Goal: Task Accomplishment & Management: Manage account settings

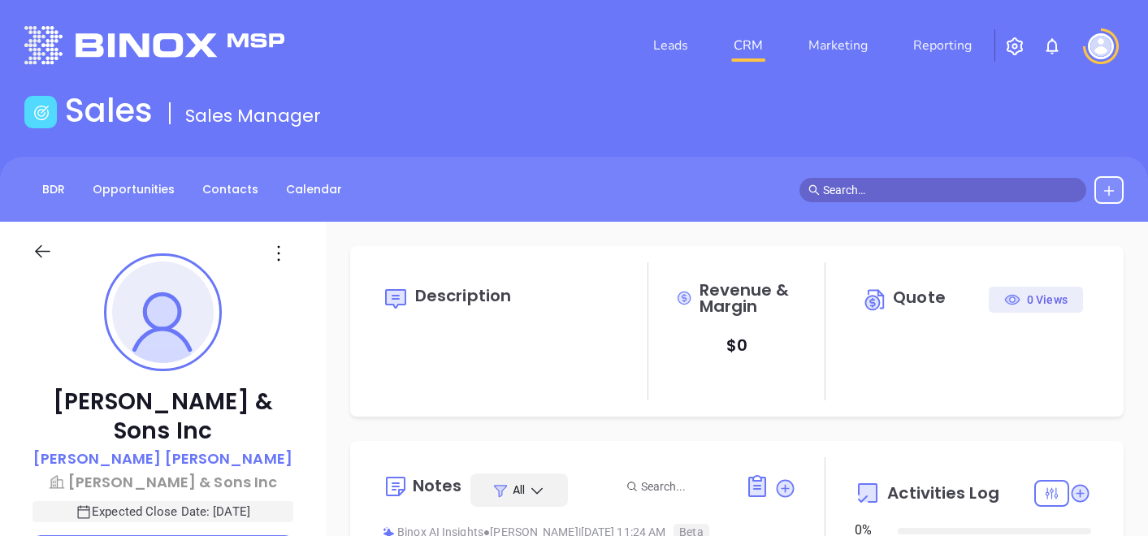
type input "[DATE]"
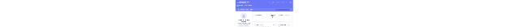
scroll to position [471, 0]
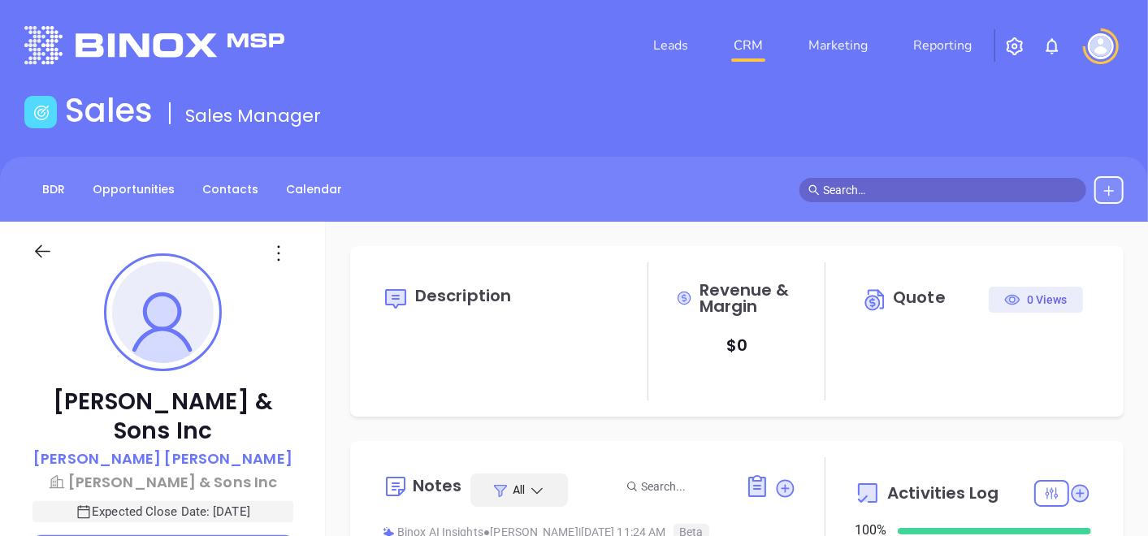
type input "[PERSON_NAME]"
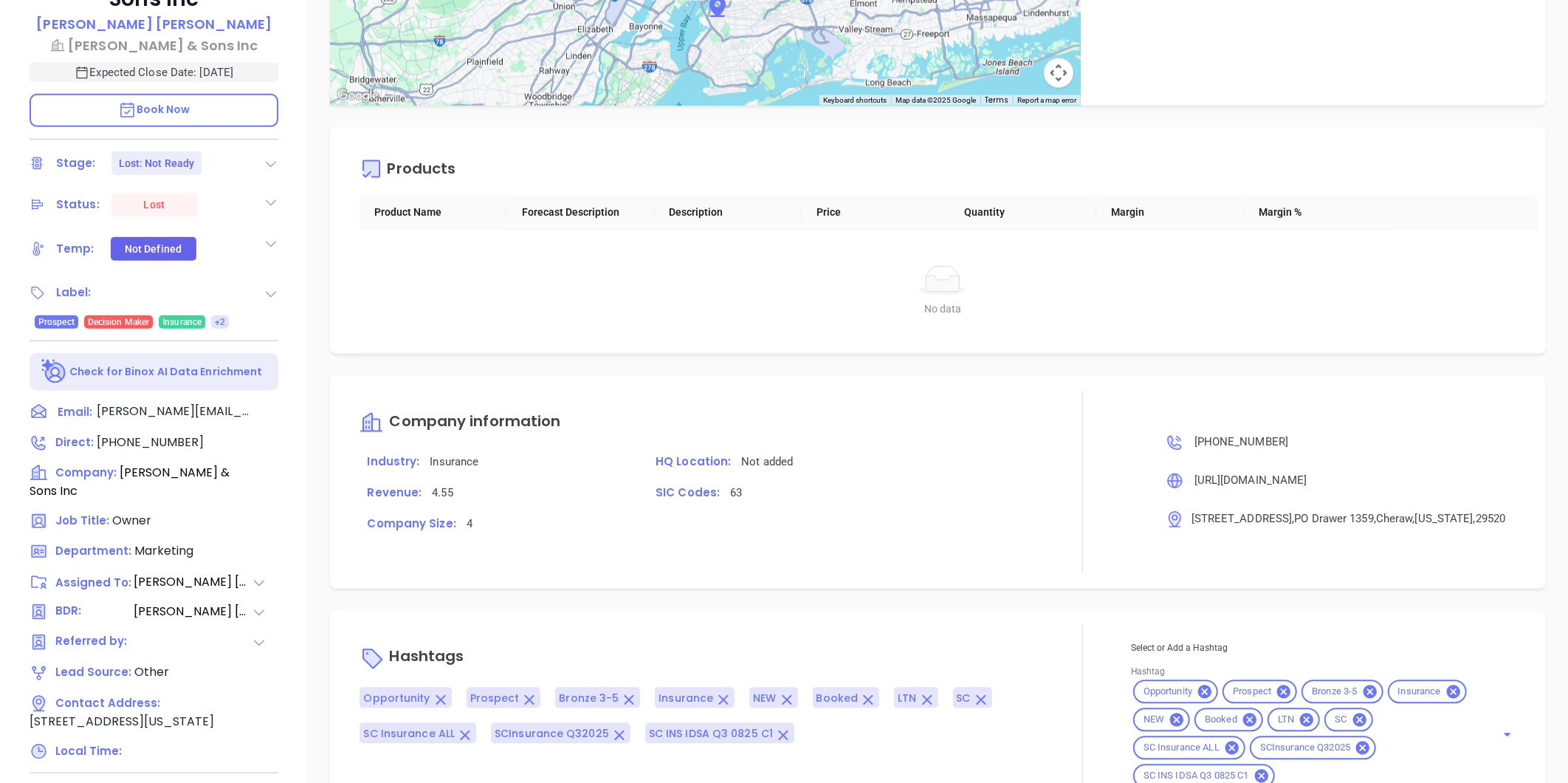
scroll to position [453, 0]
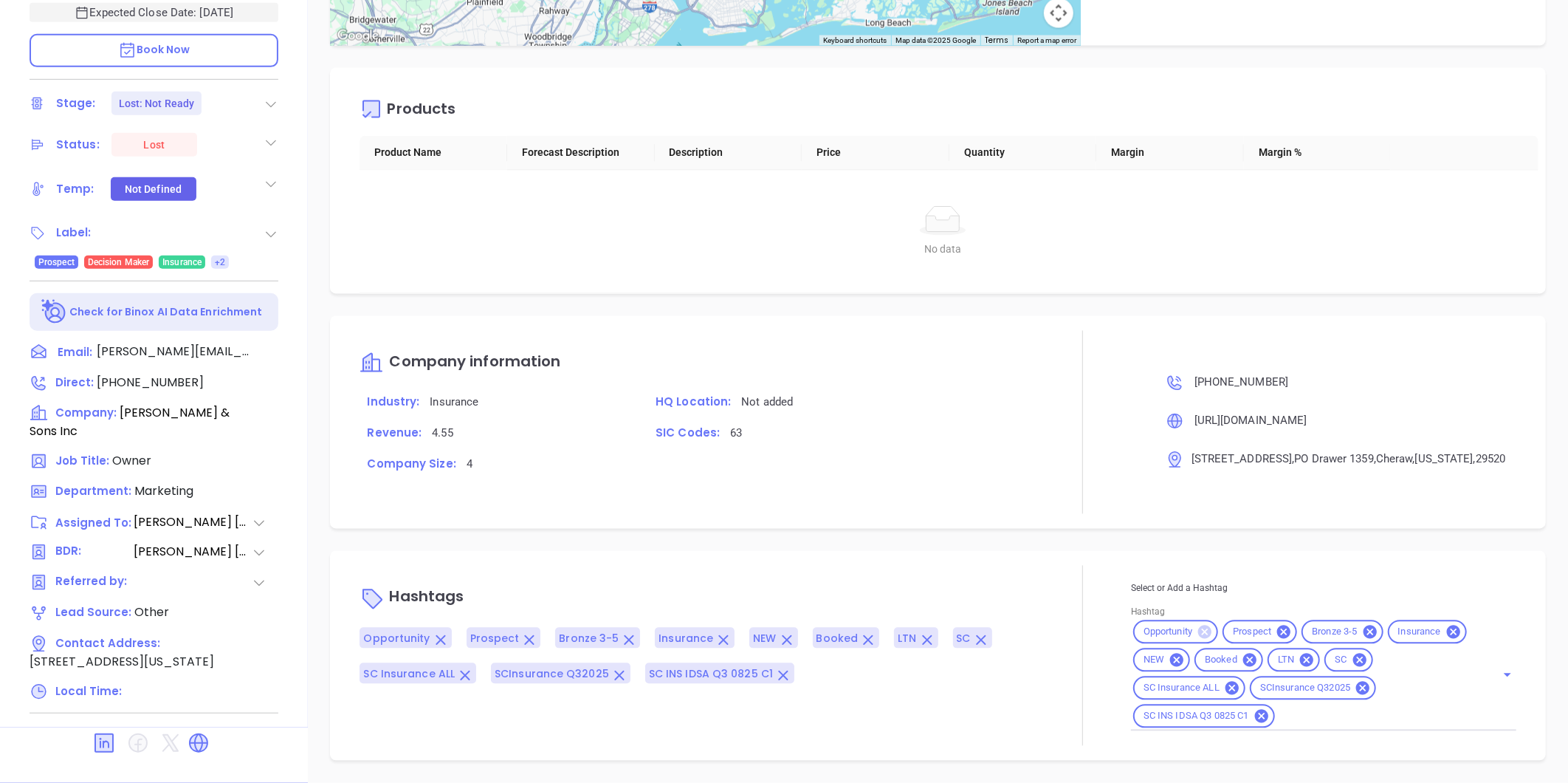
click at [1043, 487] on icon at bounding box center [1204, 632] width 14 height 14
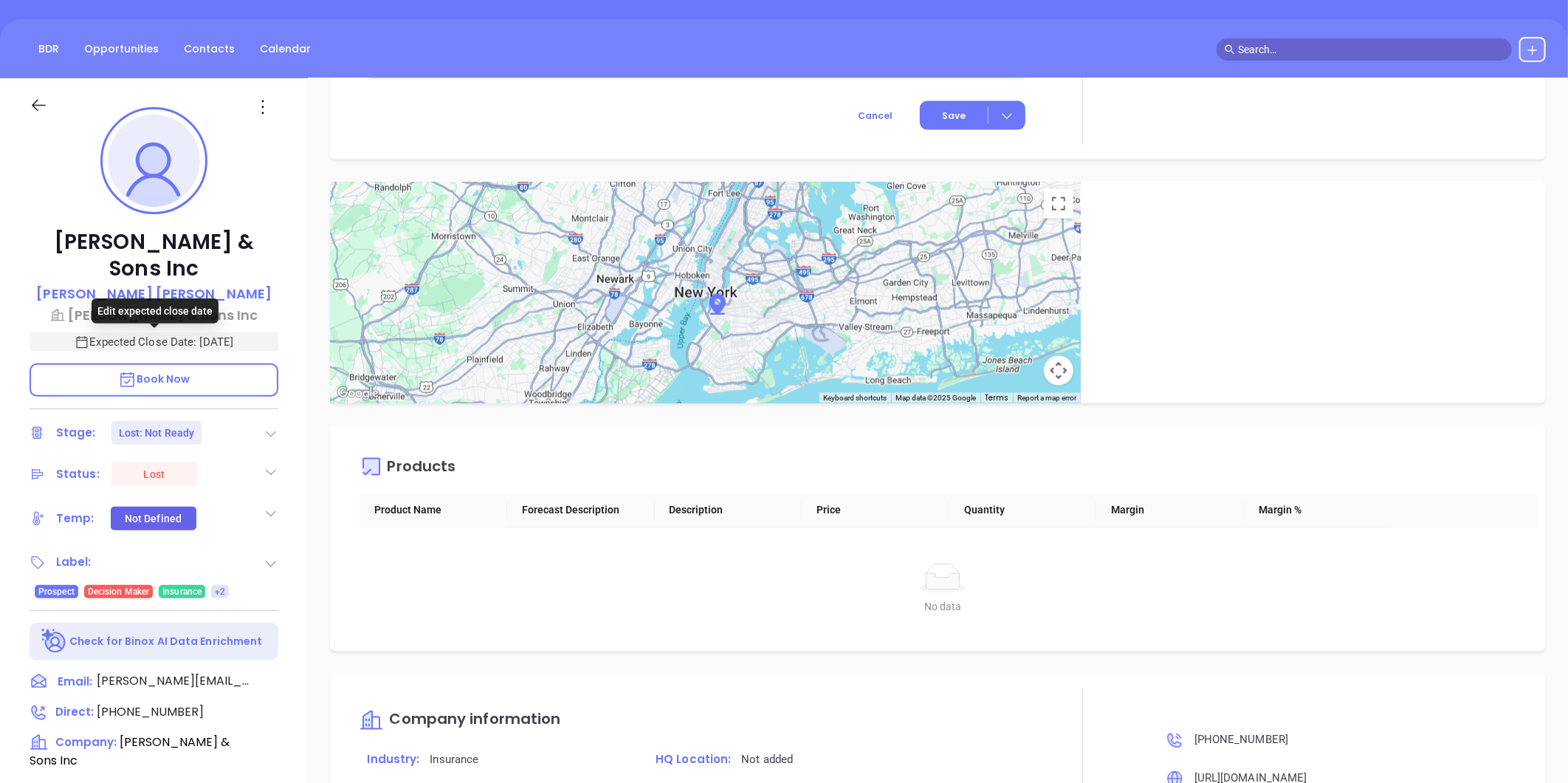
scroll to position [0, 0]
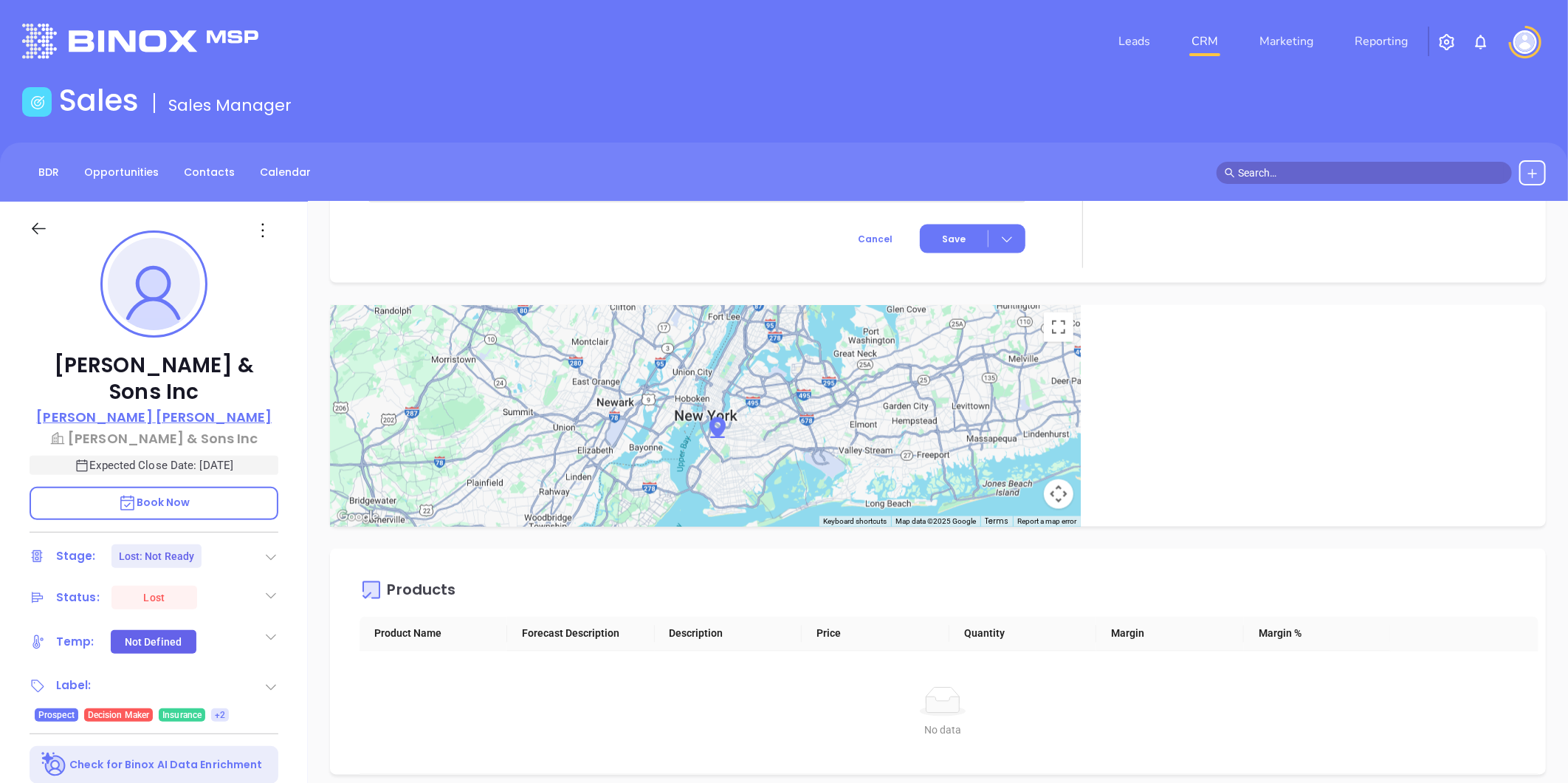
click at [159, 417] on p "Blake Tillman" at bounding box center [154, 417] width 235 height 20
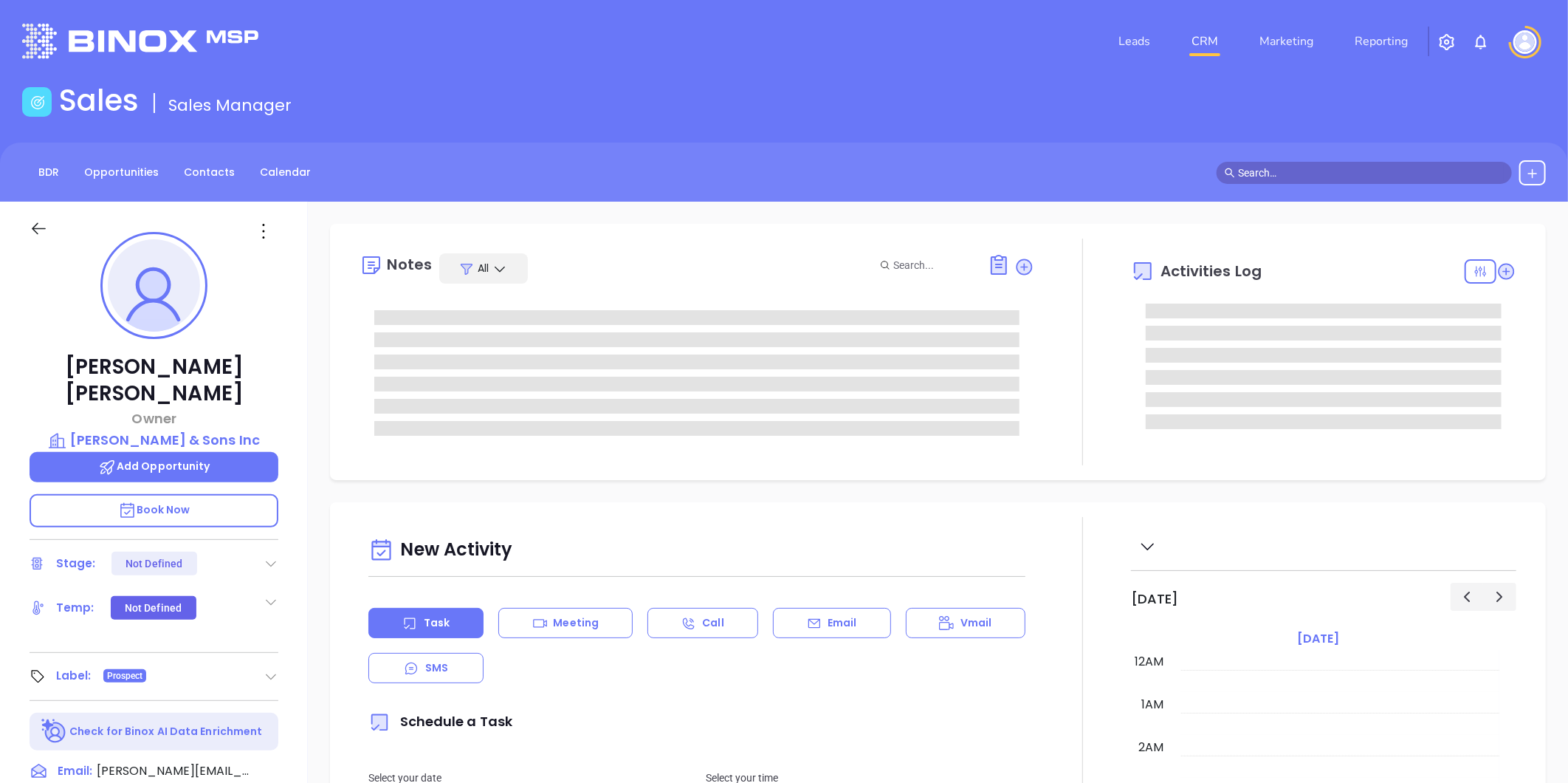
scroll to position [429, 0]
type input "[PERSON_NAME]"
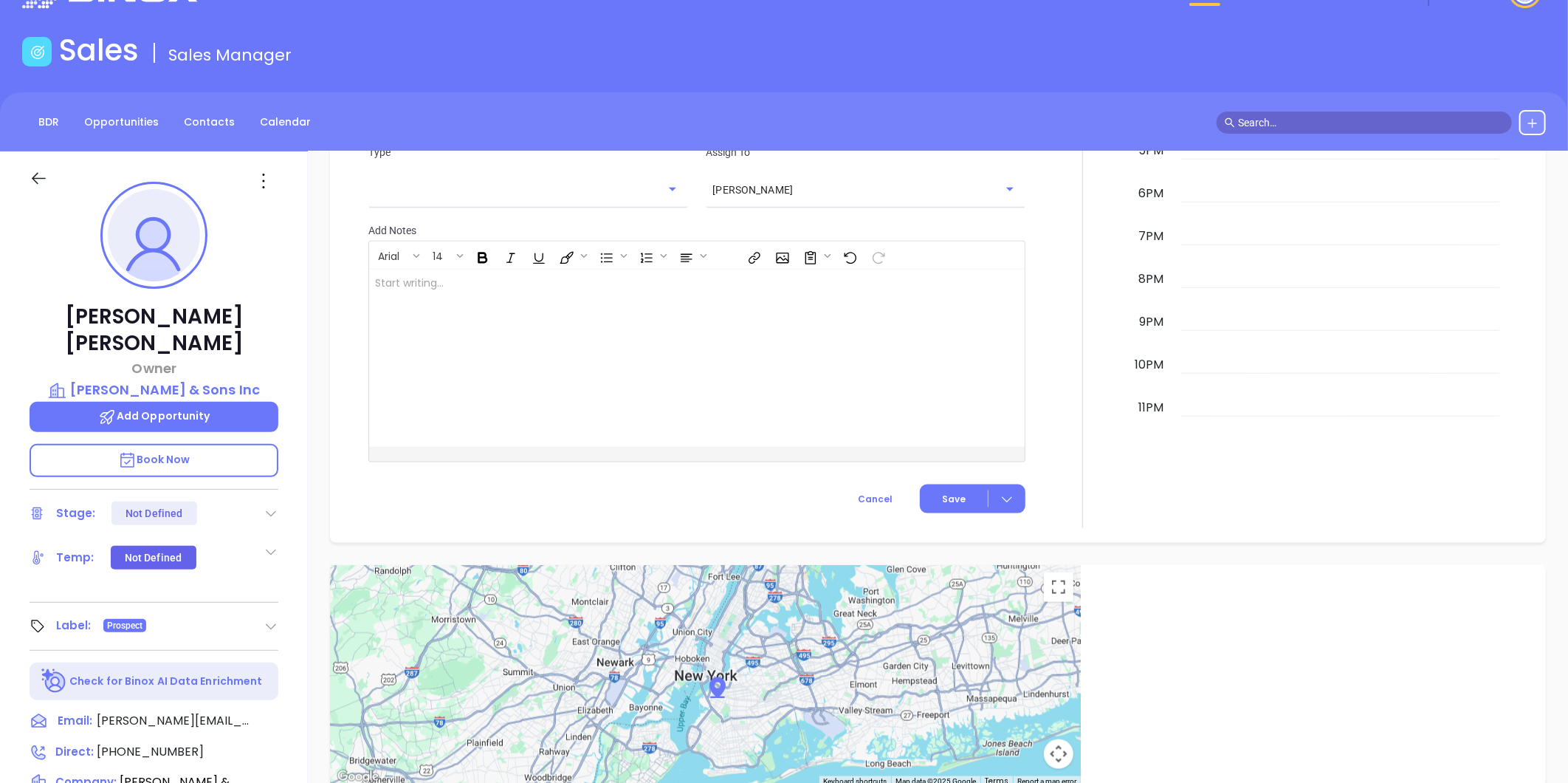
scroll to position [0, 0]
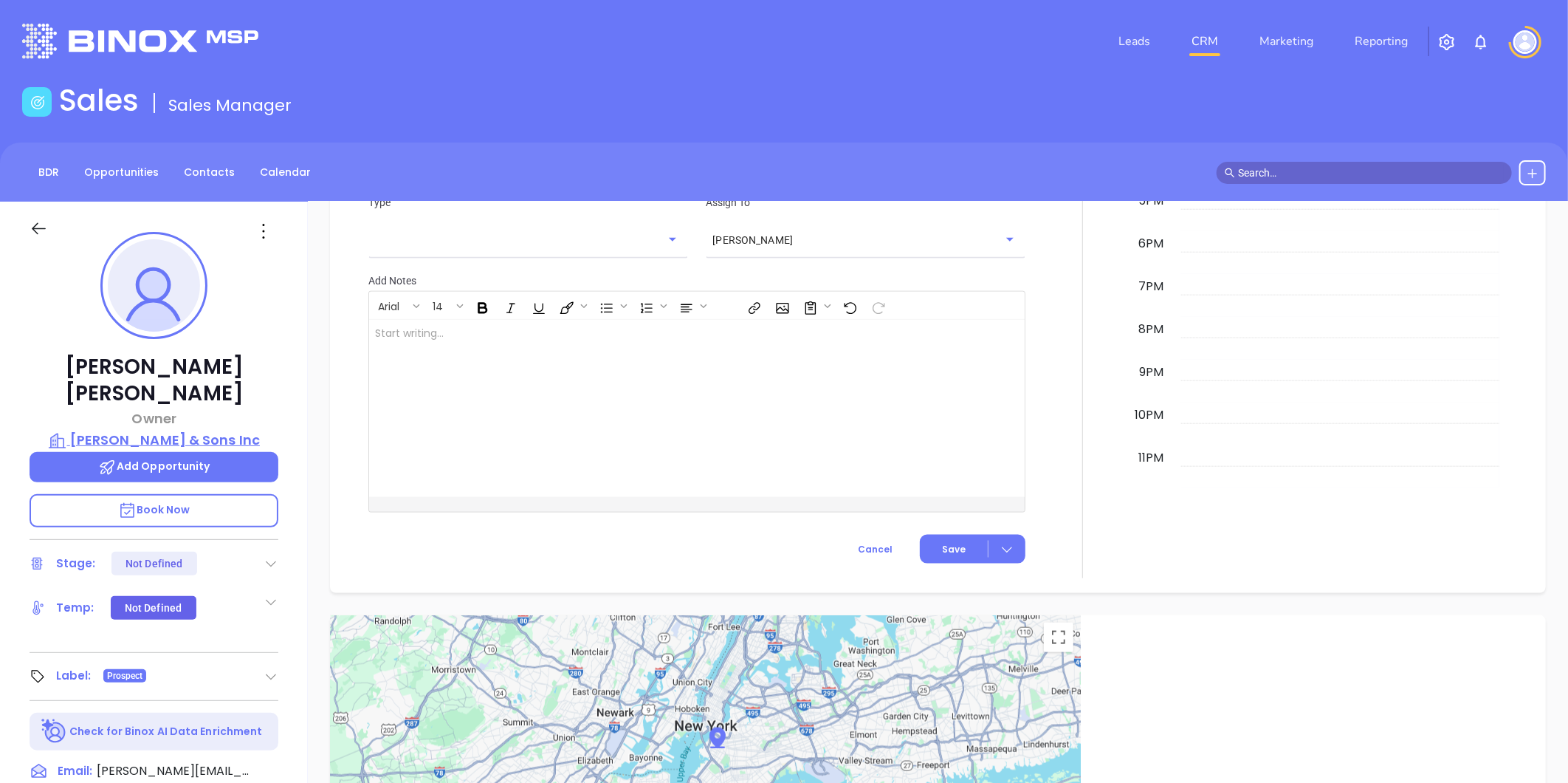
click at [187, 430] on p "Dan L Tillman & Sons Inc" at bounding box center [154, 440] width 249 height 21
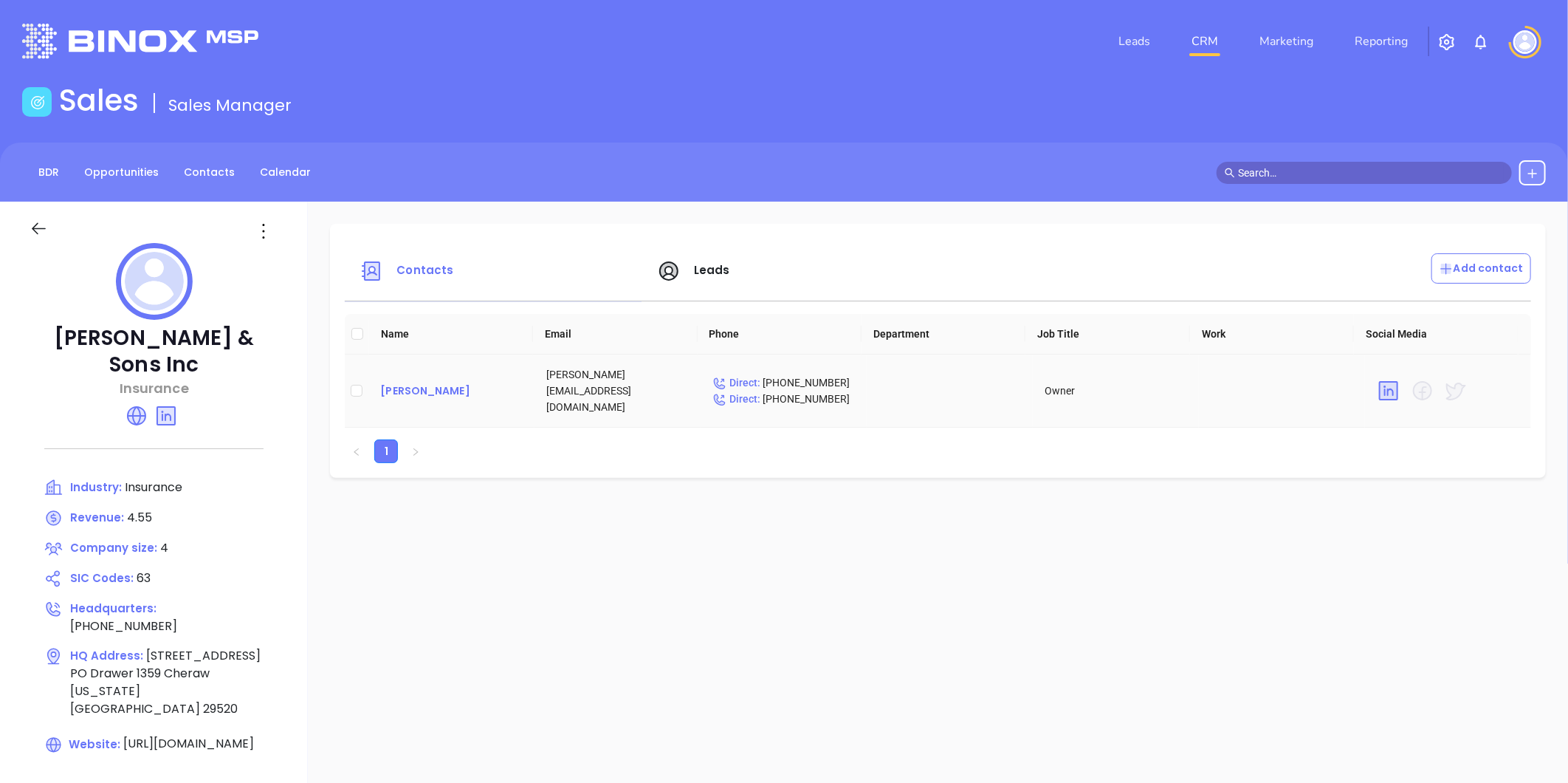
click at [399, 382] on div "Blake Tillman" at bounding box center [451, 390] width 143 height 17
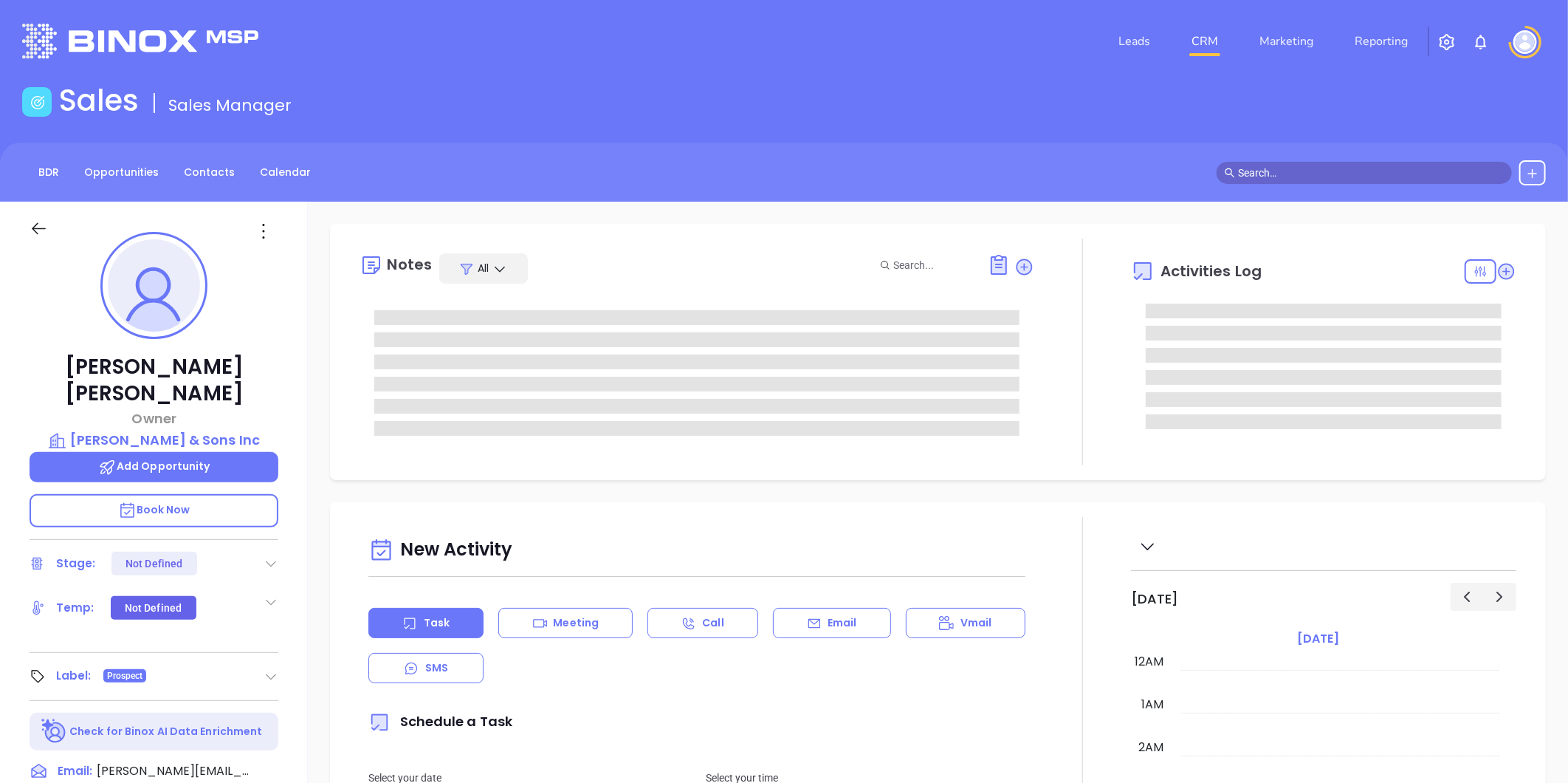
type input "[DATE]"
type input "[PERSON_NAME]"
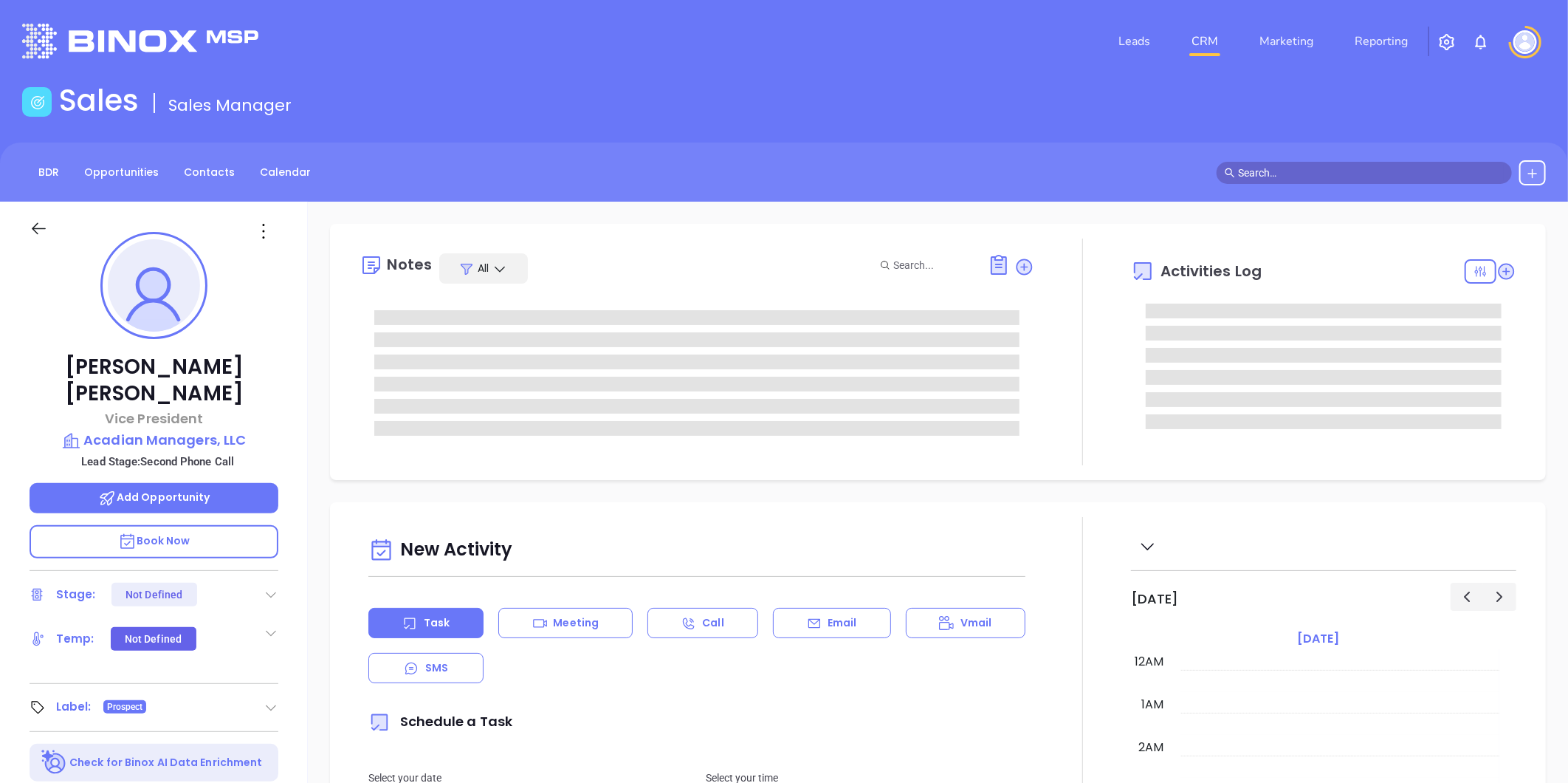
type input "09/19/2025"
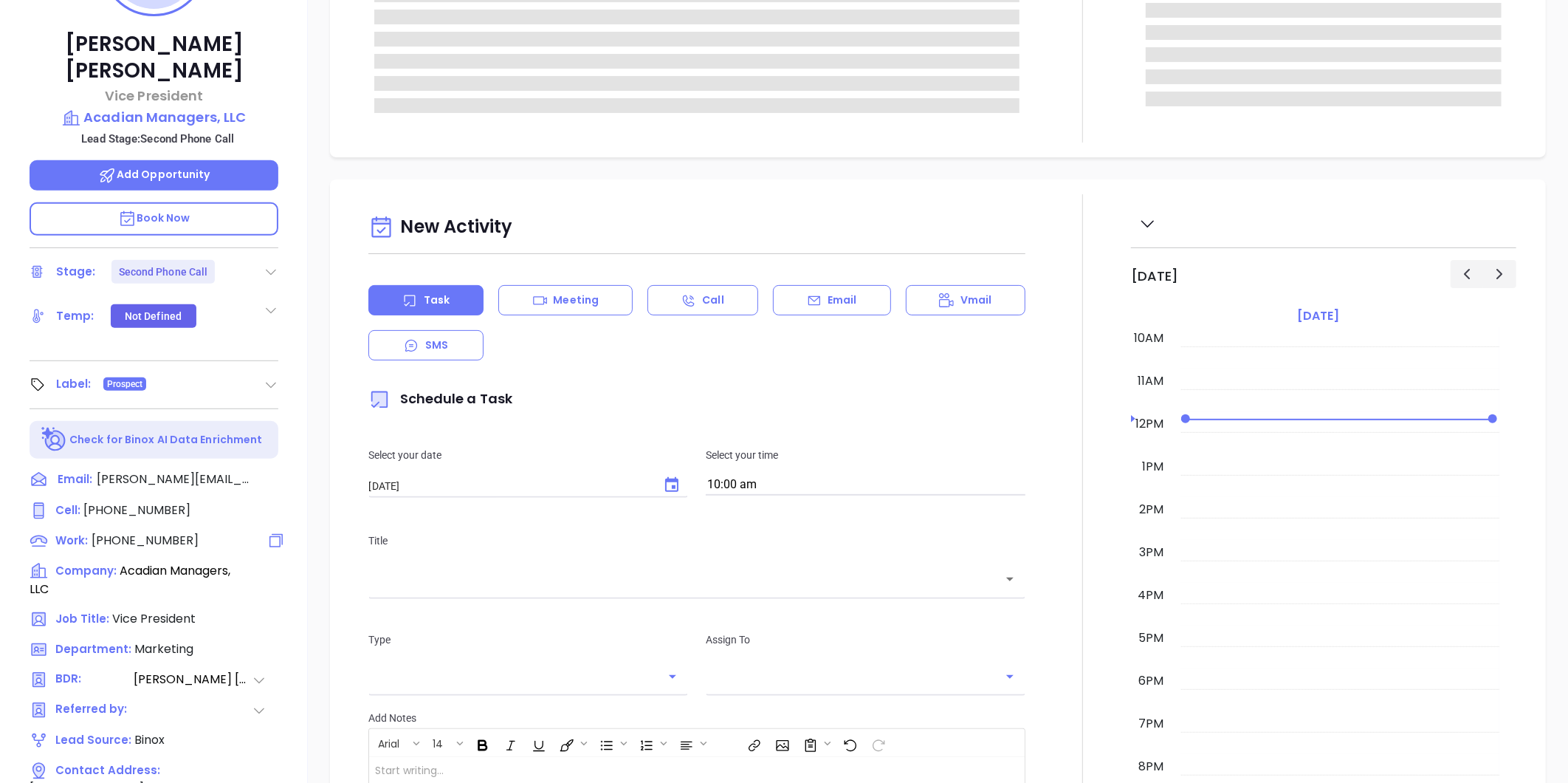
type input "[PERSON_NAME]"
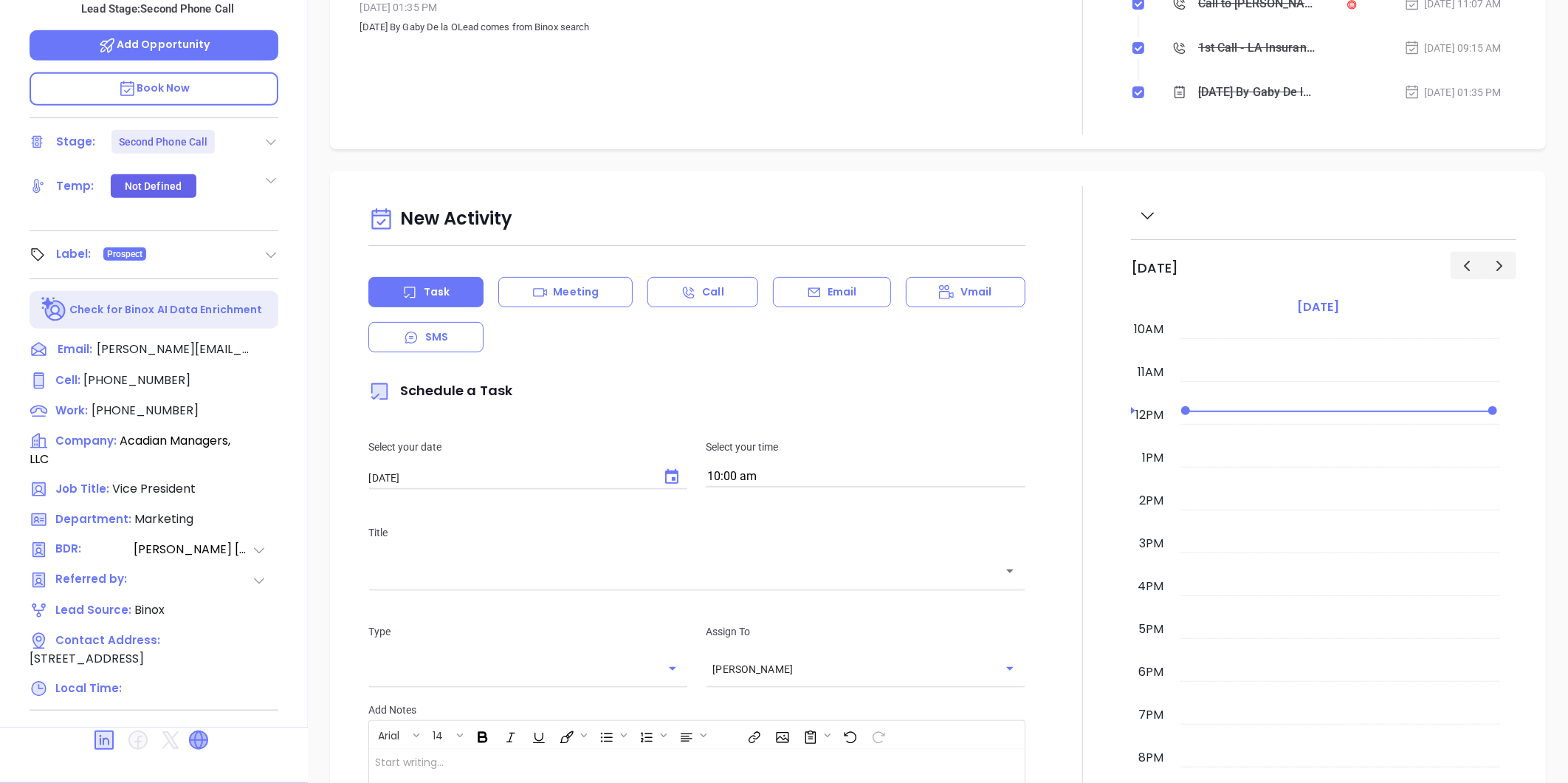
click at [197, 731] on icon at bounding box center [198, 739] width 17 height 17
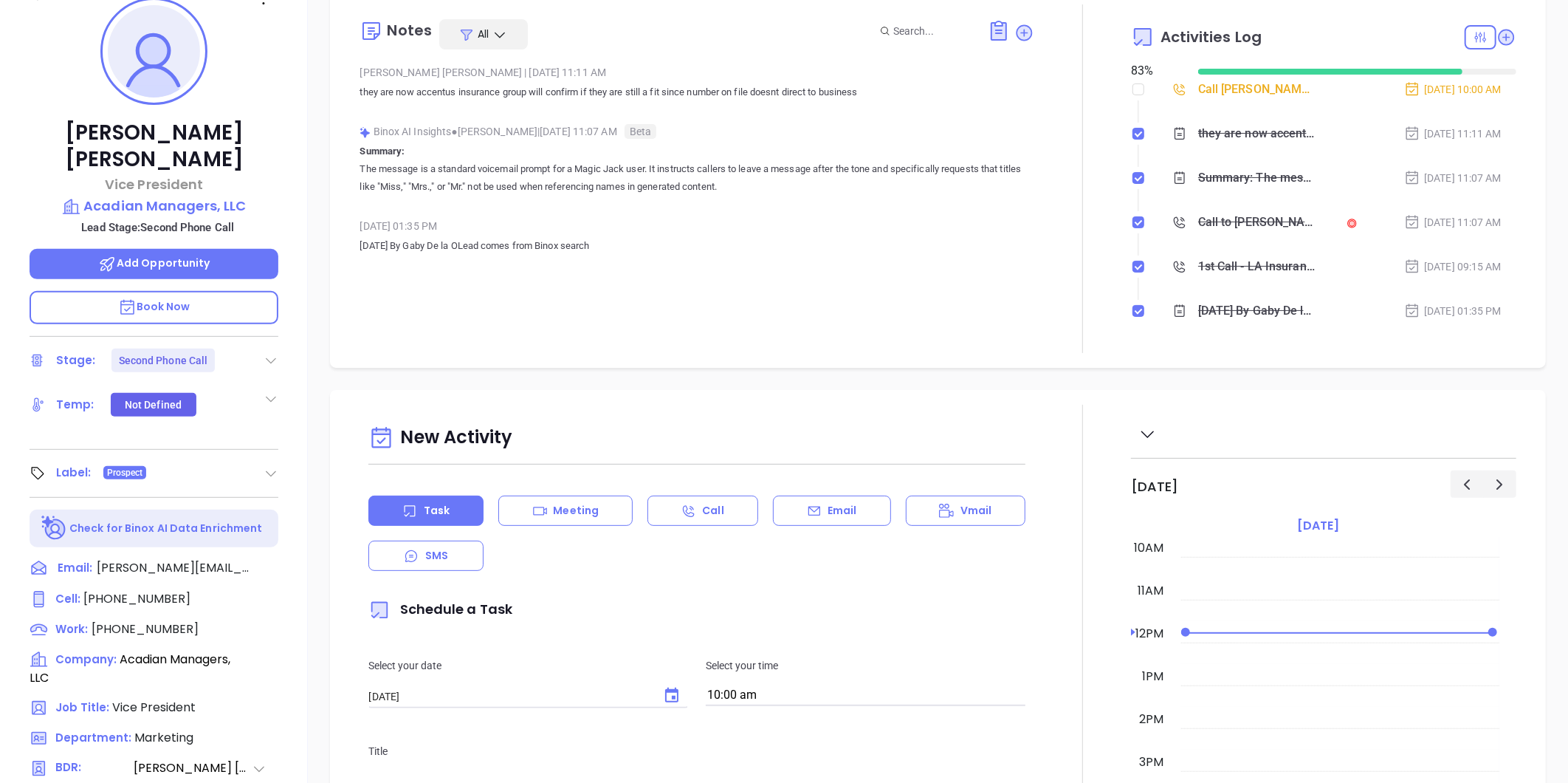
scroll to position [124, 0]
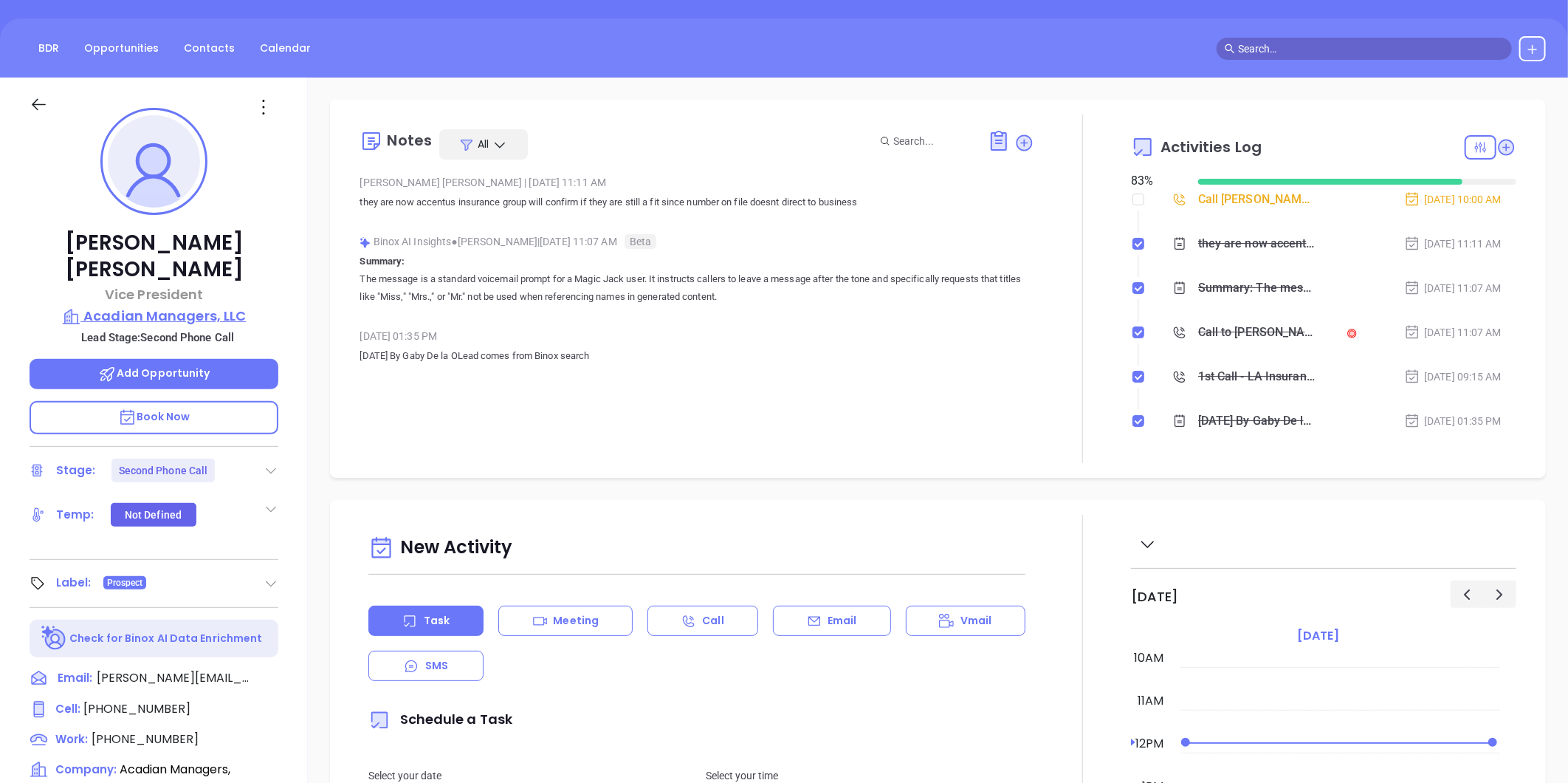
click at [210, 306] on p "Acadian Managers, LLC" at bounding box center [154, 316] width 249 height 21
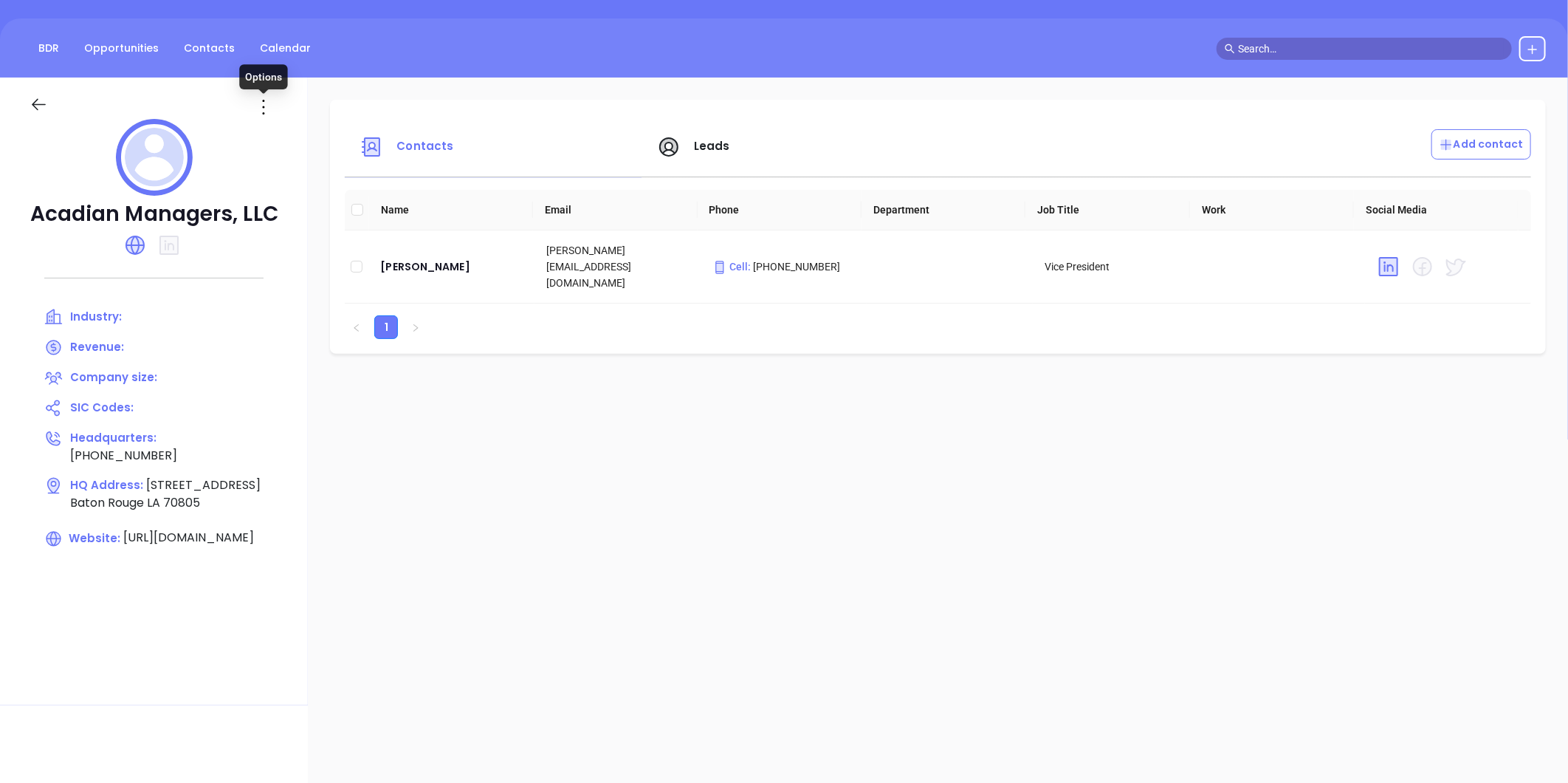
click at [261, 108] on icon at bounding box center [264, 107] width 24 height 24
click at [285, 136] on div "Edit" at bounding box center [330, 136] width 134 height 16
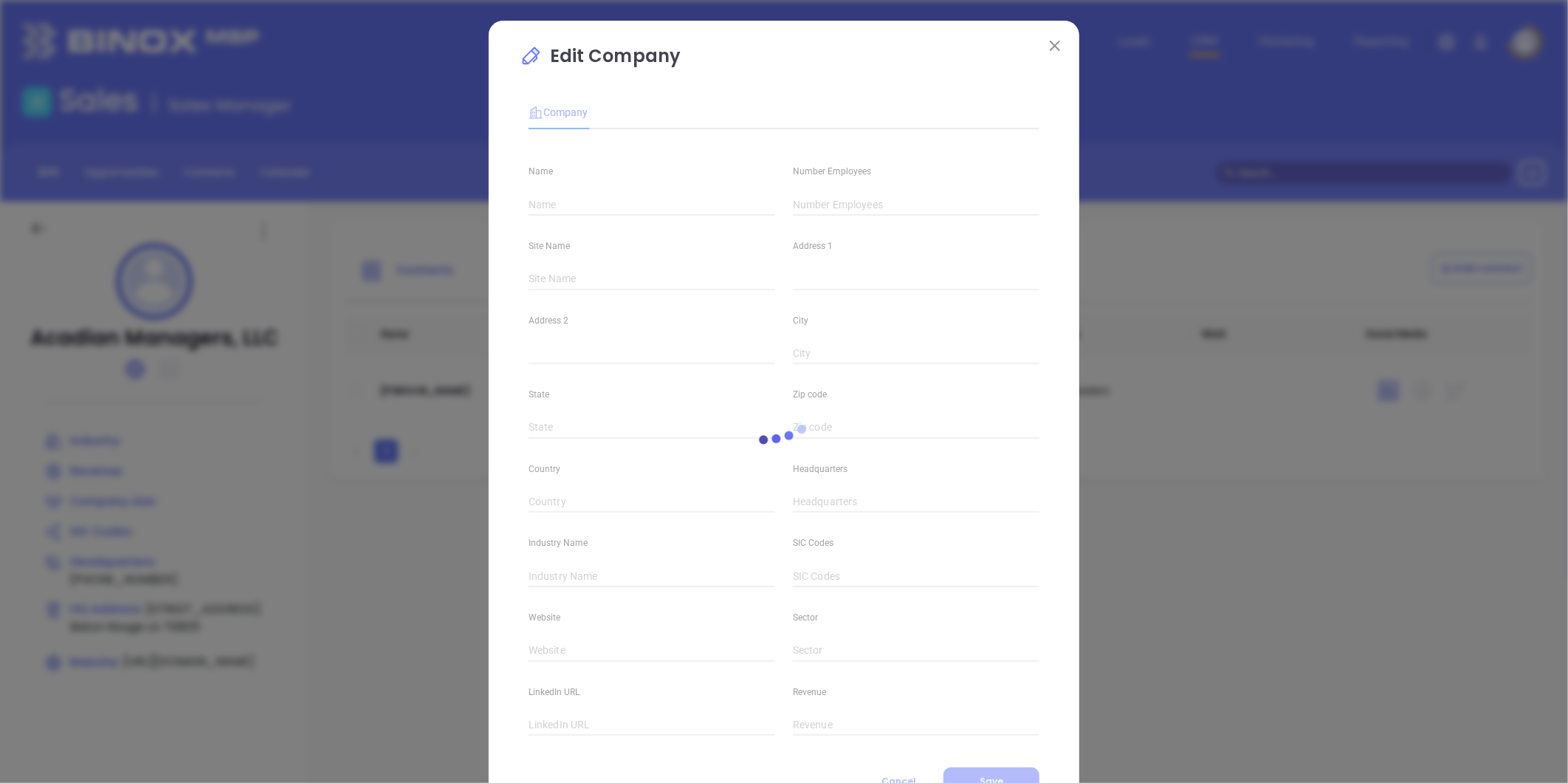
type input "Acadian Managers, LLC"
type input "(225) 354-2848"
type input "https://www.acadianins.com"
click at [1061, 43] on div "Edit Company Company Name Acadian Managers, LLC Number Employees Site Name ​ Ad…" at bounding box center [784, 424] width 591 height 806
click at [1045, 45] on button at bounding box center [1054, 45] width 19 height 19
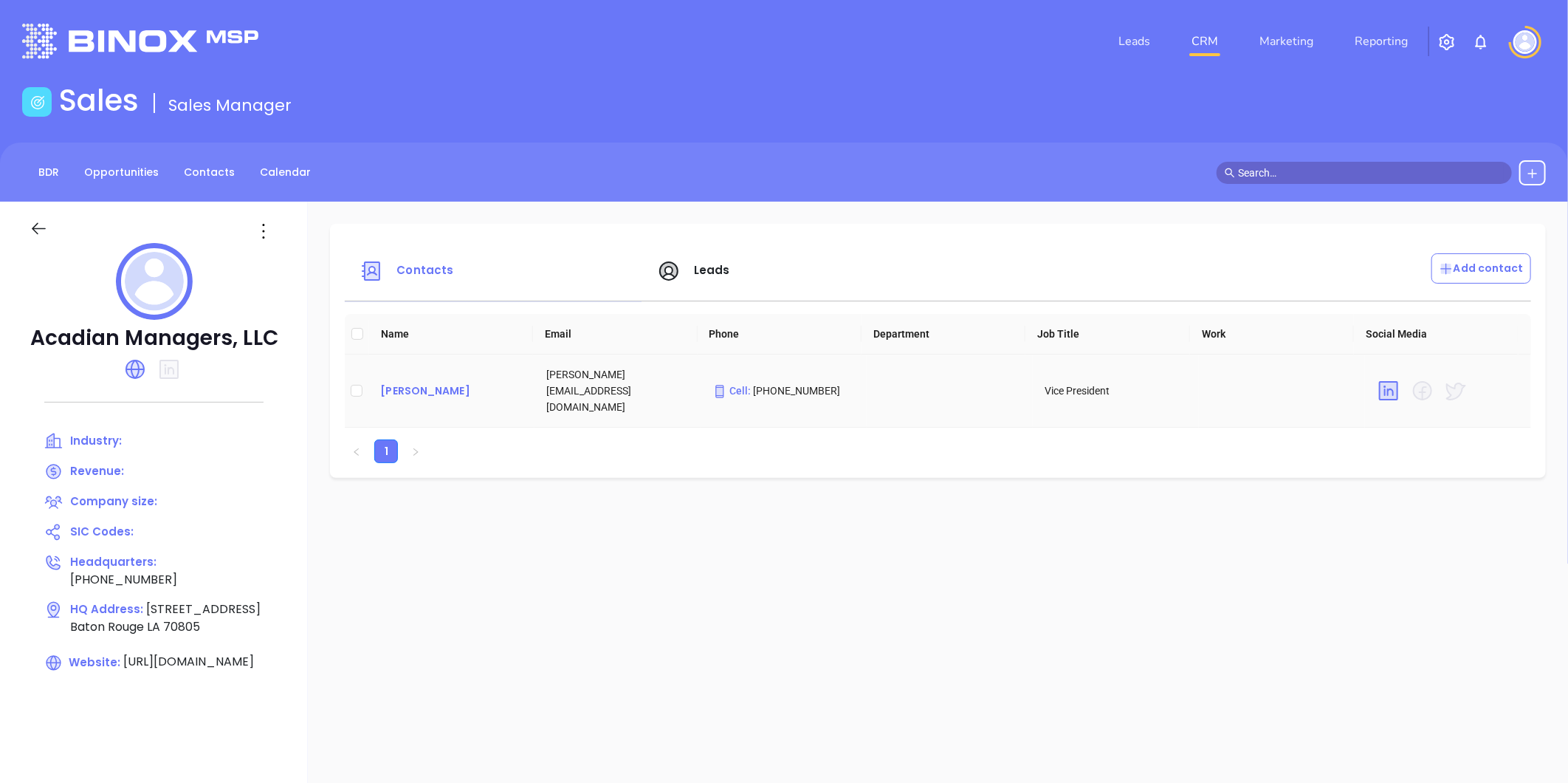
click at [416, 386] on div "[PERSON_NAME]" at bounding box center [451, 390] width 143 height 17
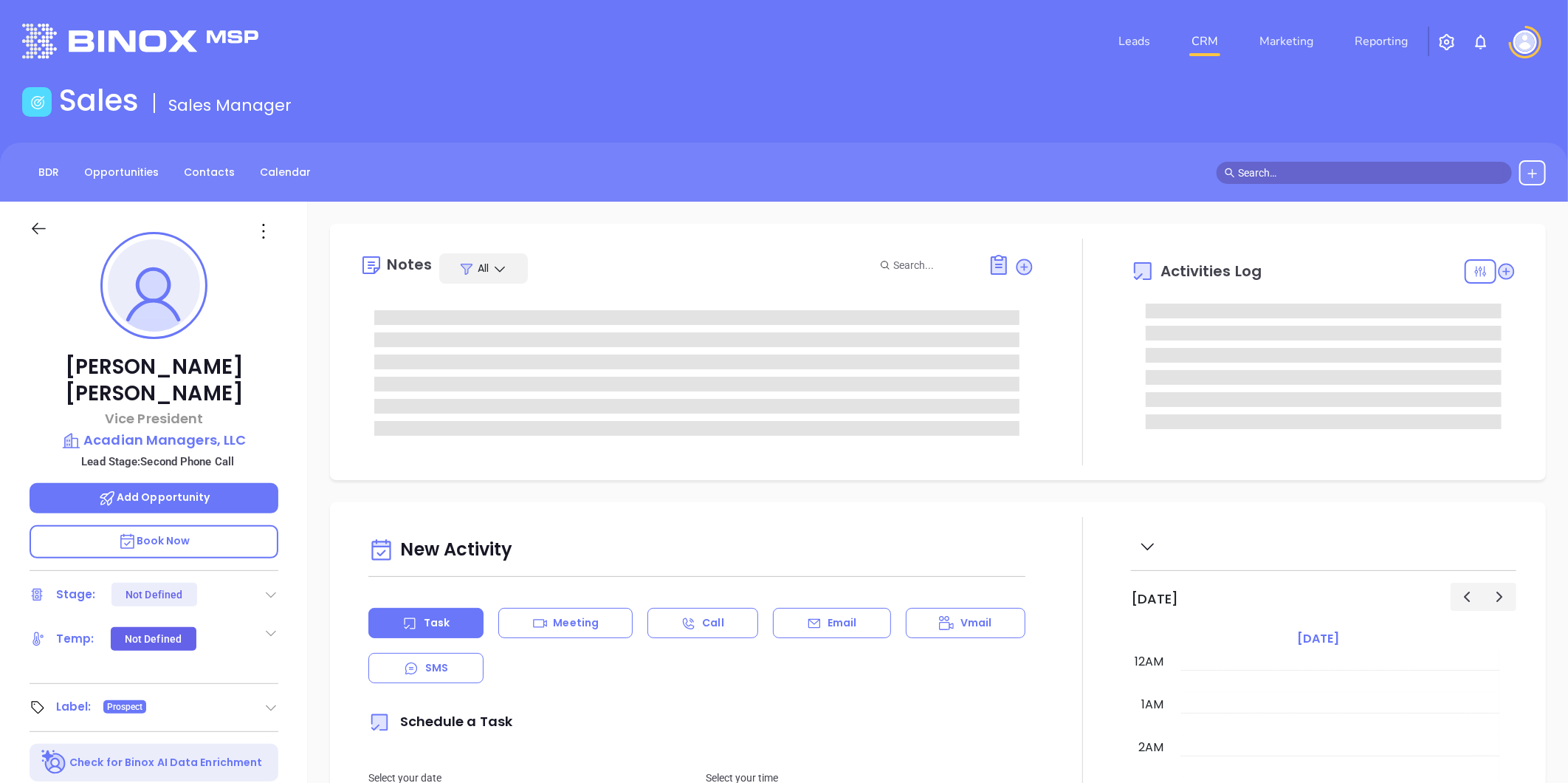
type input "[DATE]"
type input "[PERSON_NAME]"
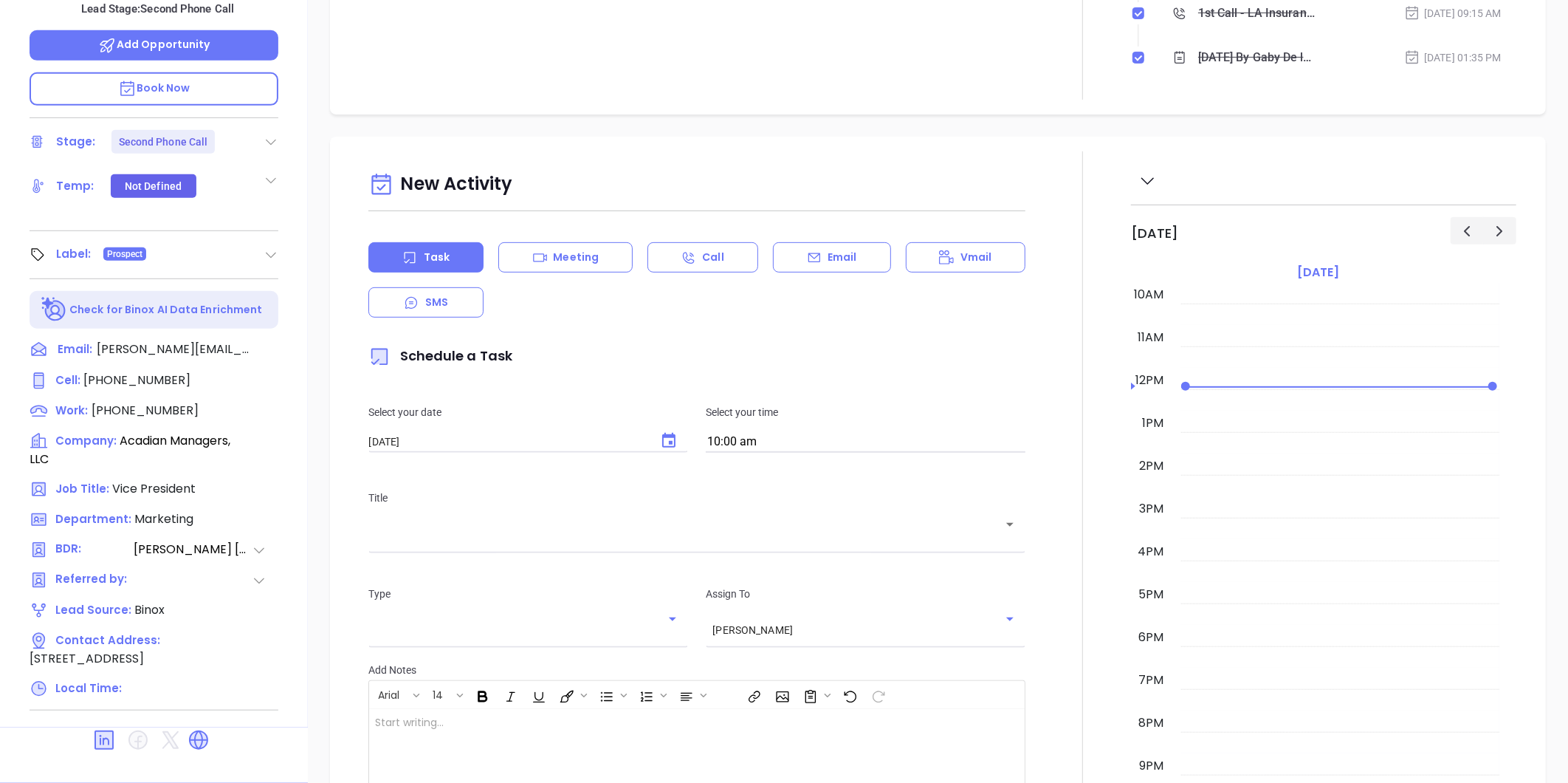
scroll to position [0, 0]
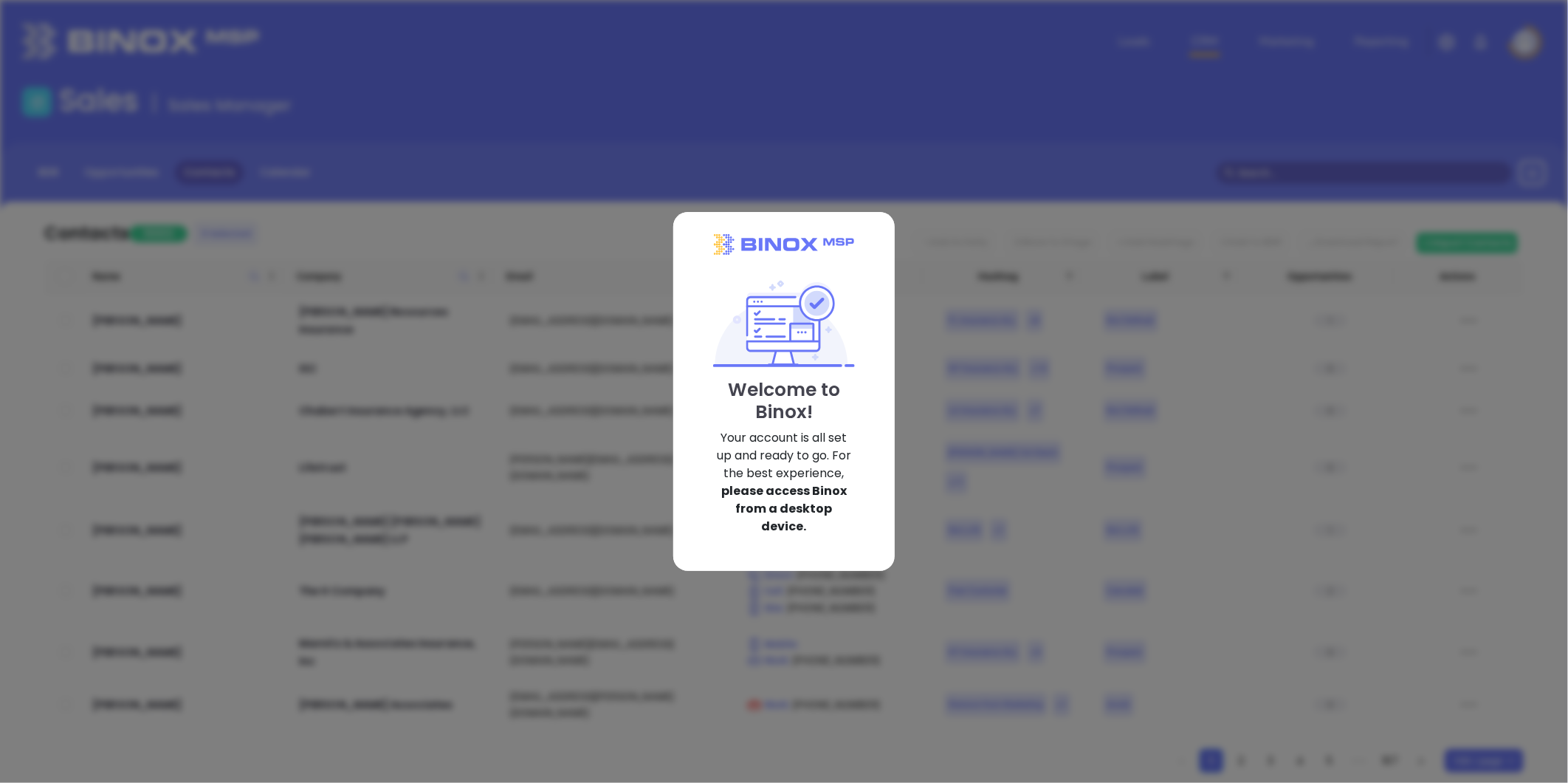
click at [696, 340] on div "Welcome to Binox! Your account is all set up and ready to go. For the best expe…" at bounding box center [784, 391] width 222 height 359
click at [783, 330] on img at bounding box center [784, 300] width 142 height 133
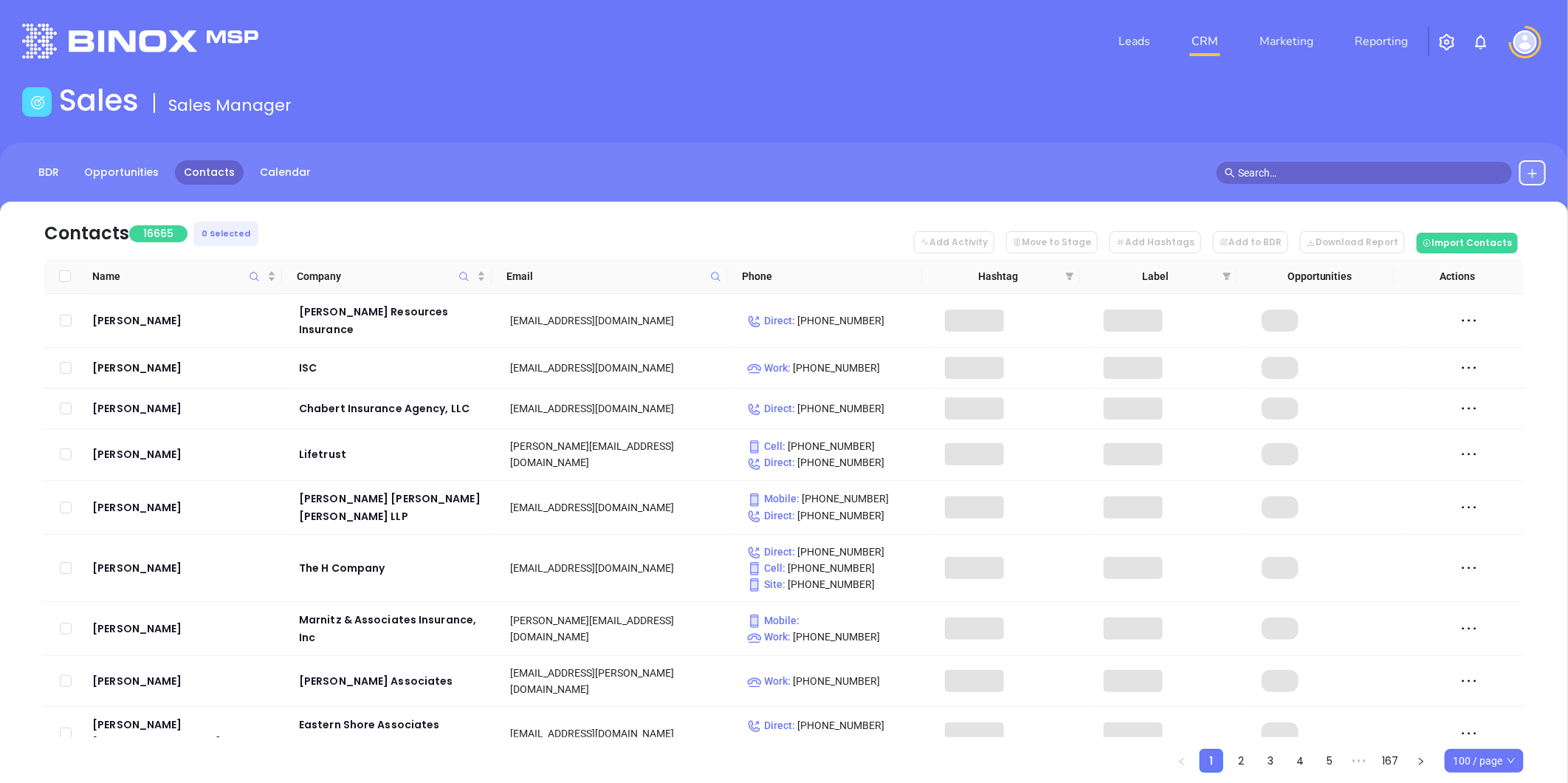
click at [721, 277] on icon at bounding box center [715, 276] width 11 height 11
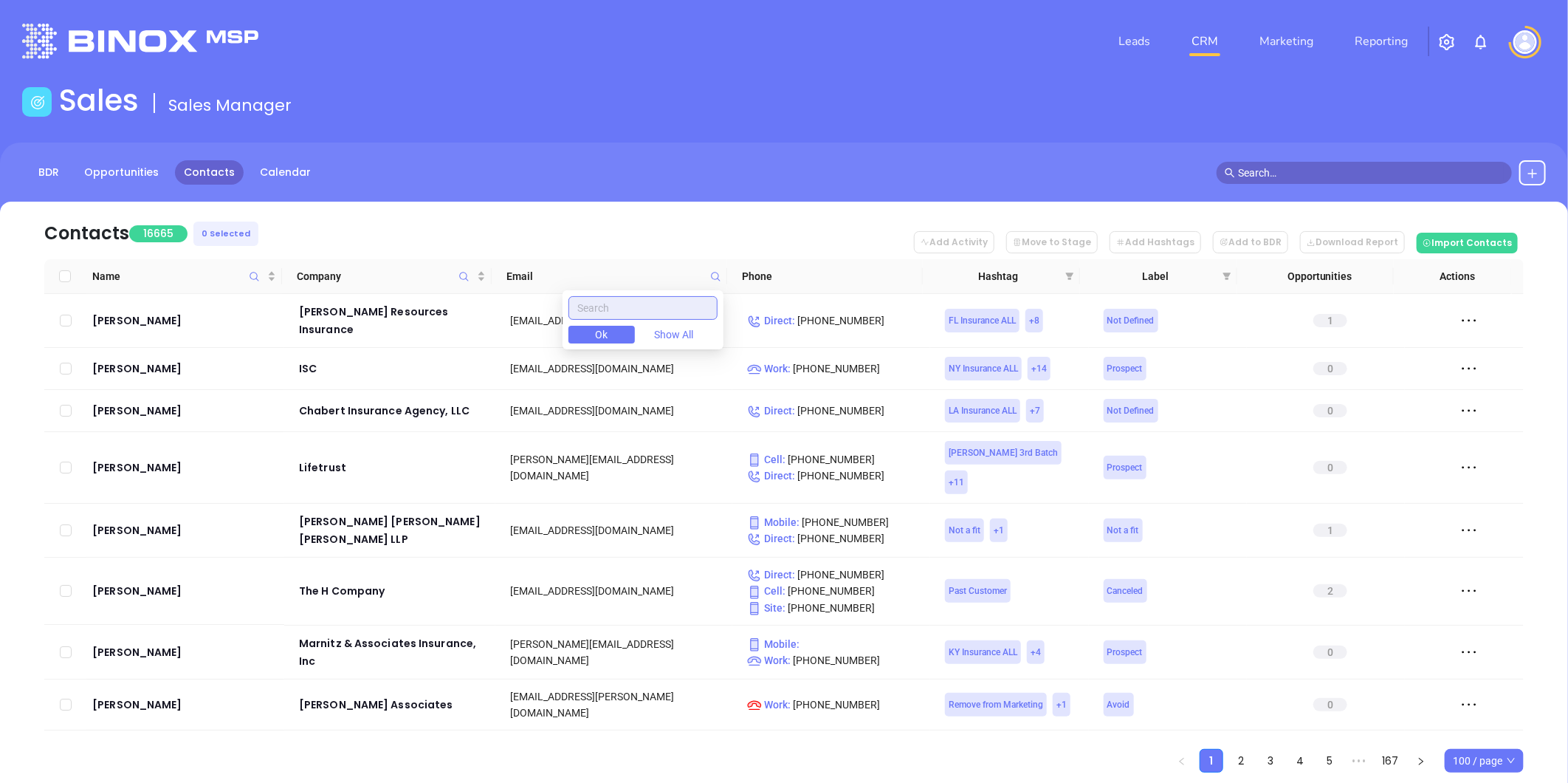
paste input "acadianins.com"
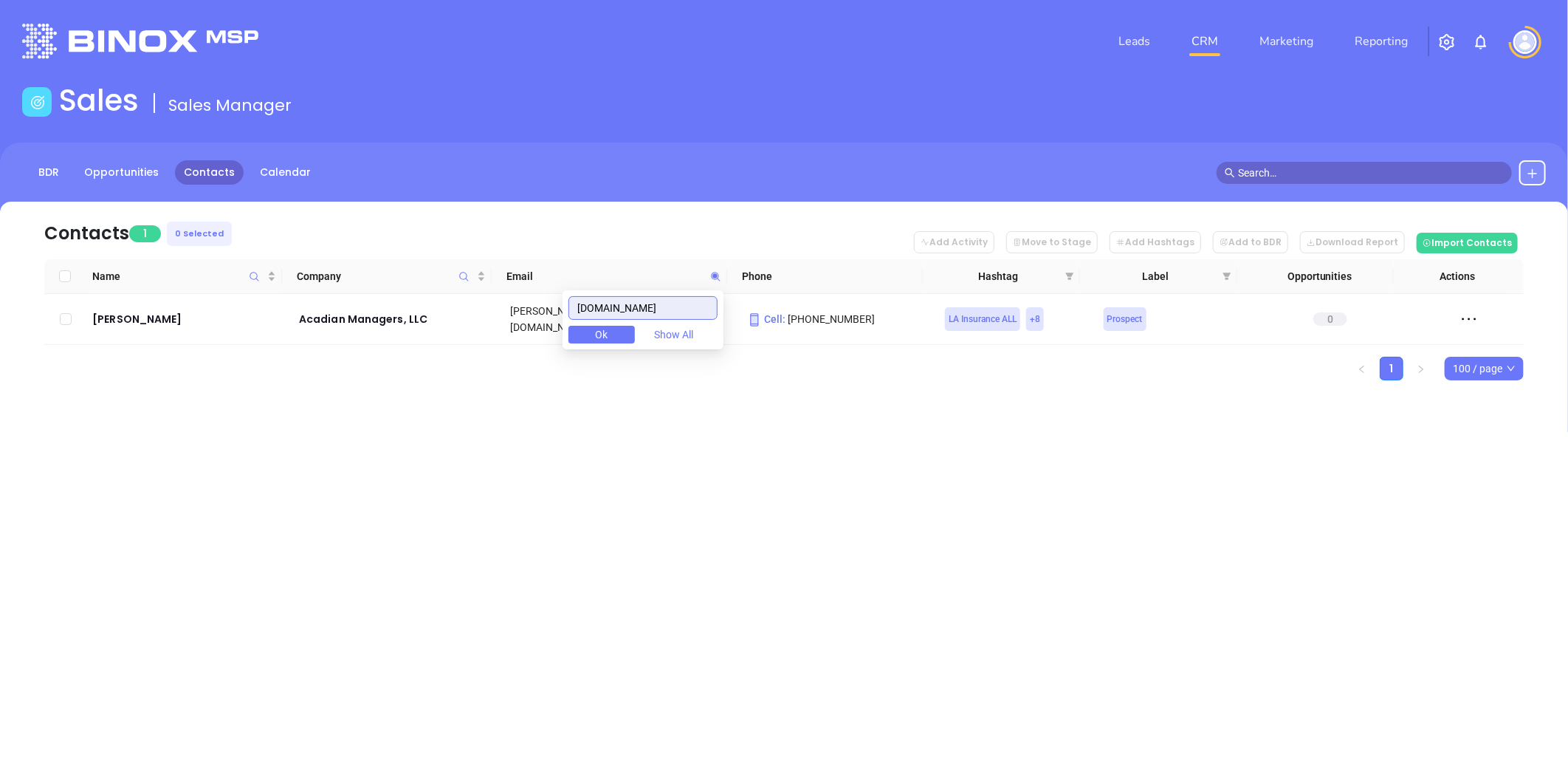
type input "acadianins.com"
click at [477, 450] on div "Leads CRM Marketing Reporting Financial Leads Leads Sales Sales Manager BDR Opp…" at bounding box center [784, 391] width 1568 height 783
click at [118, 316] on div "Kerri Lyman" at bounding box center [185, 318] width 186 height 17
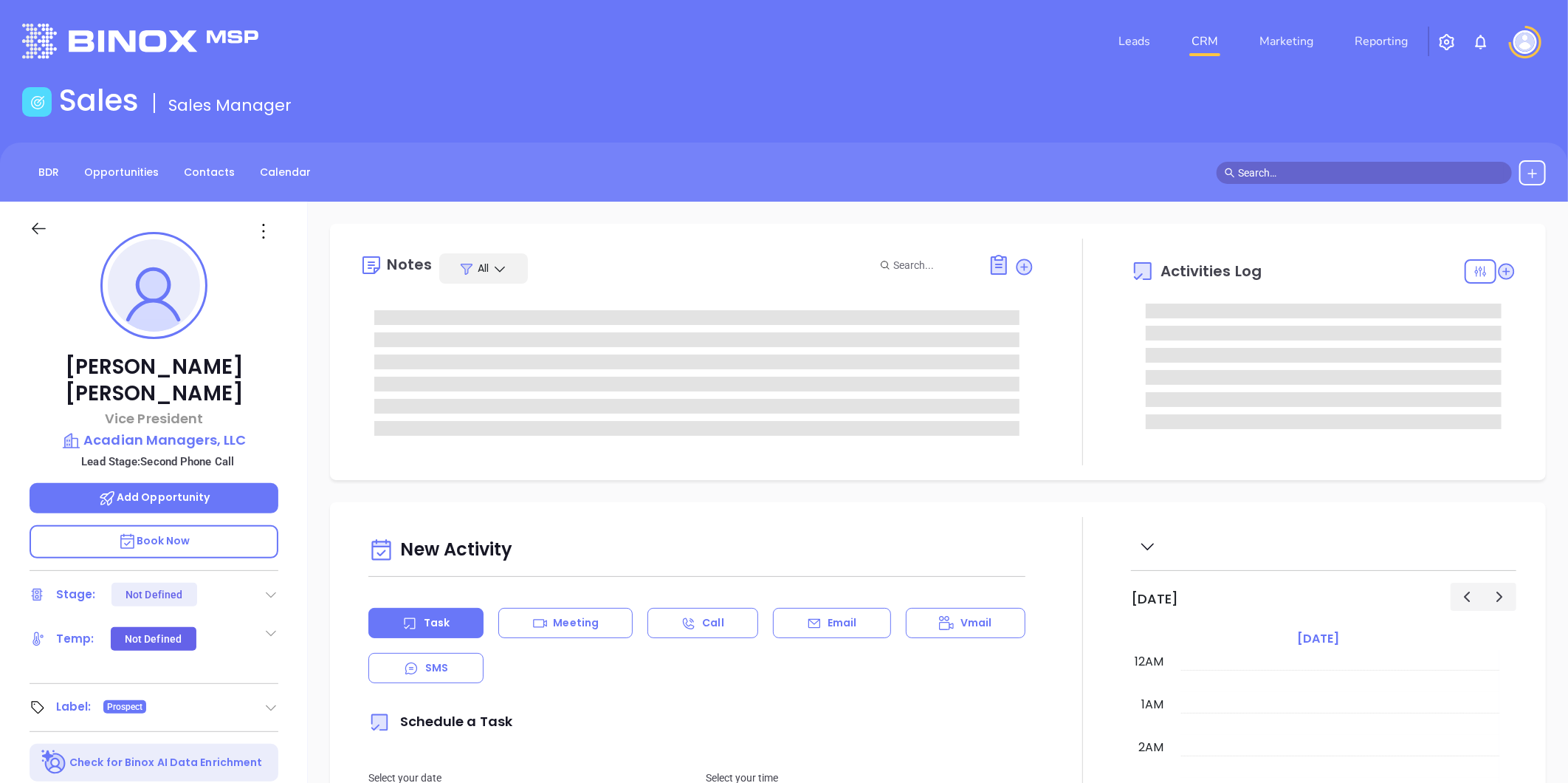
type input "[DATE]"
type input "[PERSON_NAME]"
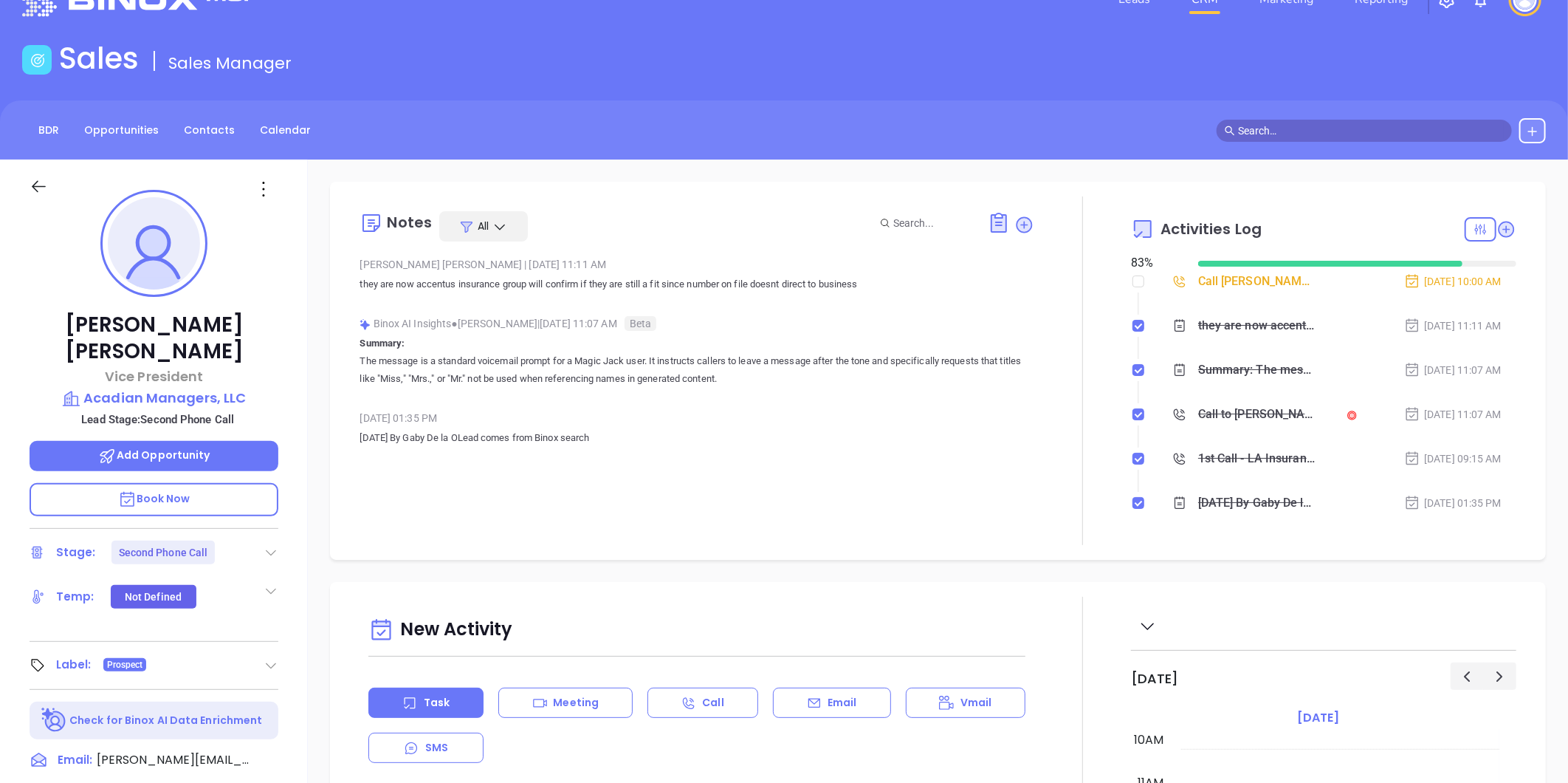
scroll to position [0, 0]
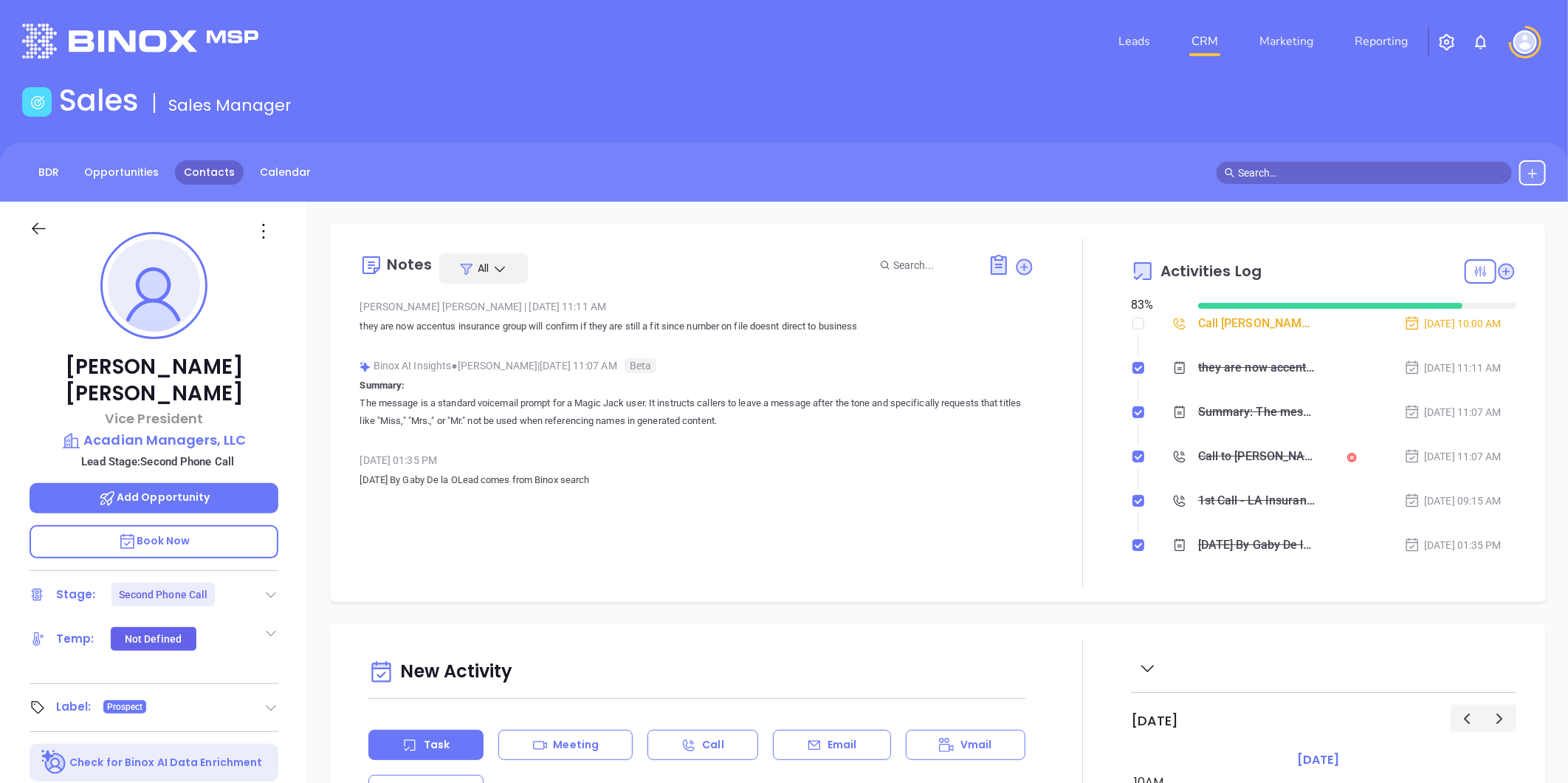
click at [213, 172] on link "Contacts" at bounding box center [209, 172] width 69 height 25
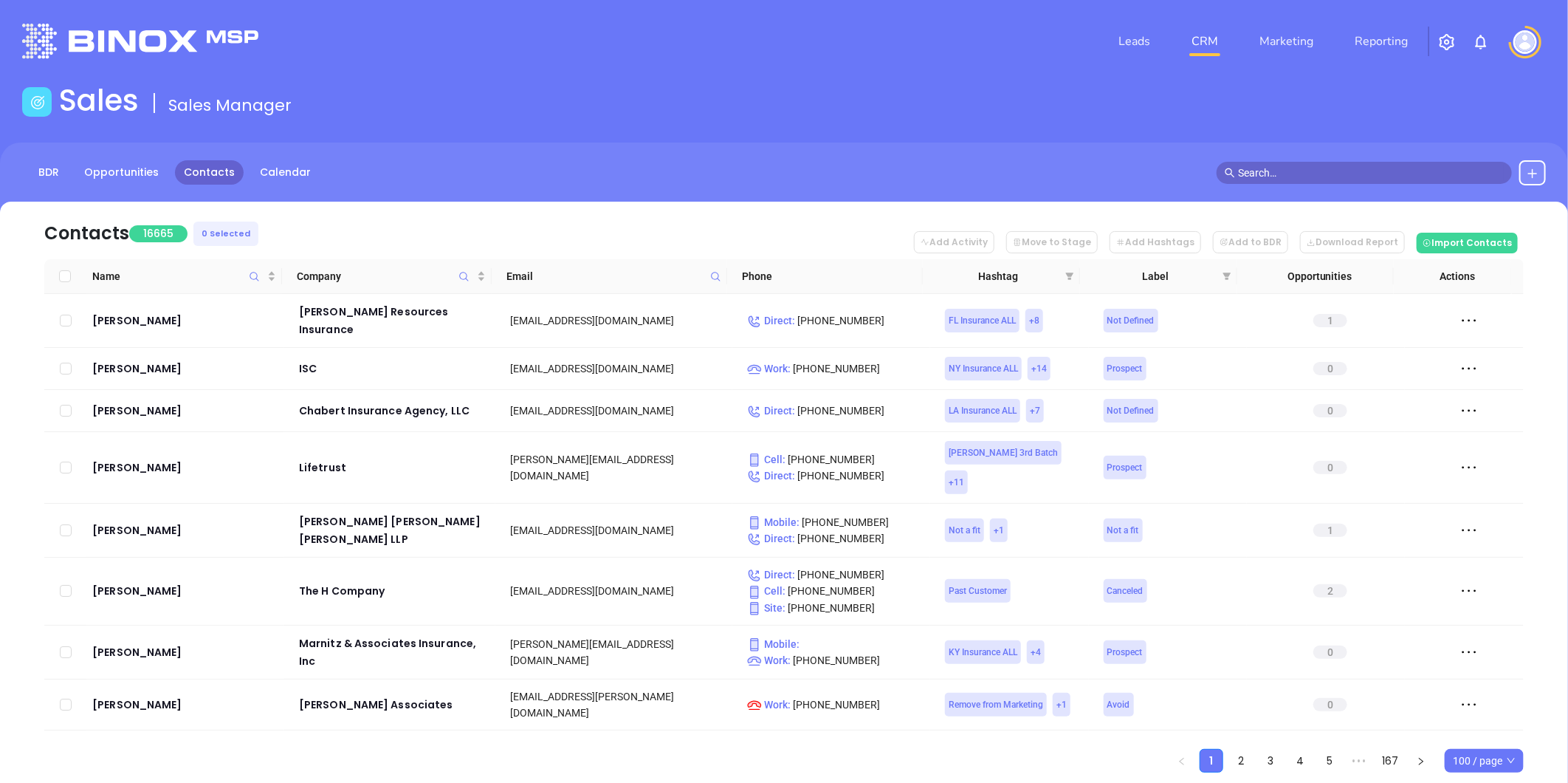
click at [717, 283] on span at bounding box center [715, 276] width 17 height 22
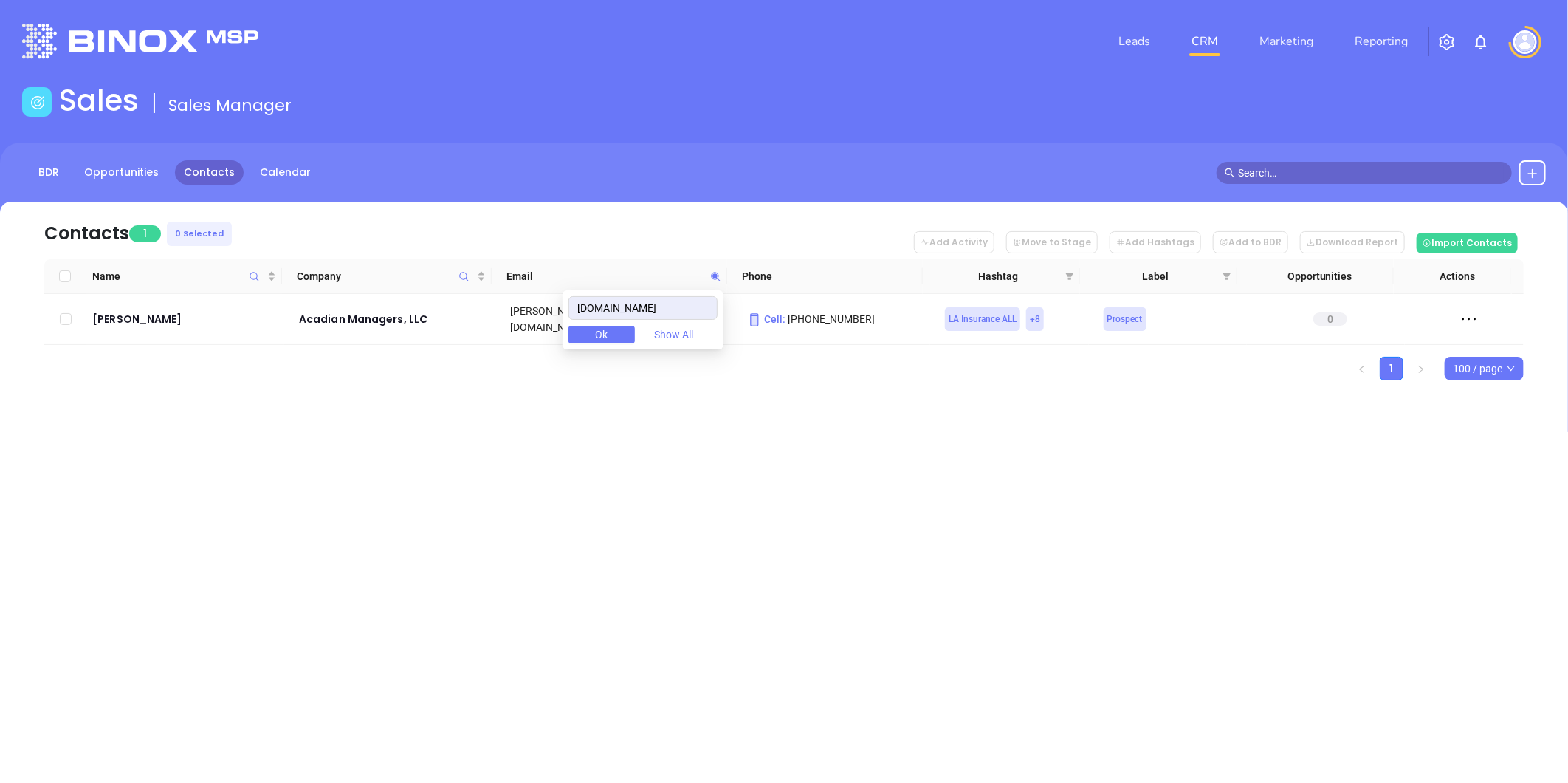
type input "acadianins.com"
drag, startPoint x: 684, startPoint y: 312, endPoint x: 439, endPoint y: 290, distance: 246.0
click at [448, 289] on body "Leads CRM Marketing Reporting Financial Leads Leads Sales Sales Manager BDR Opp…" at bounding box center [784, 391] width 1568 height 783
click at [459, 274] on div "Contacts 1 0 Selected Add Activity Move to Stage Add Hashtags Add to BDR Downlo…" at bounding box center [784, 291] width 1523 height 179
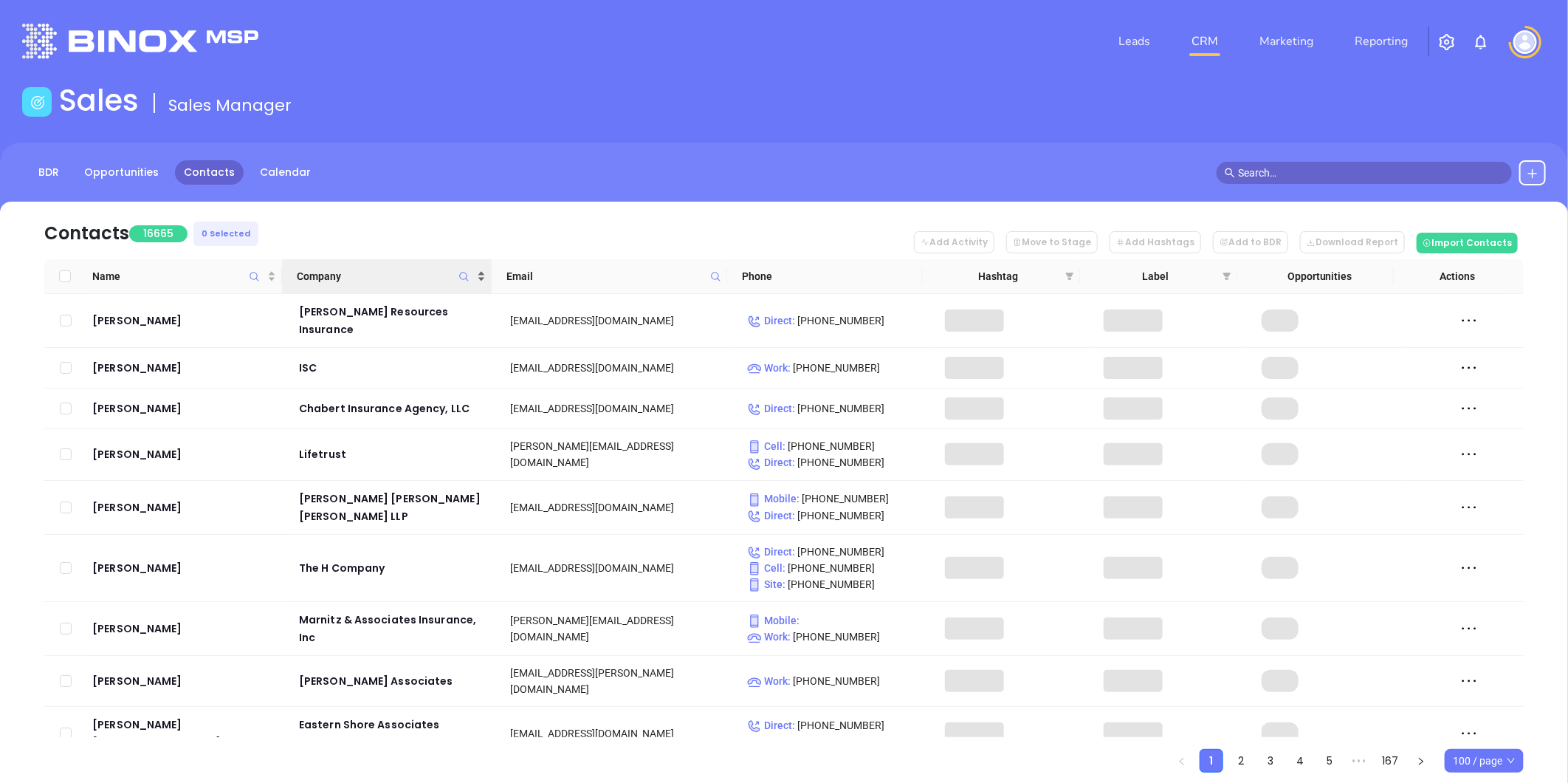
click at [444, 277] on span "Company" at bounding box center [385, 276] width 176 height 16
click at [466, 276] on icon "Company" at bounding box center [464, 276] width 11 height 11
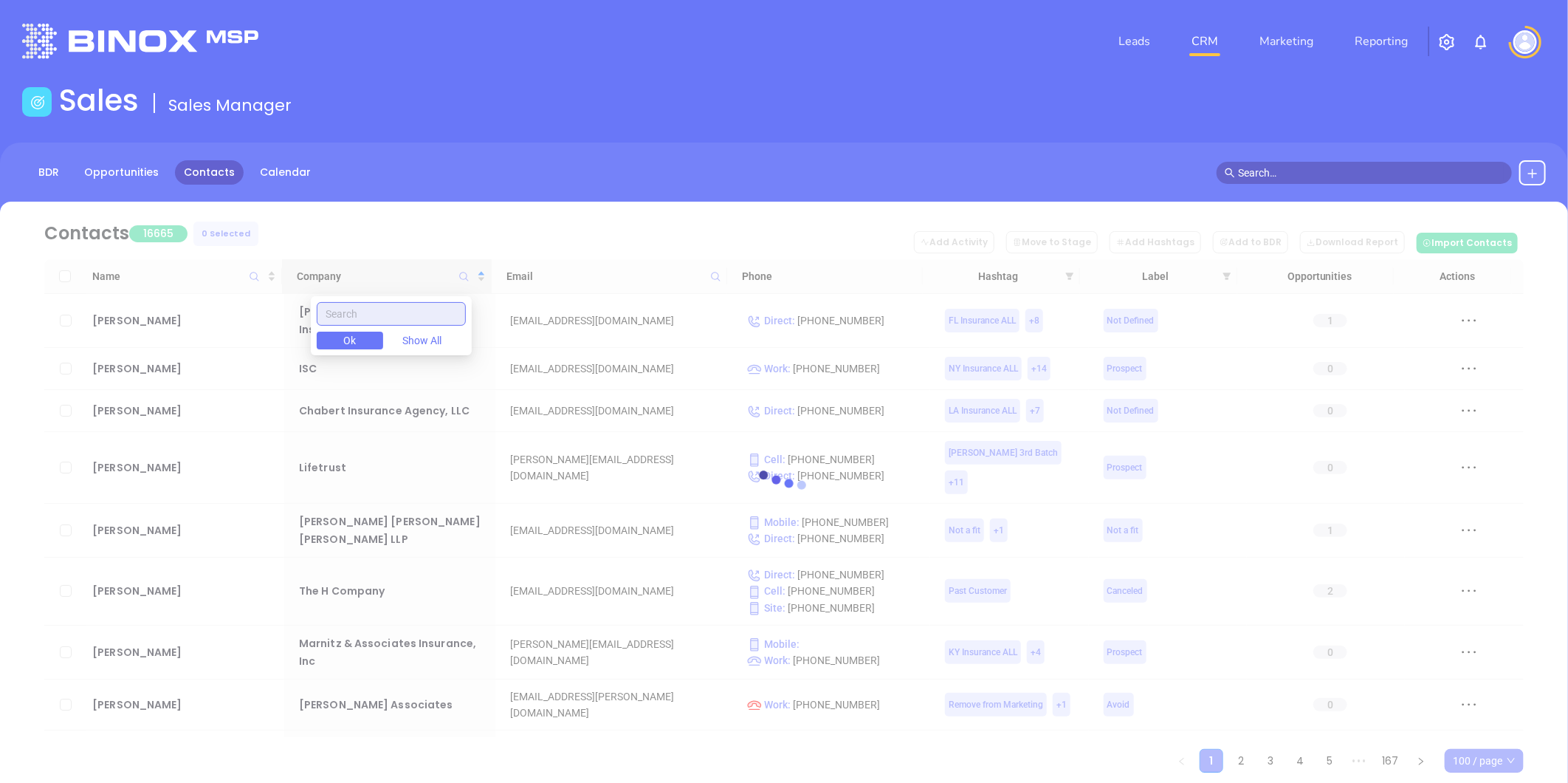
paste input "Accentus Insurance Group"
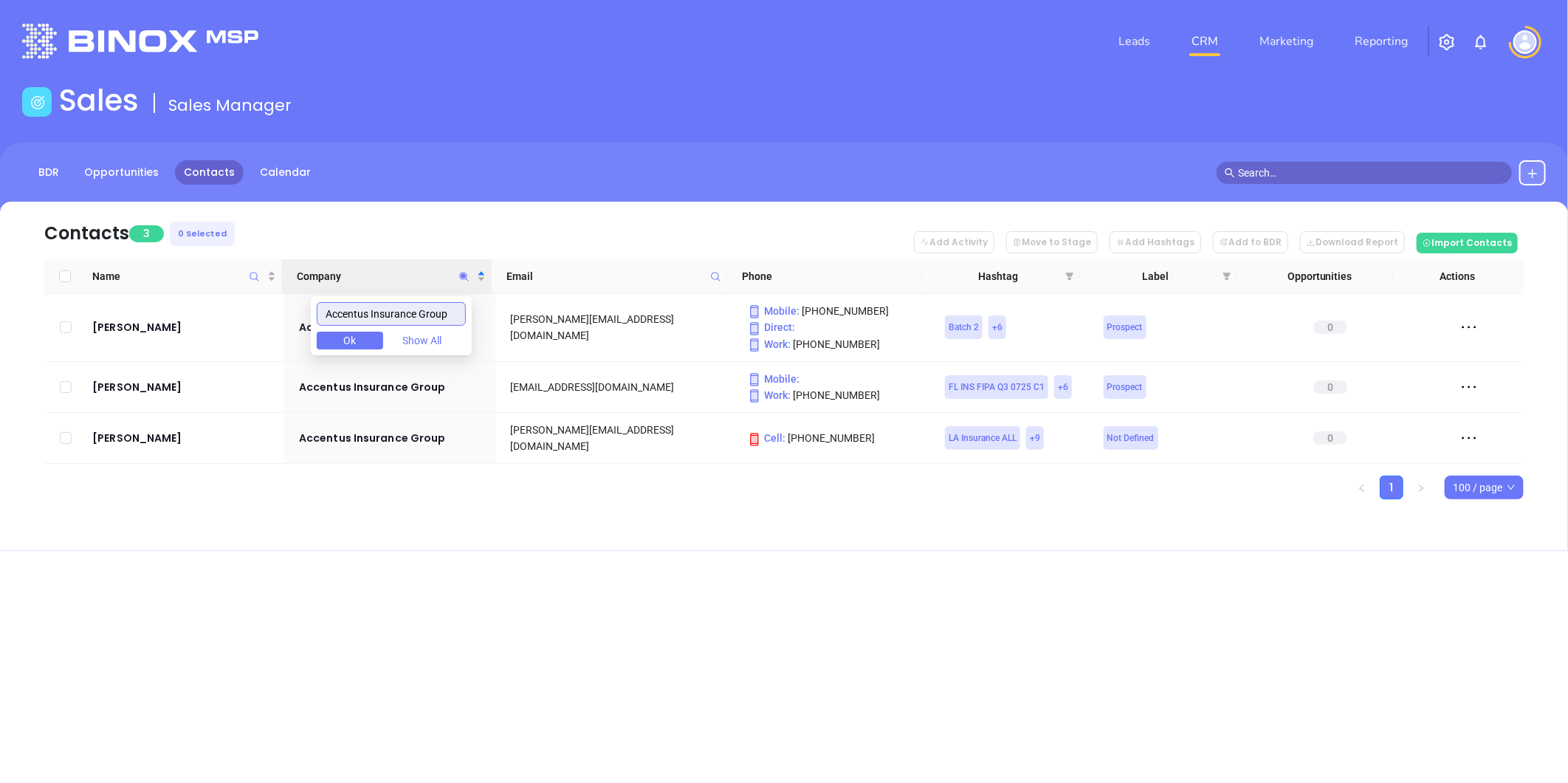
type input "Accentus Insurance Group"
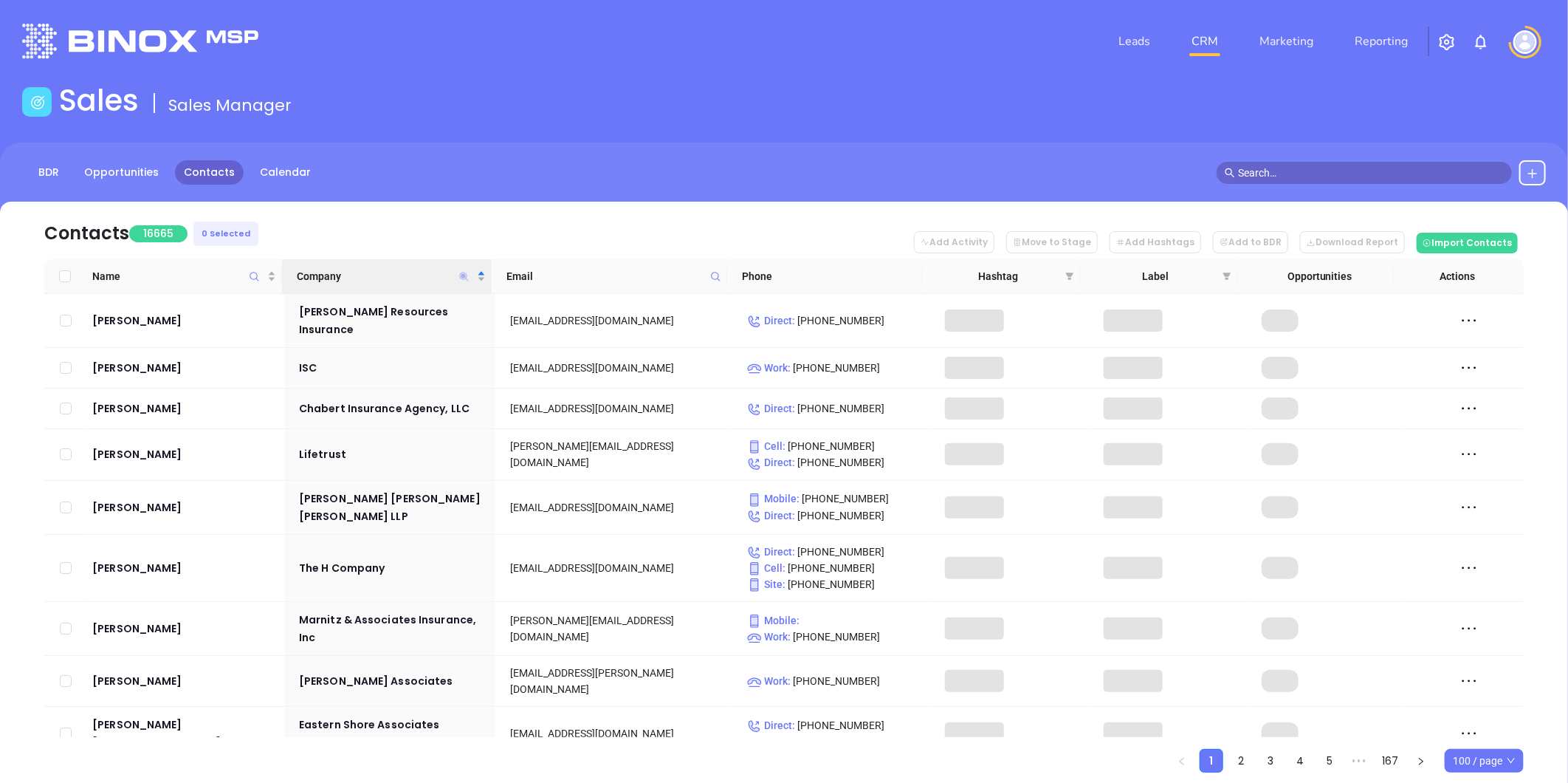
click at [463, 277] on icon "Company" at bounding box center [464, 276] width 11 height 11
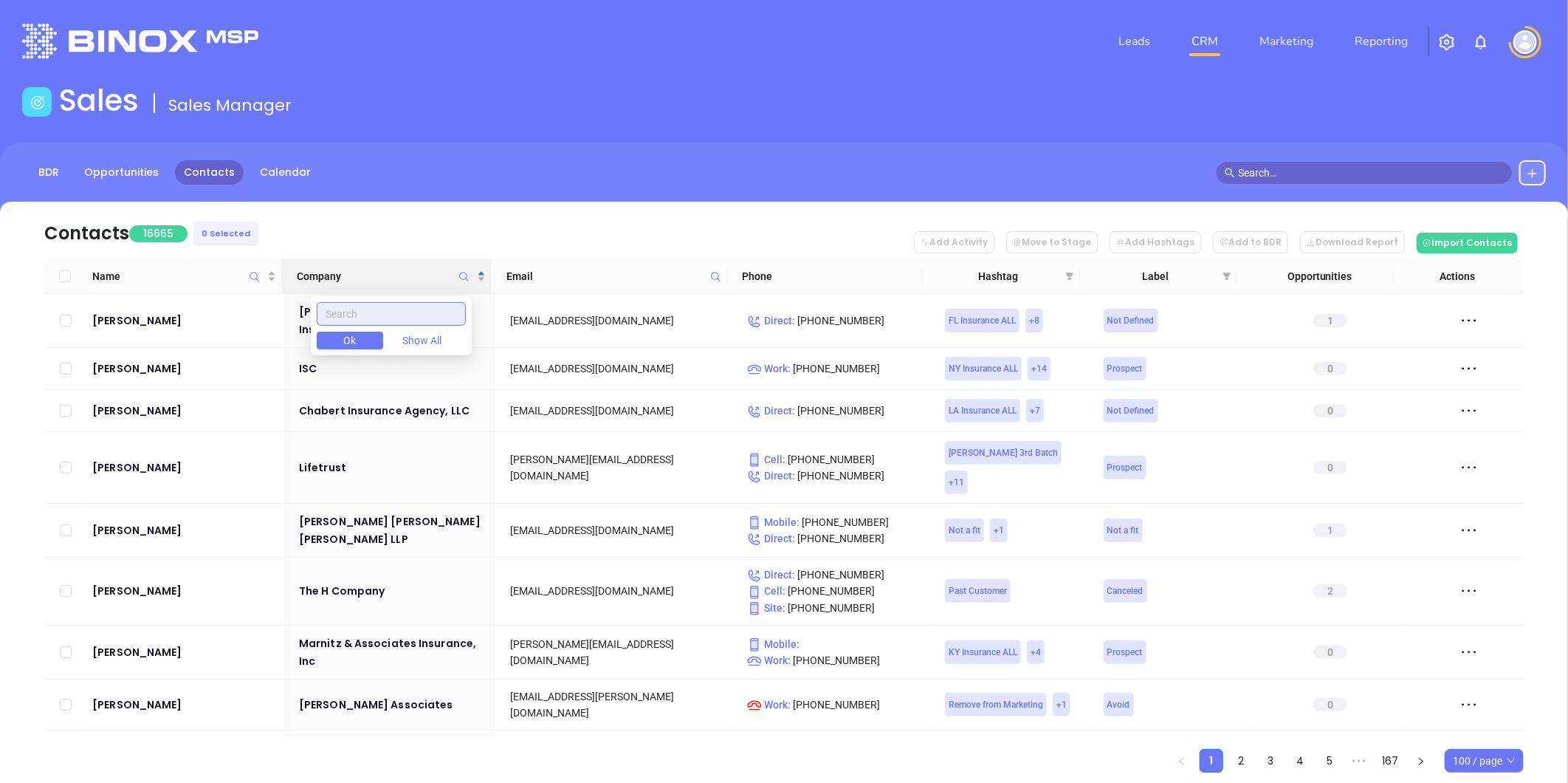
paste input "Accentus Insurance Group"
type input "Accentus Insurance Group"
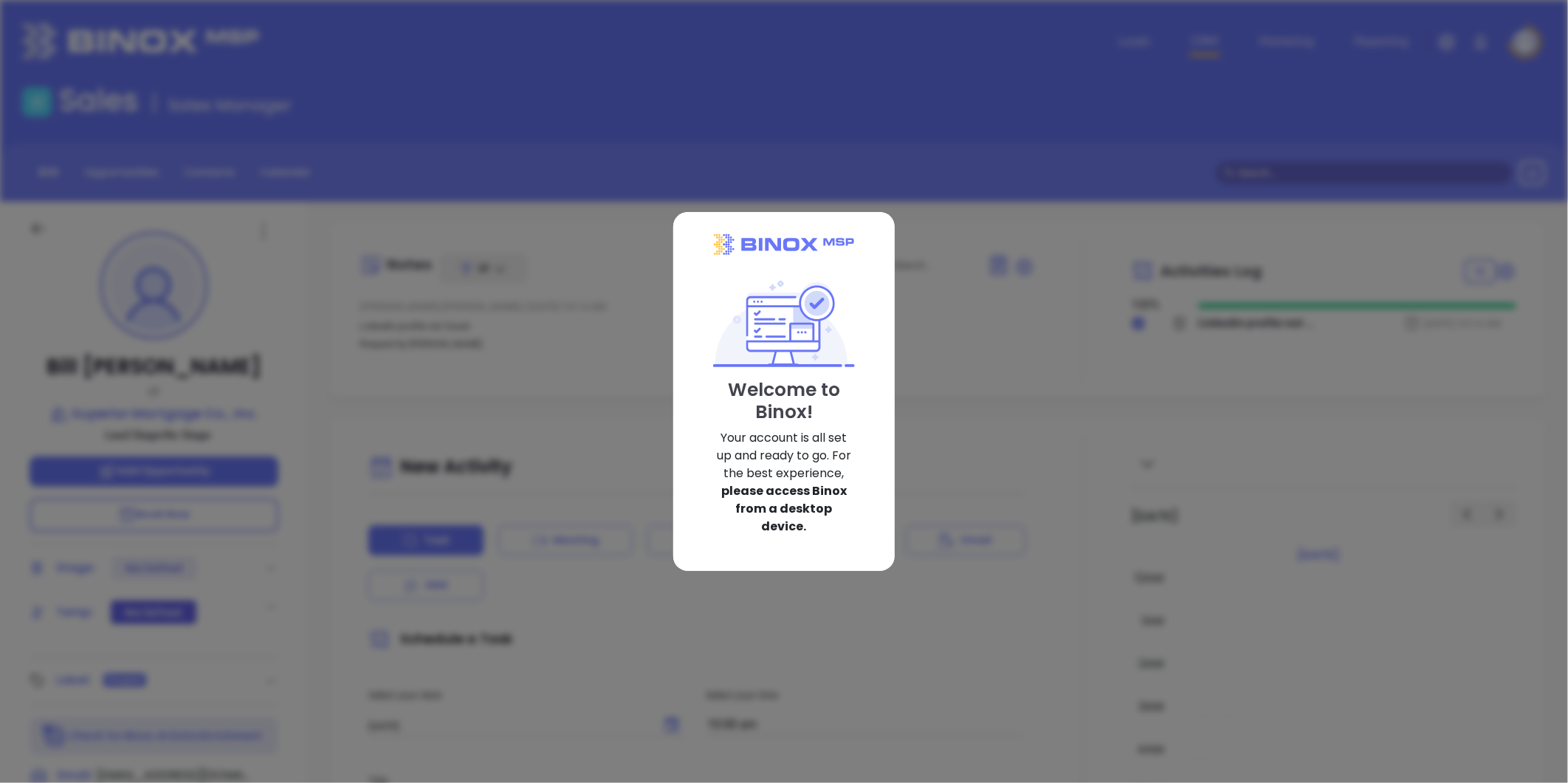
scroll to position [386, 0]
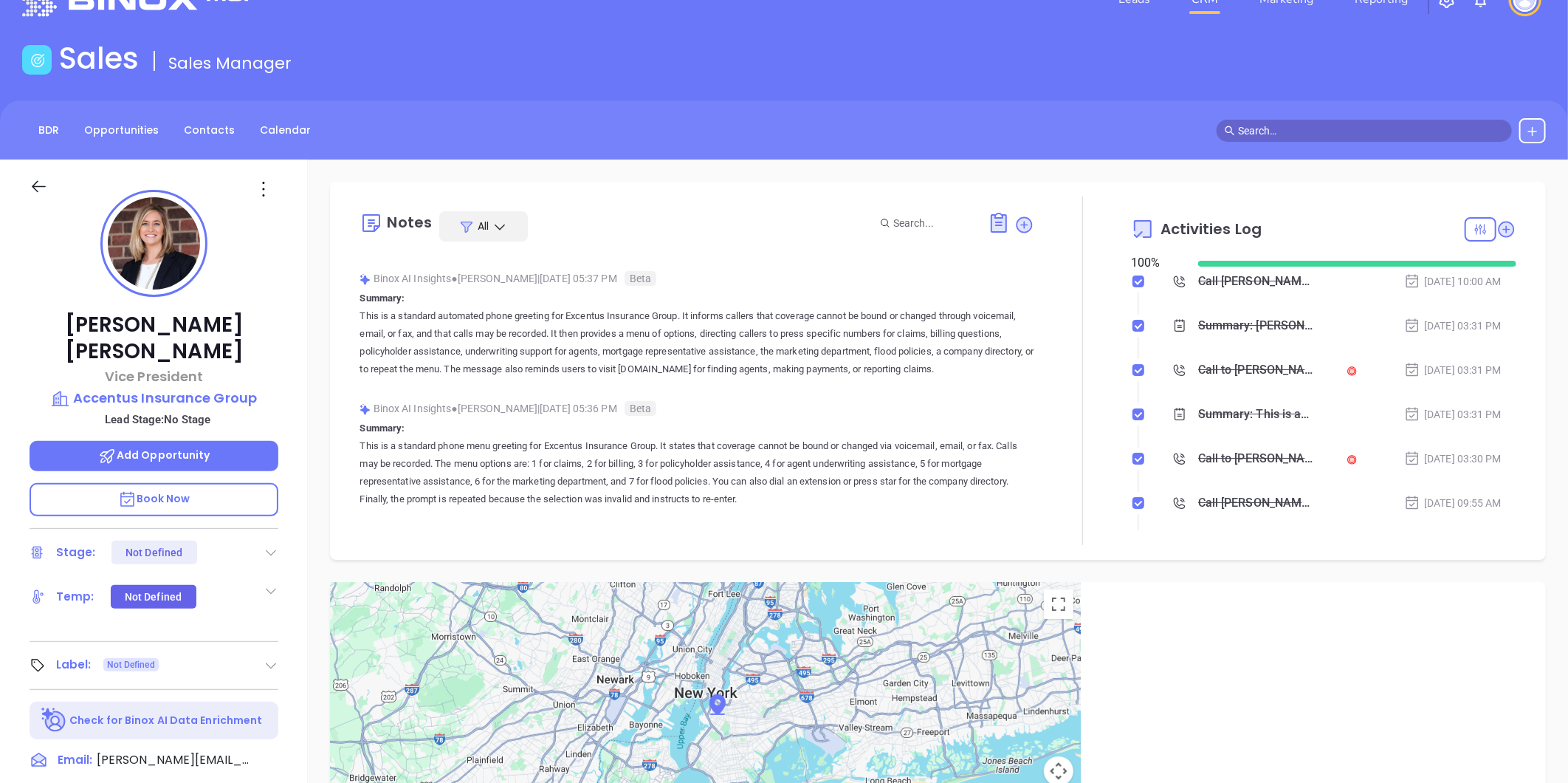
scroll to position [254, 0]
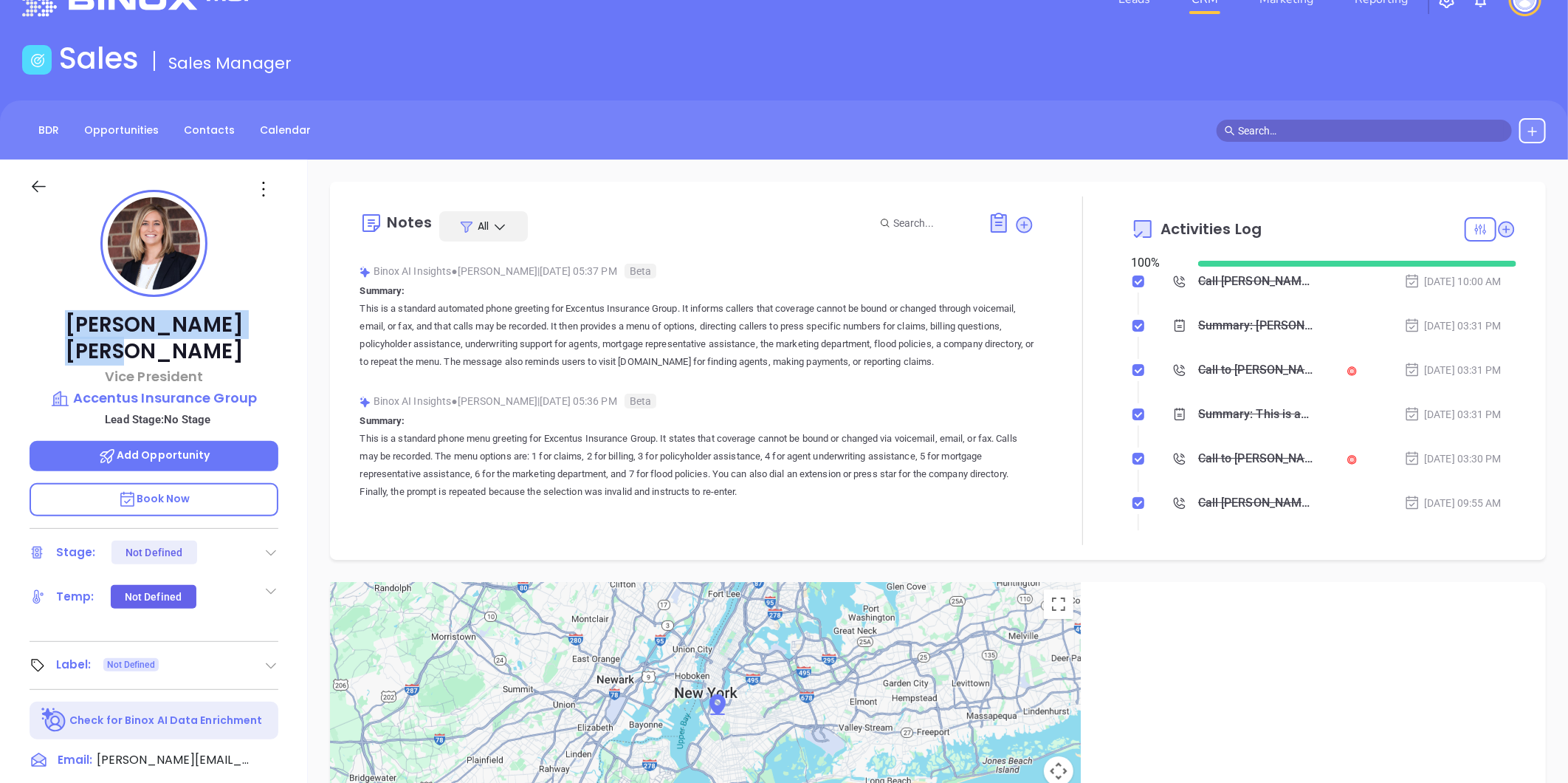
drag, startPoint x: 101, startPoint y: 314, endPoint x: 219, endPoint y: 328, distance: 118.8
click at [219, 328] on p "[PERSON_NAME]" at bounding box center [154, 338] width 249 height 53
copy p "[PERSON_NAME]"
click at [168, 387] on p "Accentus Insurance Group" at bounding box center [154, 397] width 249 height 21
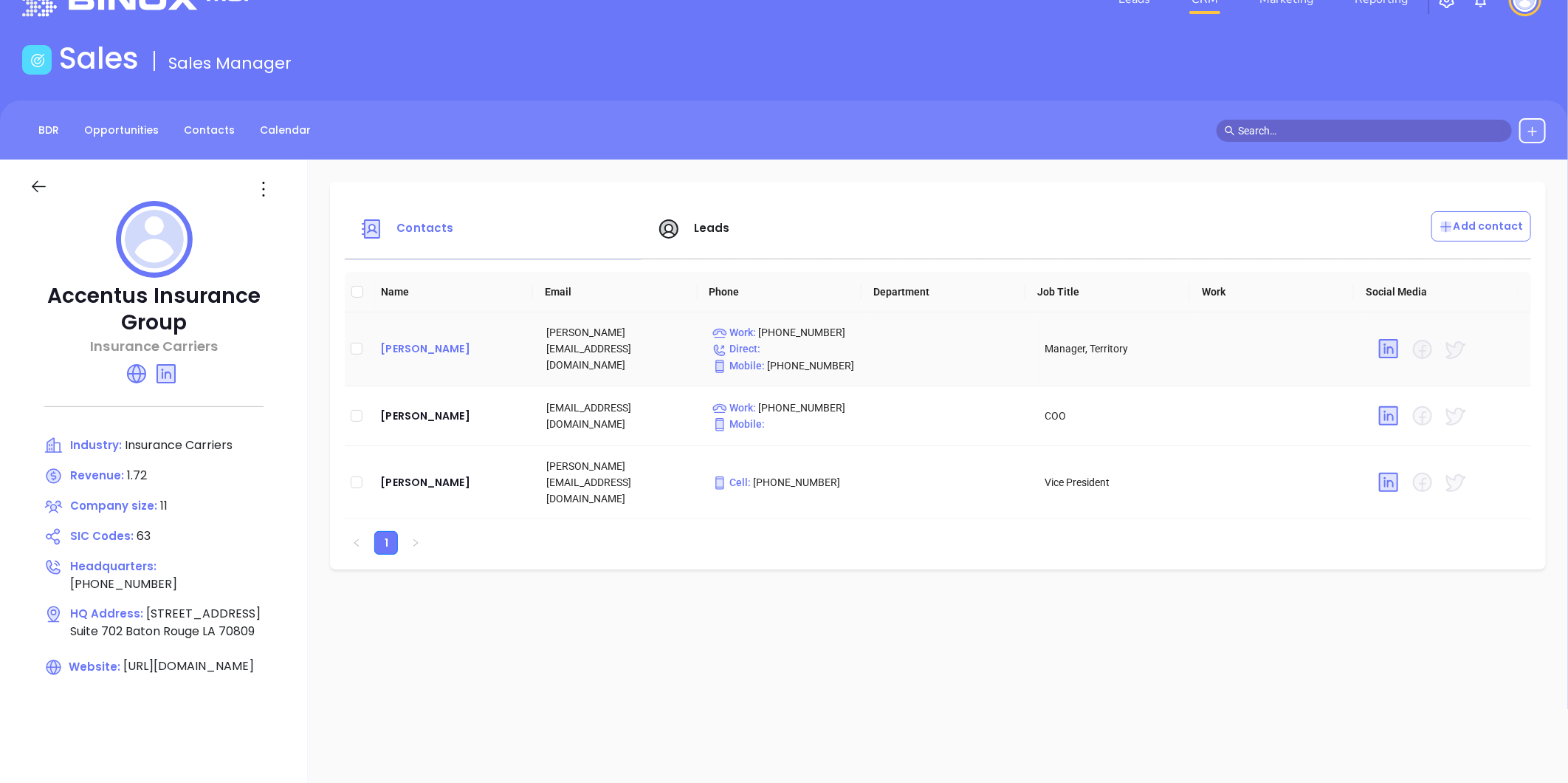
click at [401, 352] on div "[PERSON_NAME]" at bounding box center [451, 348] width 143 height 17
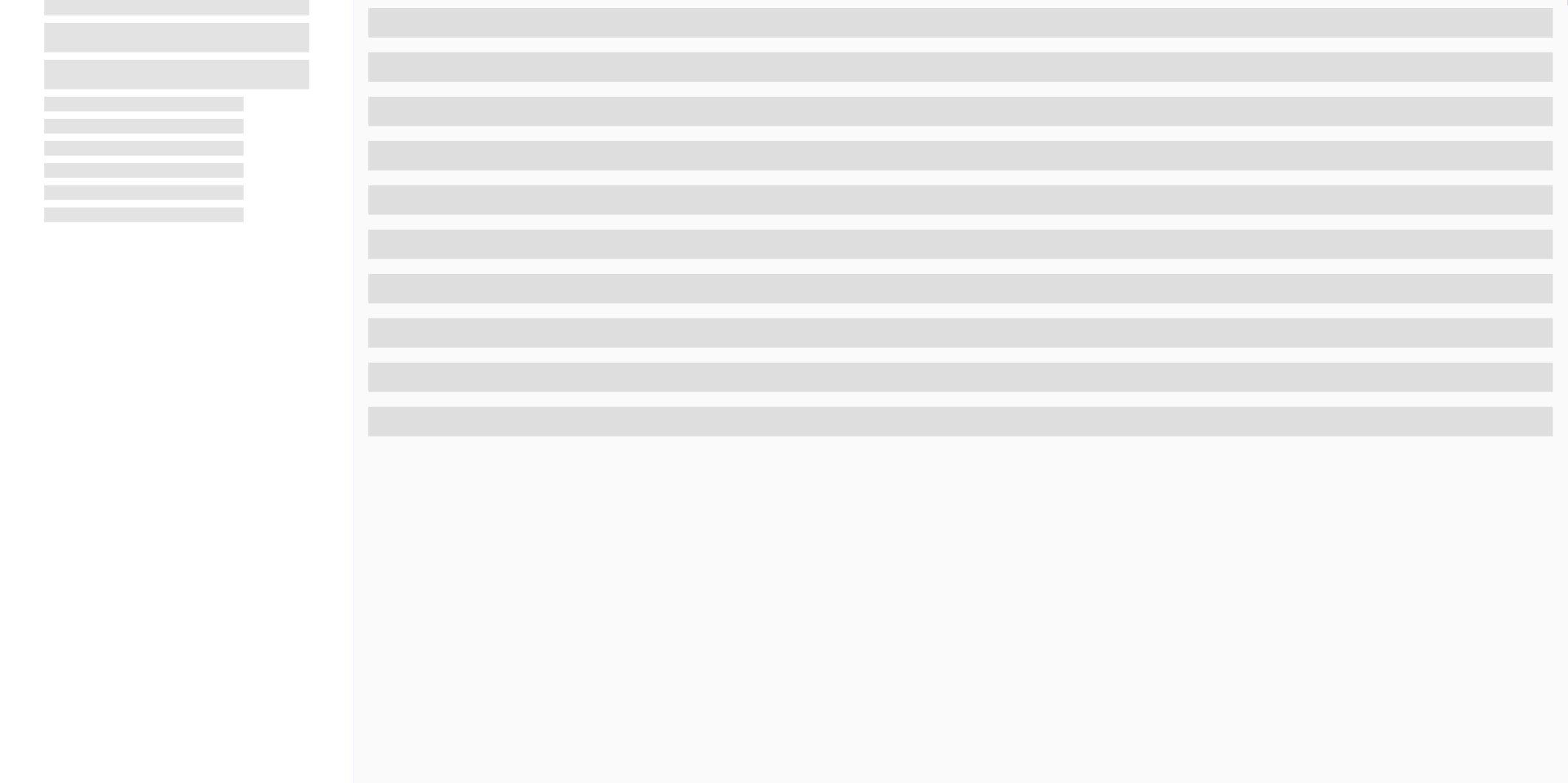
scroll to position [453, 0]
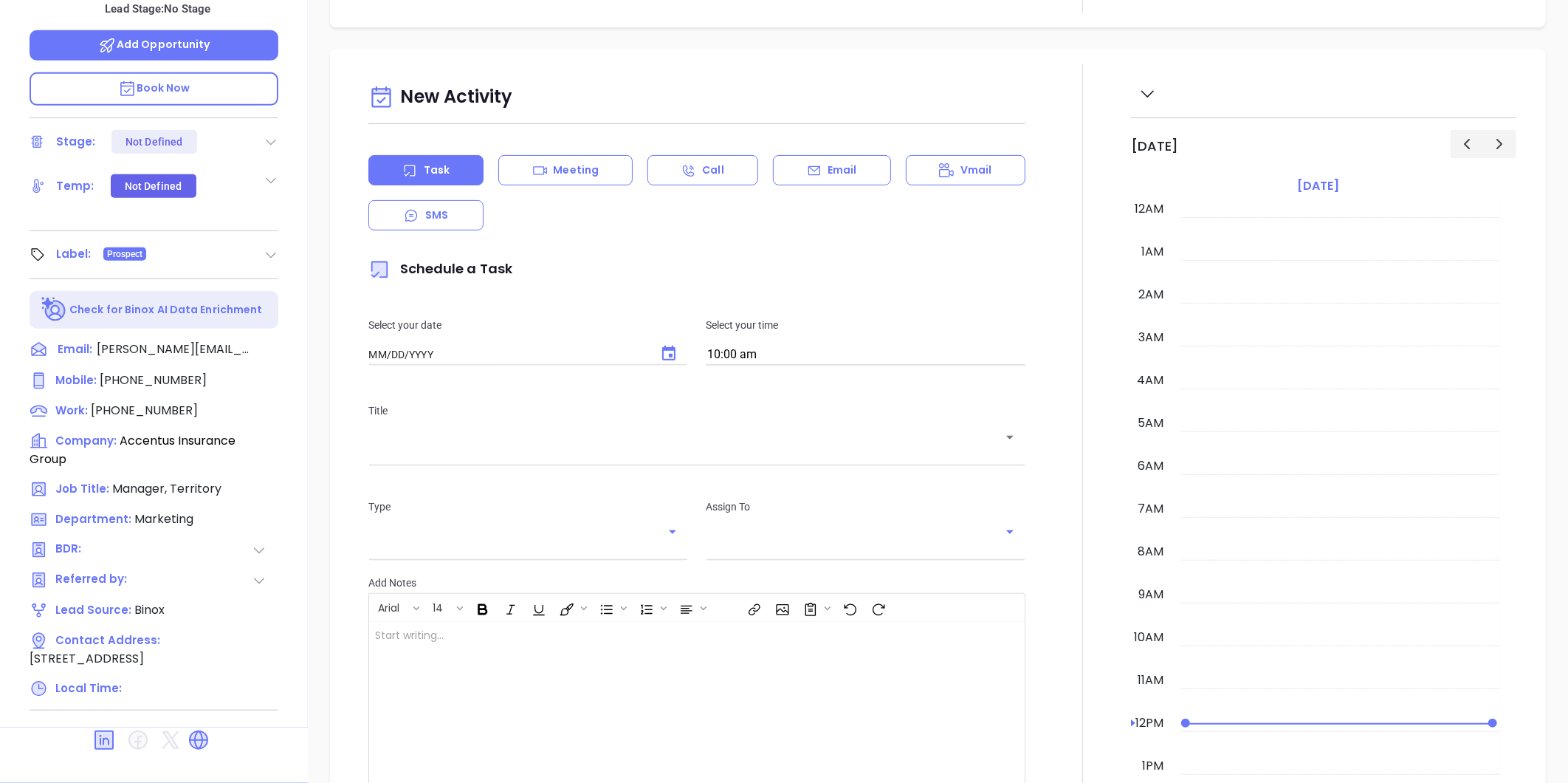
type input "[DATE]"
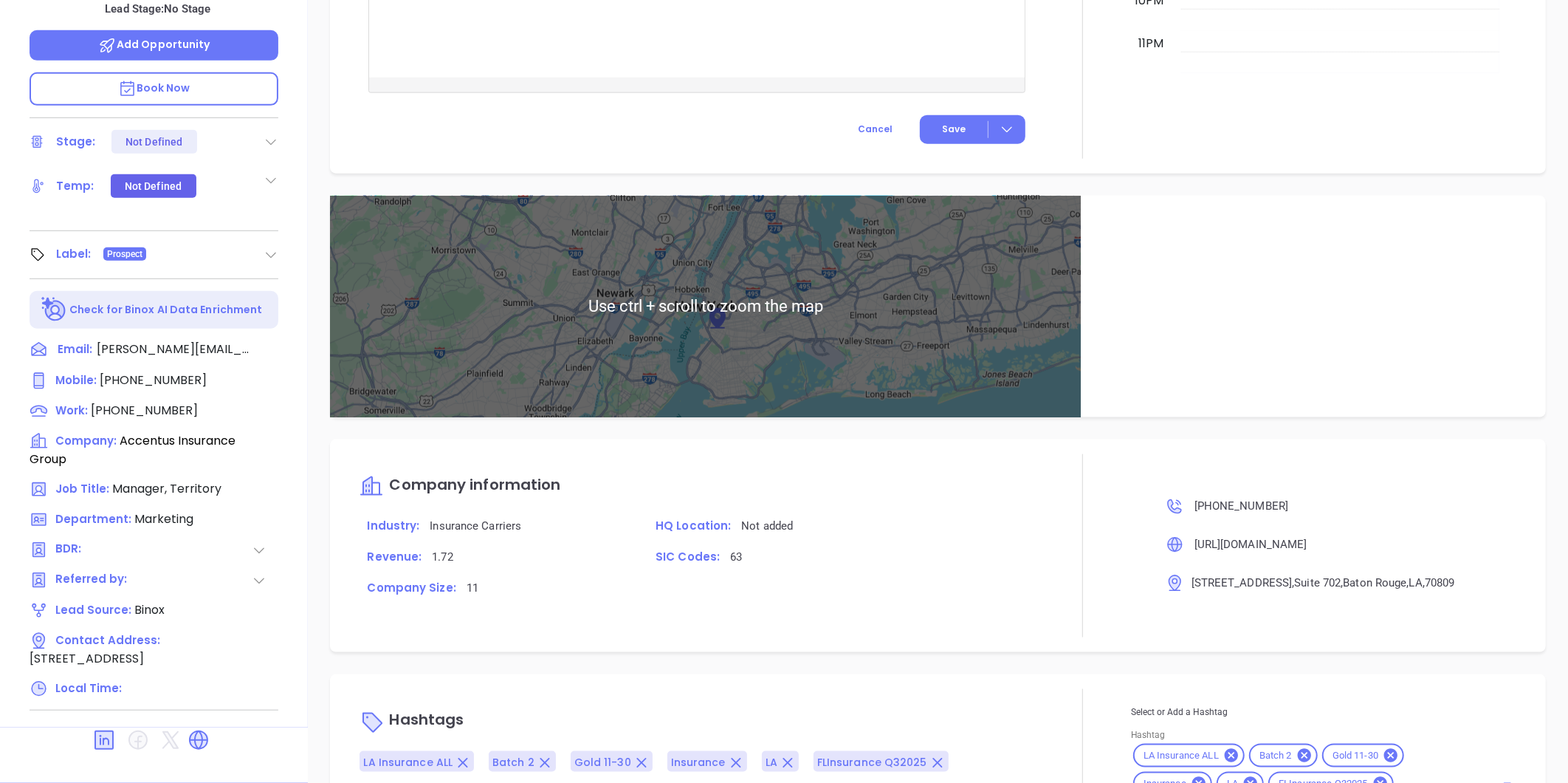
scroll to position [816, 0]
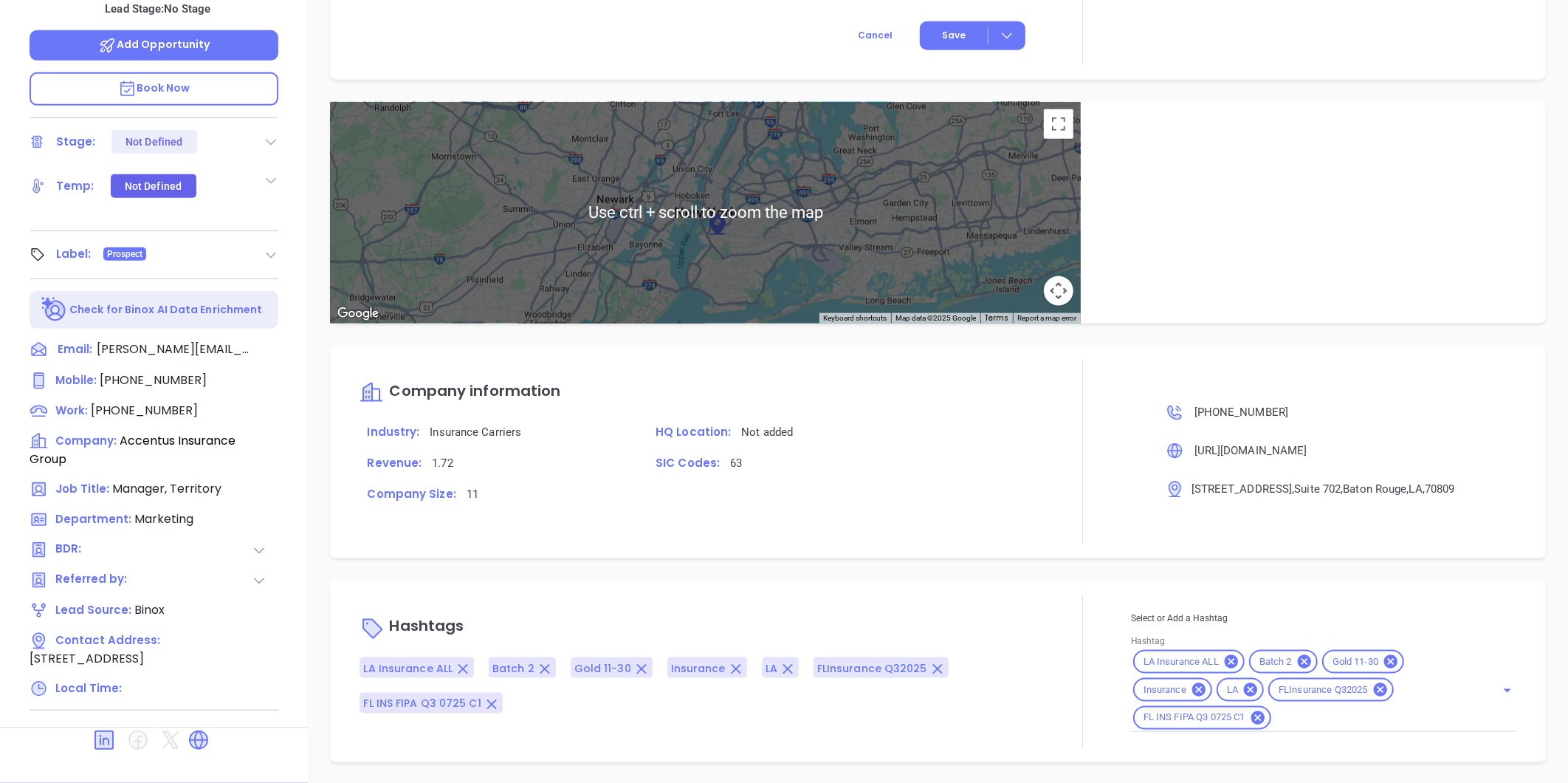
type input "[PERSON_NAME]"
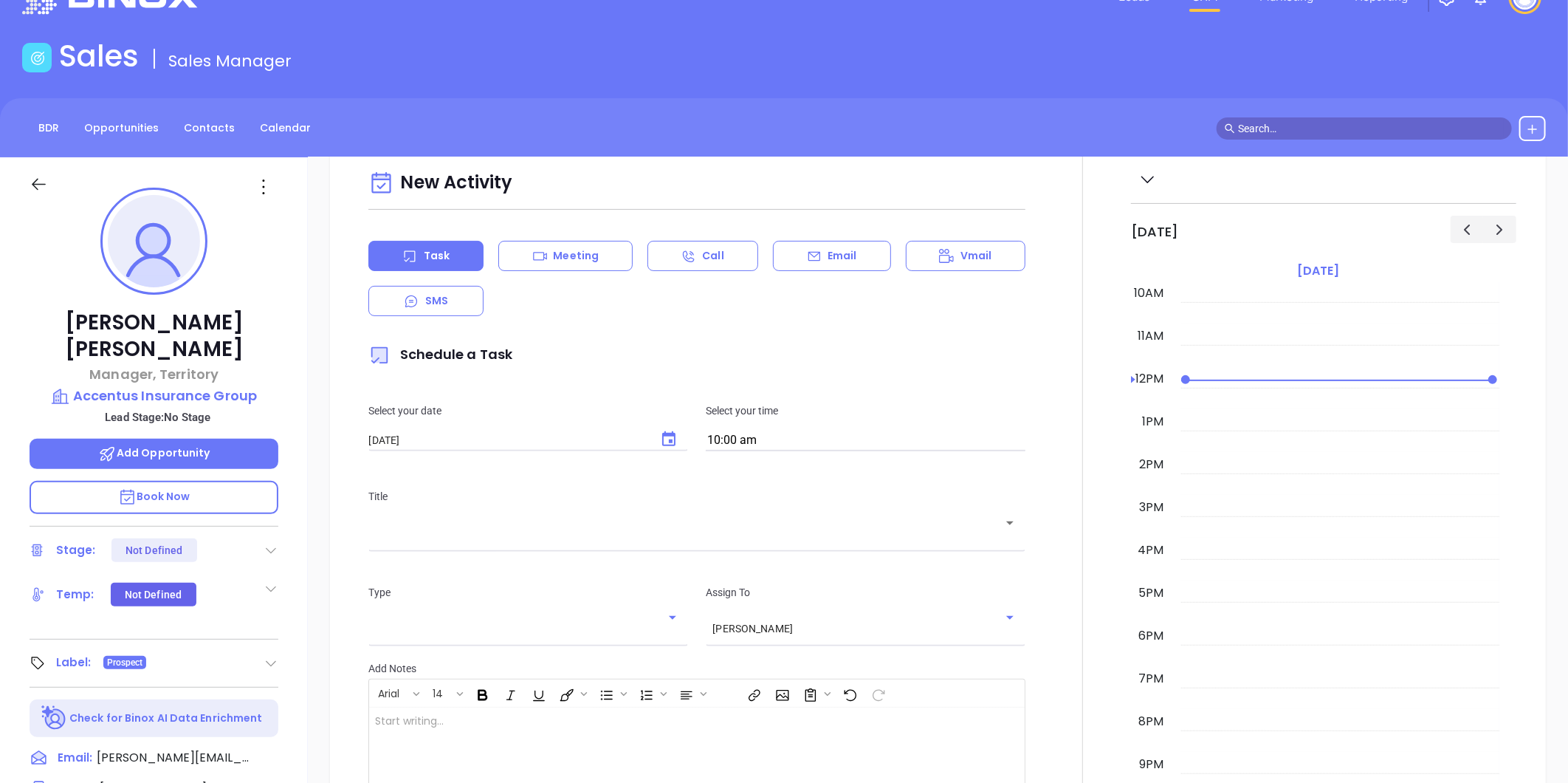
scroll to position [42, 0]
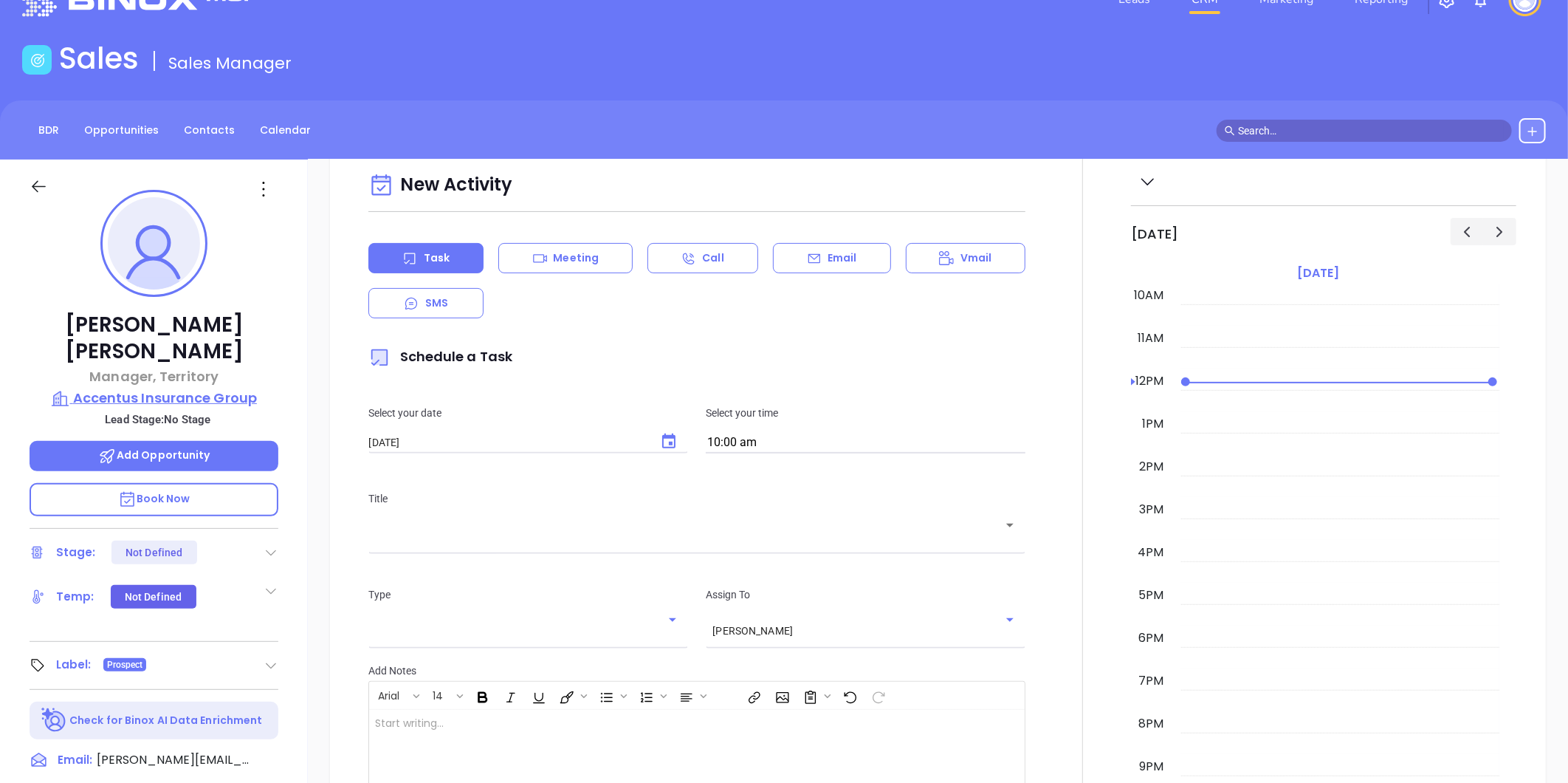
click at [167, 387] on p "Accentus Insurance Group" at bounding box center [154, 397] width 249 height 21
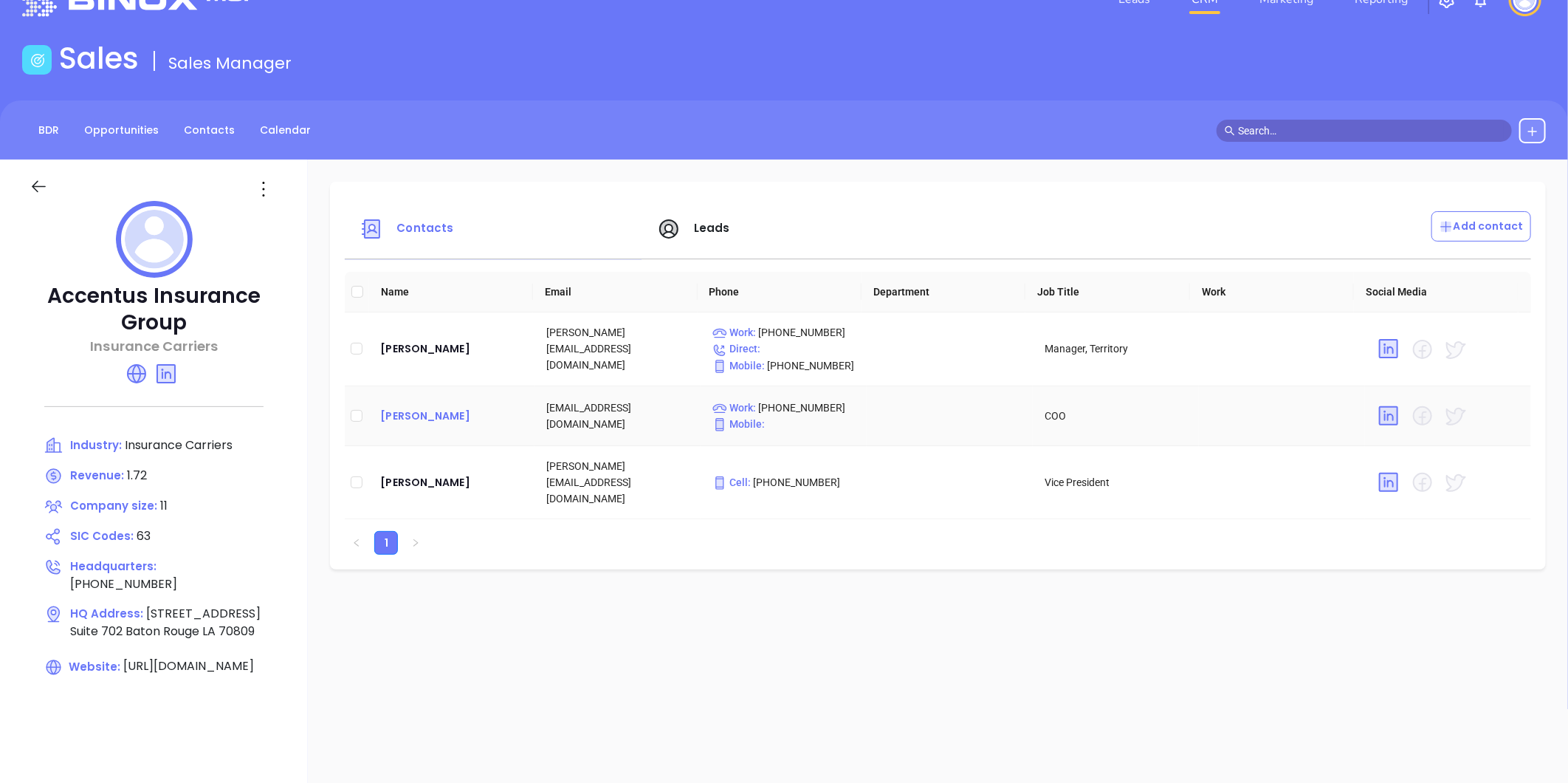
click at [408, 417] on div "[PERSON_NAME]" at bounding box center [451, 416] width 143 height 17
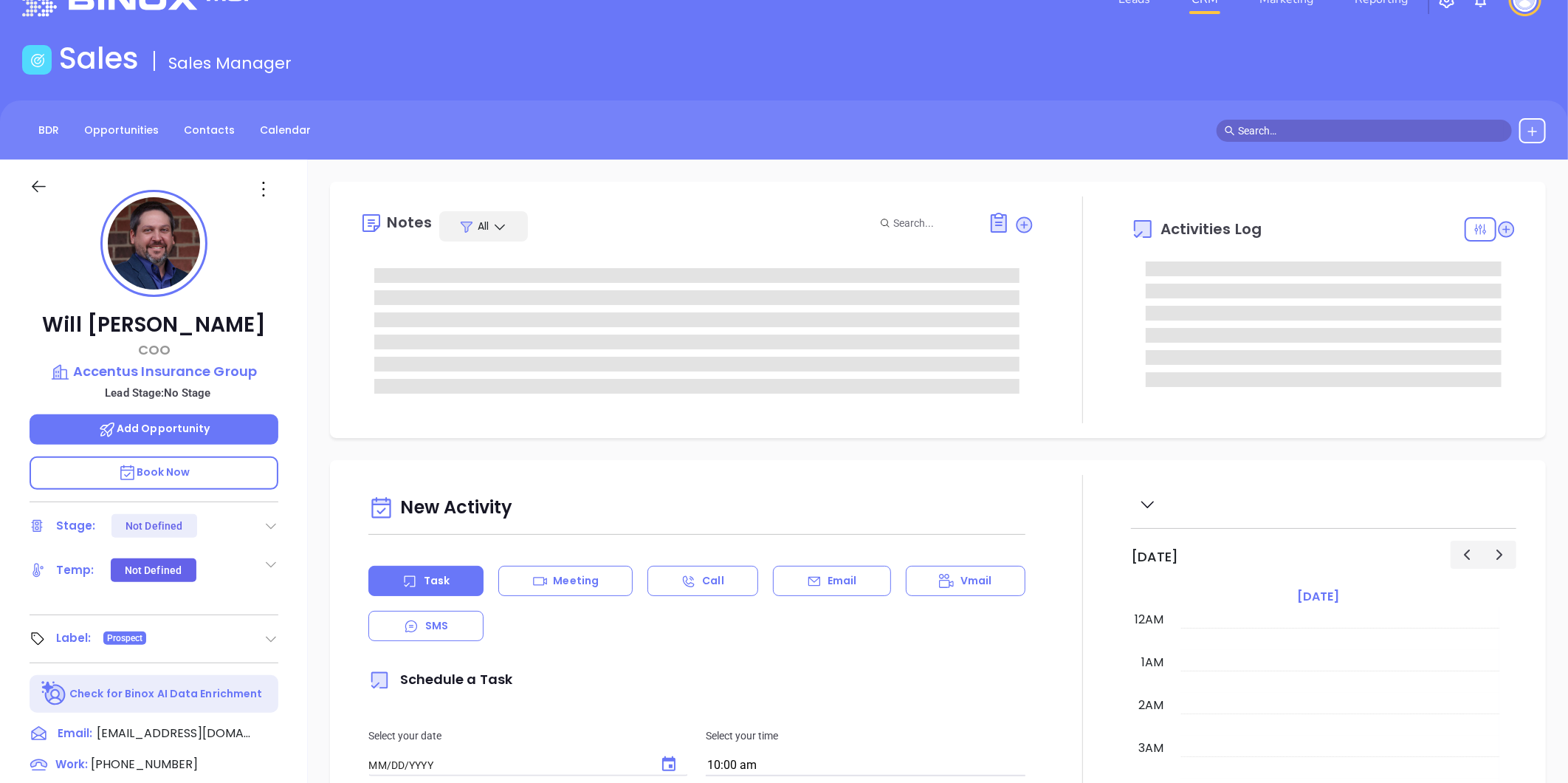
type input "[DATE]"
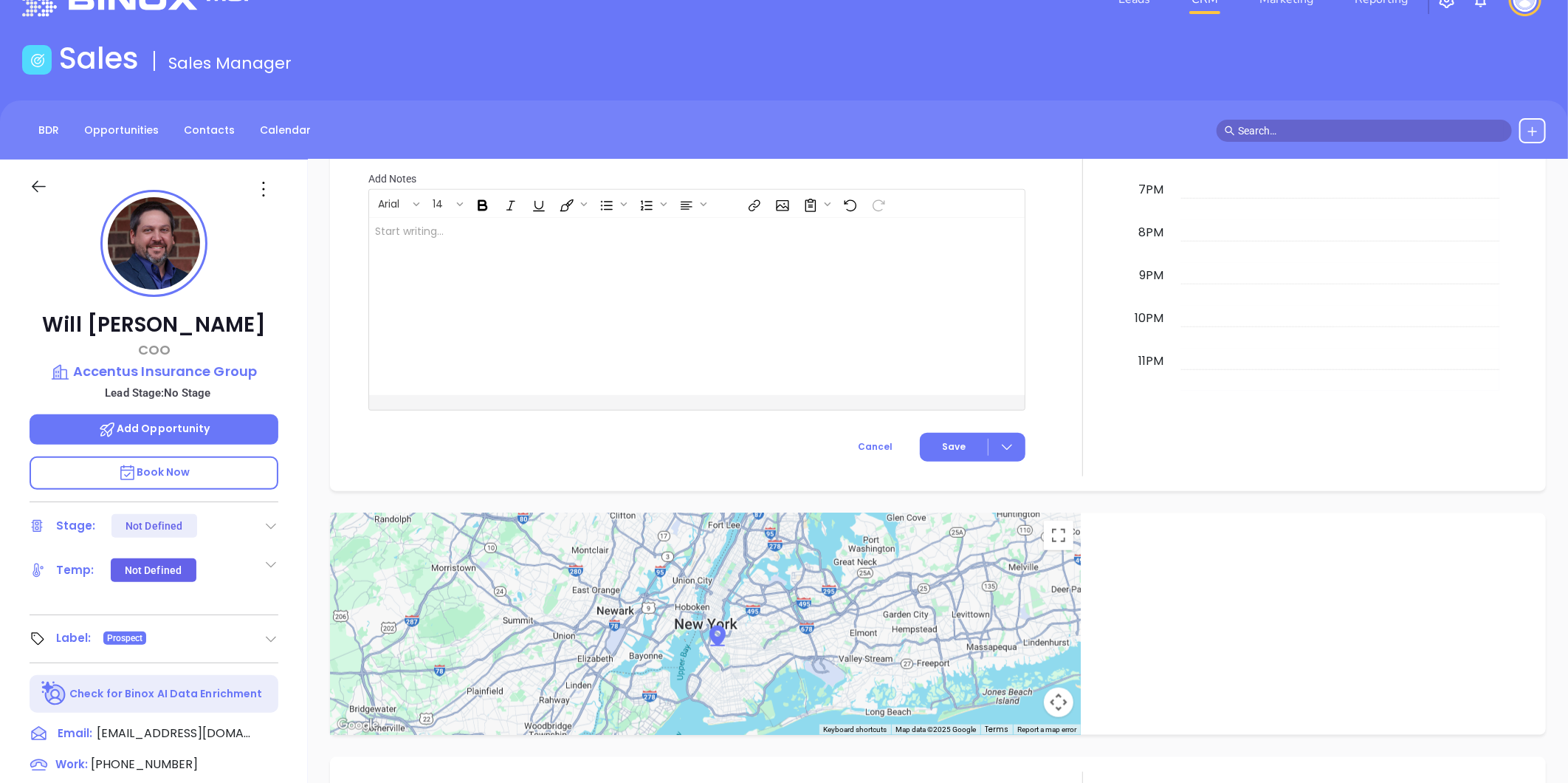
type input "[PERSON_NAME]"
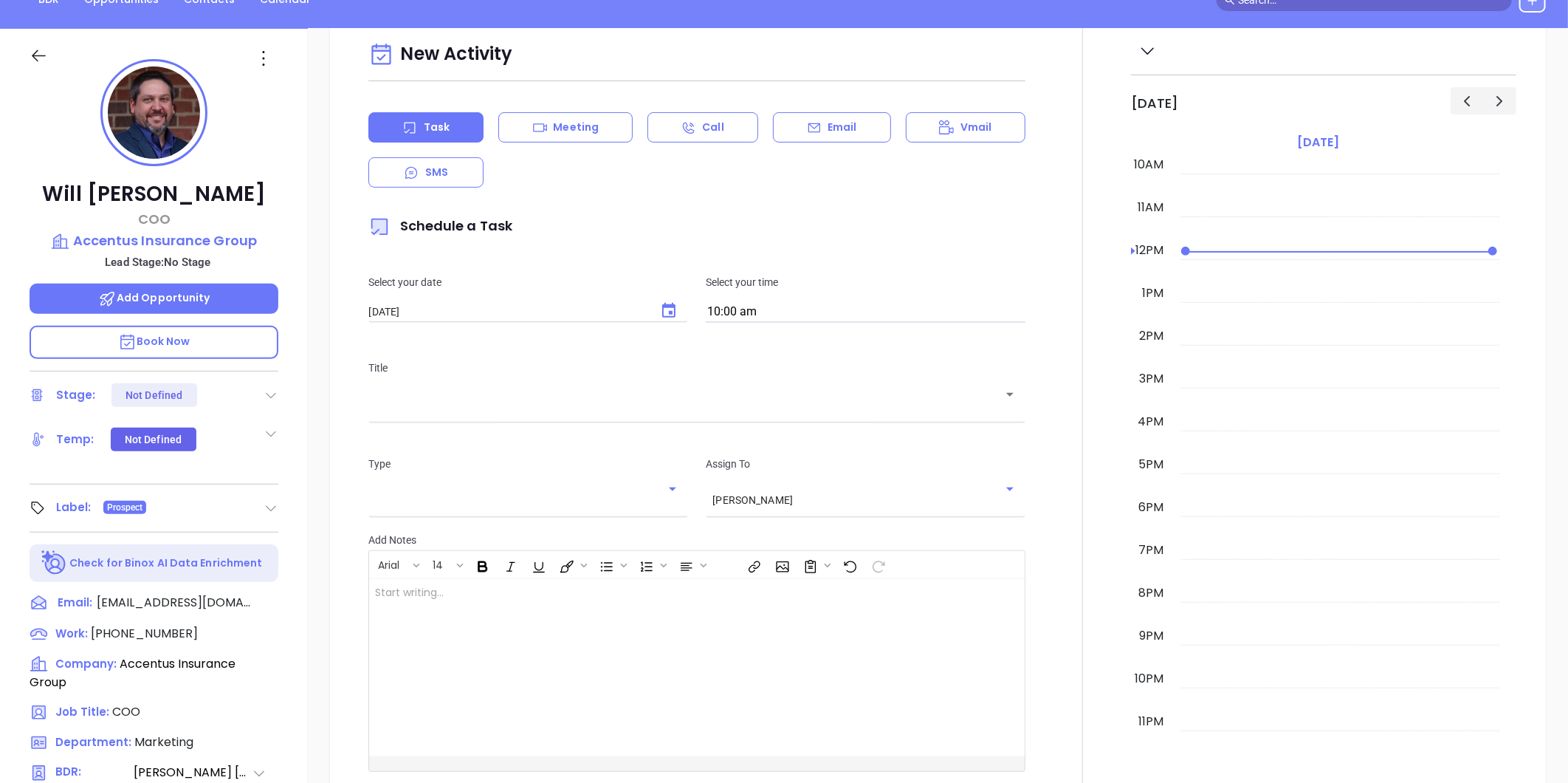
scroll to position [124, 0]
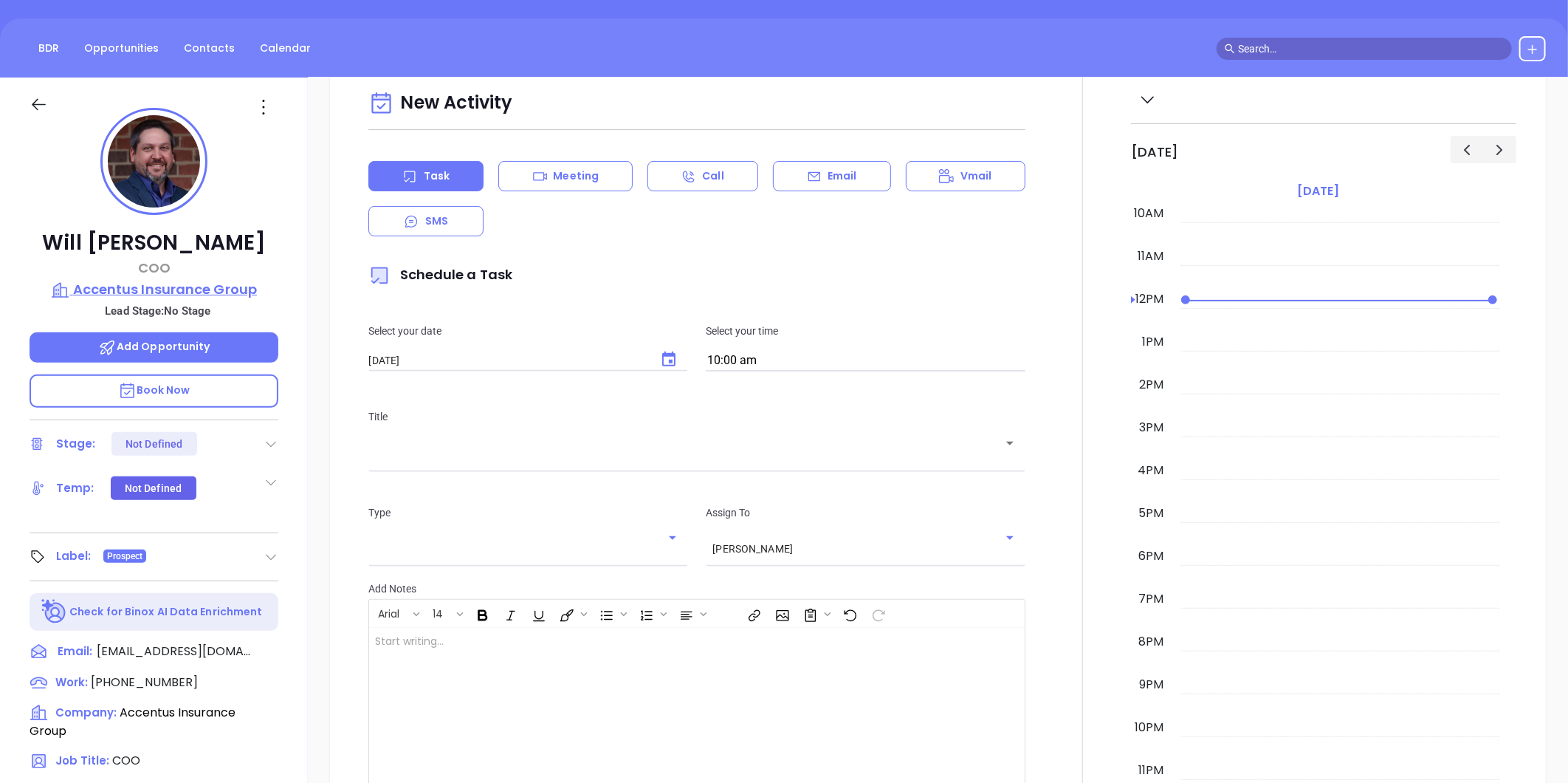
click at [181, 286] on p "Accentus Insurance Group" at bounding box center [154, 289] width 249 height 21
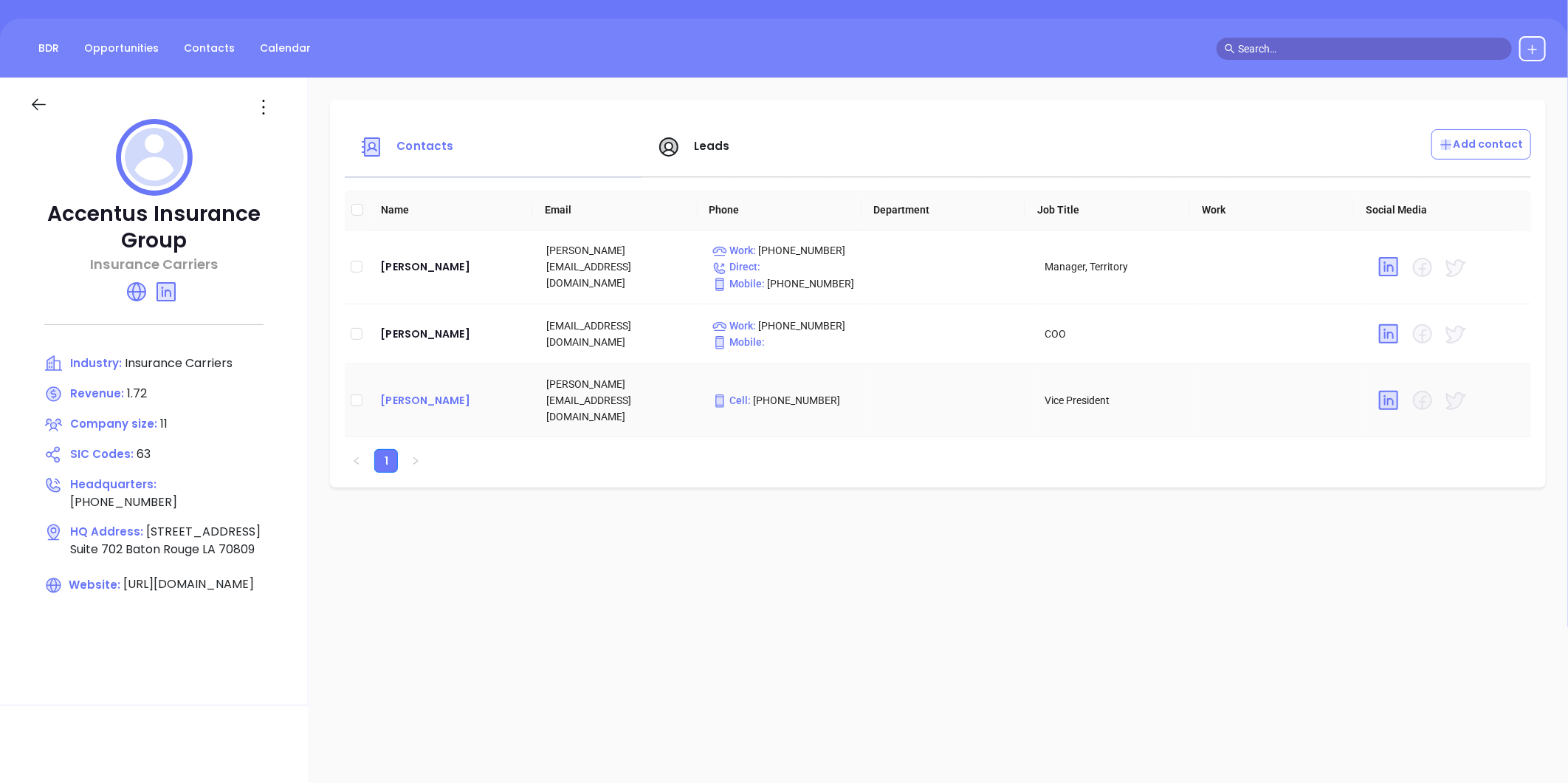
click at [395, 391] on div "Kerri Lyman" at bounding box center [451, 399] width 143 height 17
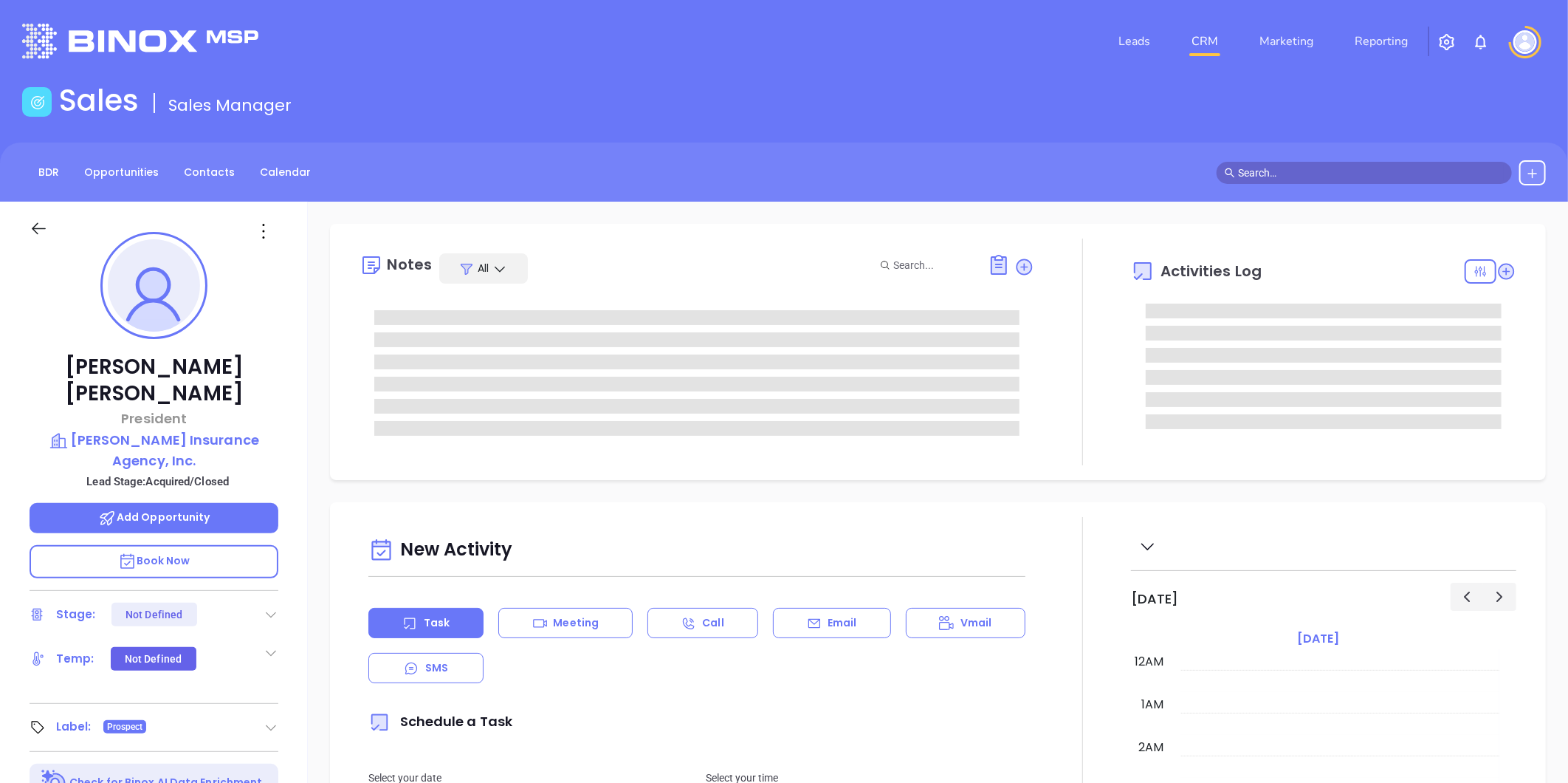
type input "[DATE]"
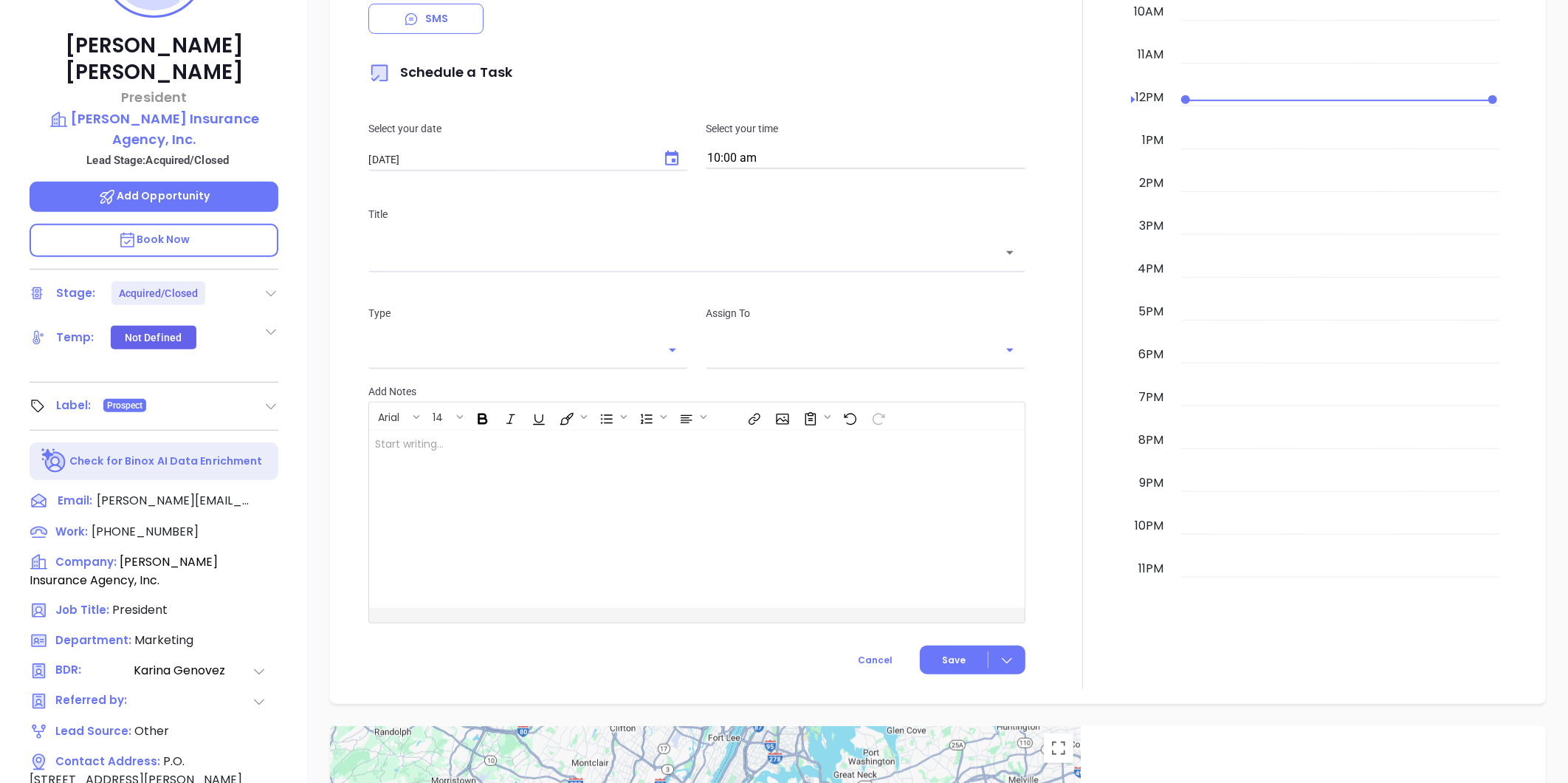
scroll to position [328, 0]
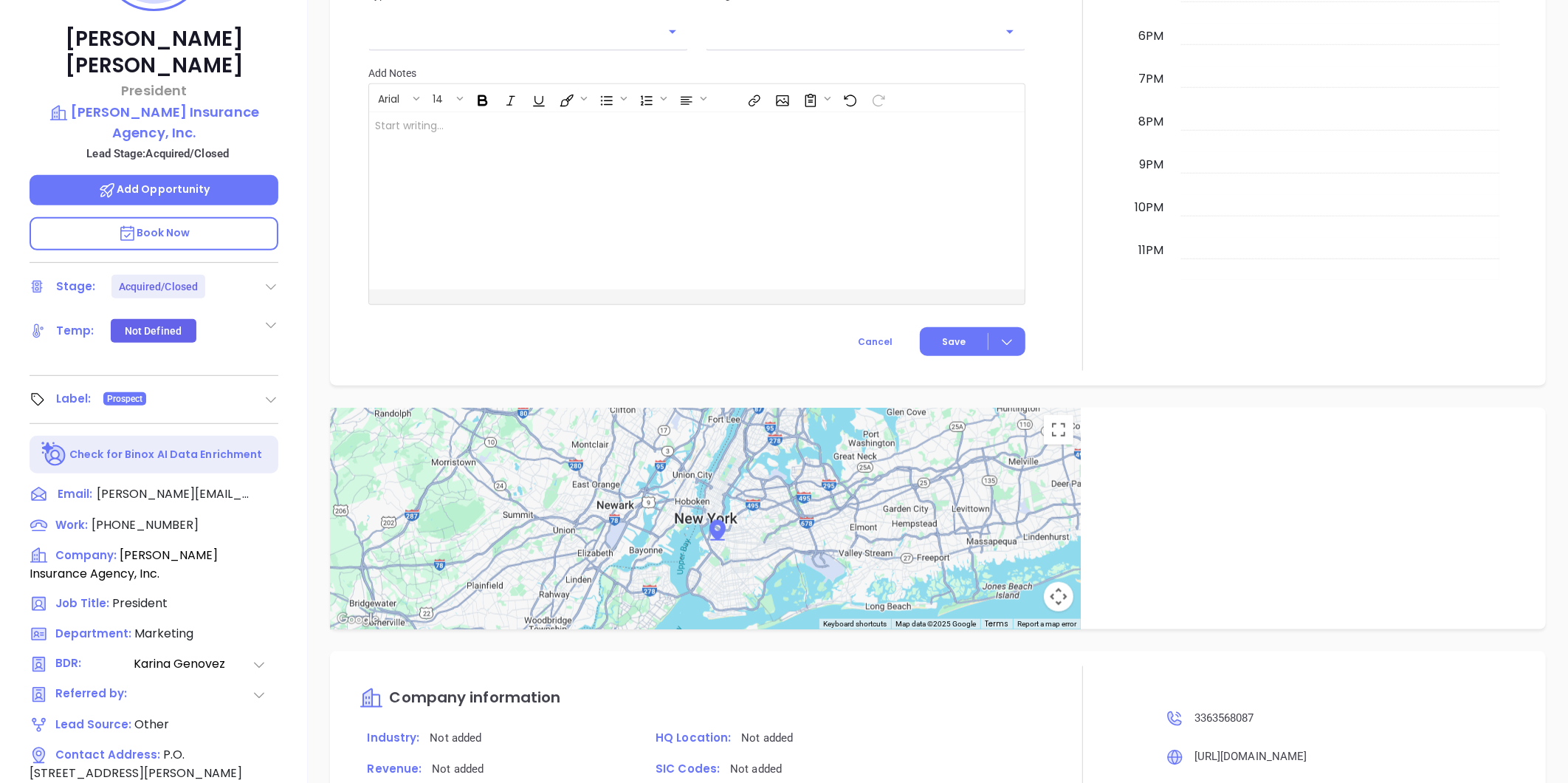
type input "[PERSON_NAME]"
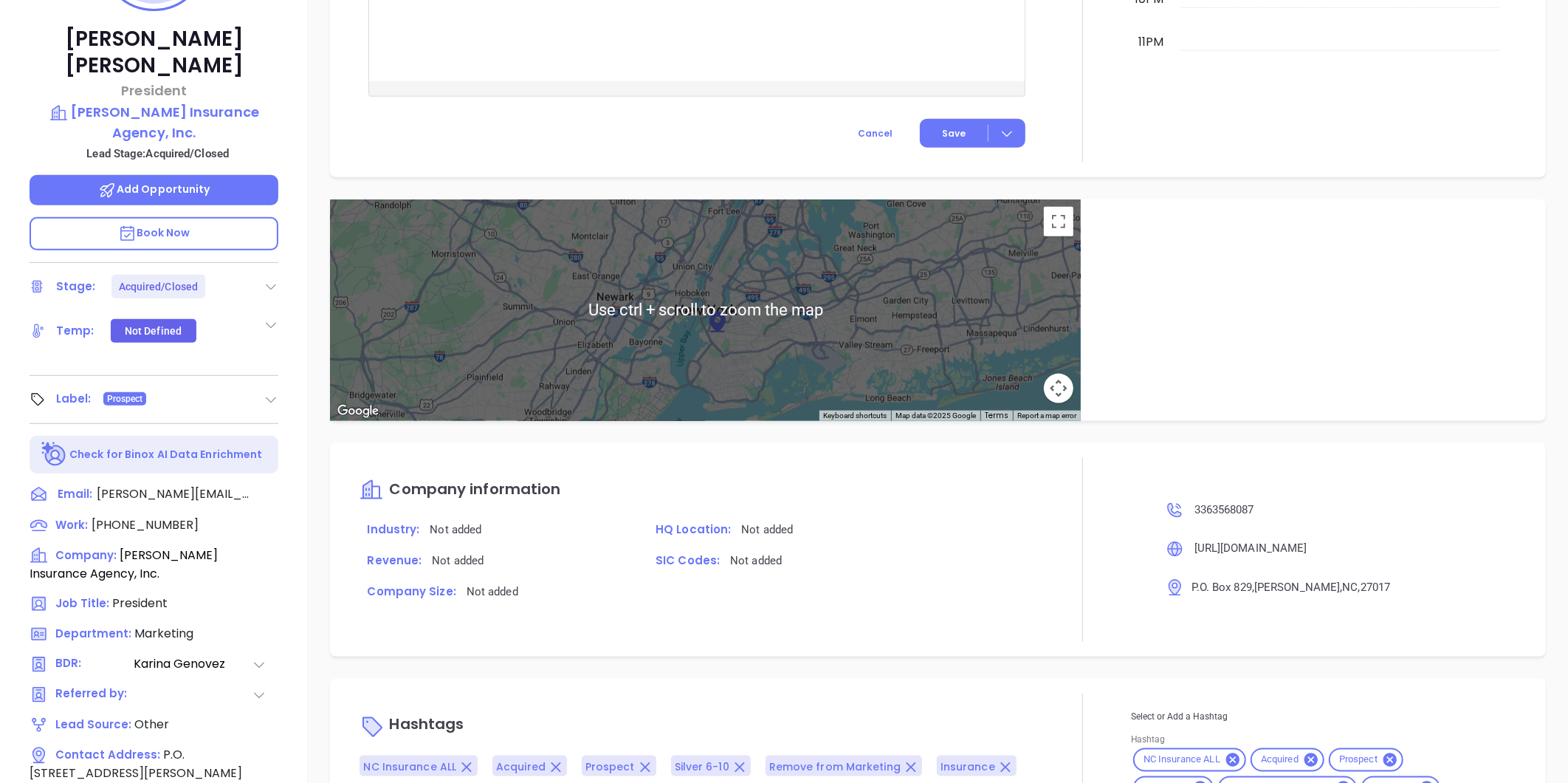
scroll to position [849, 0]
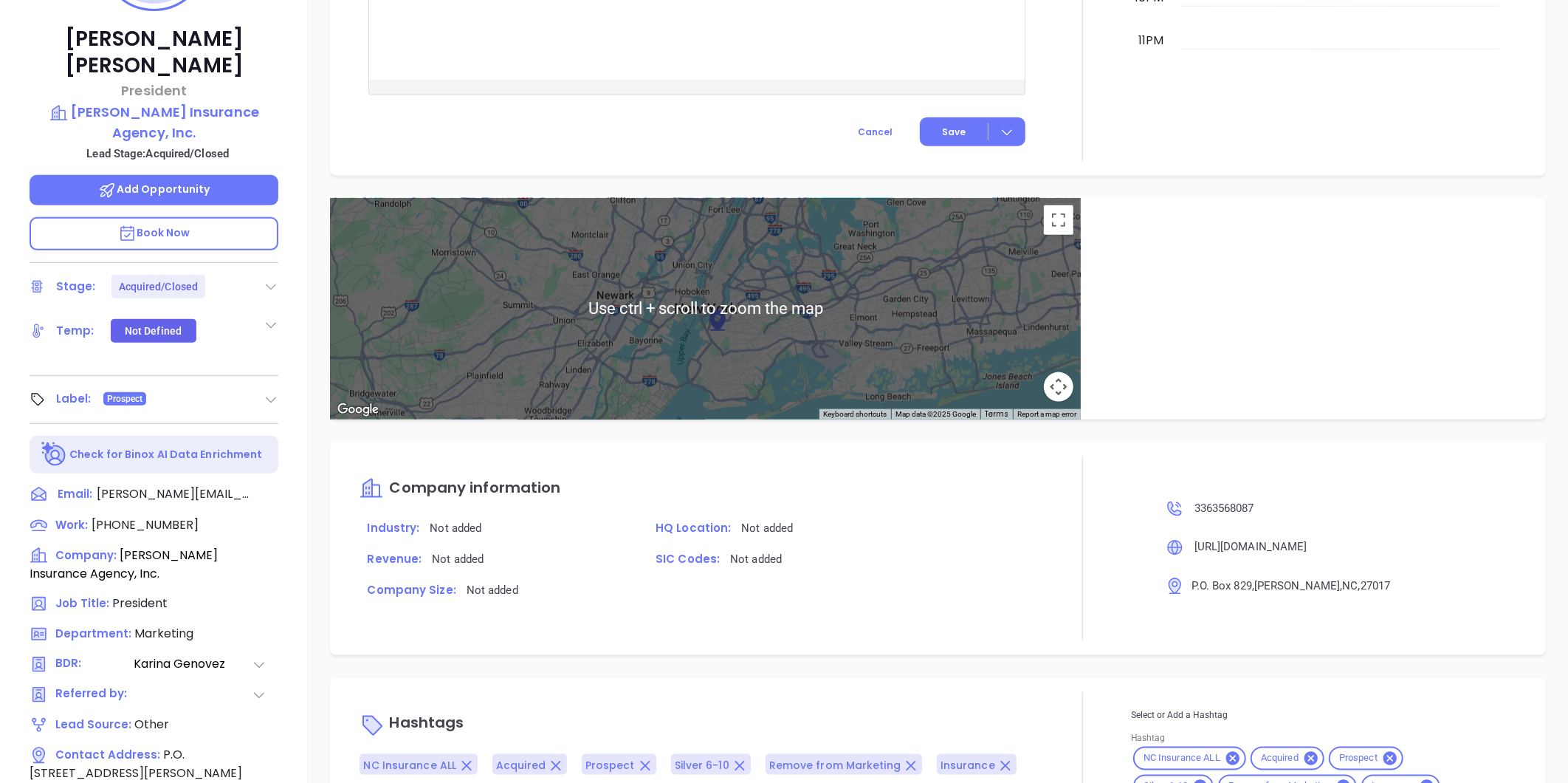
click at [269, 392] on icon at bounding box center [271, 399] width 15 height 15
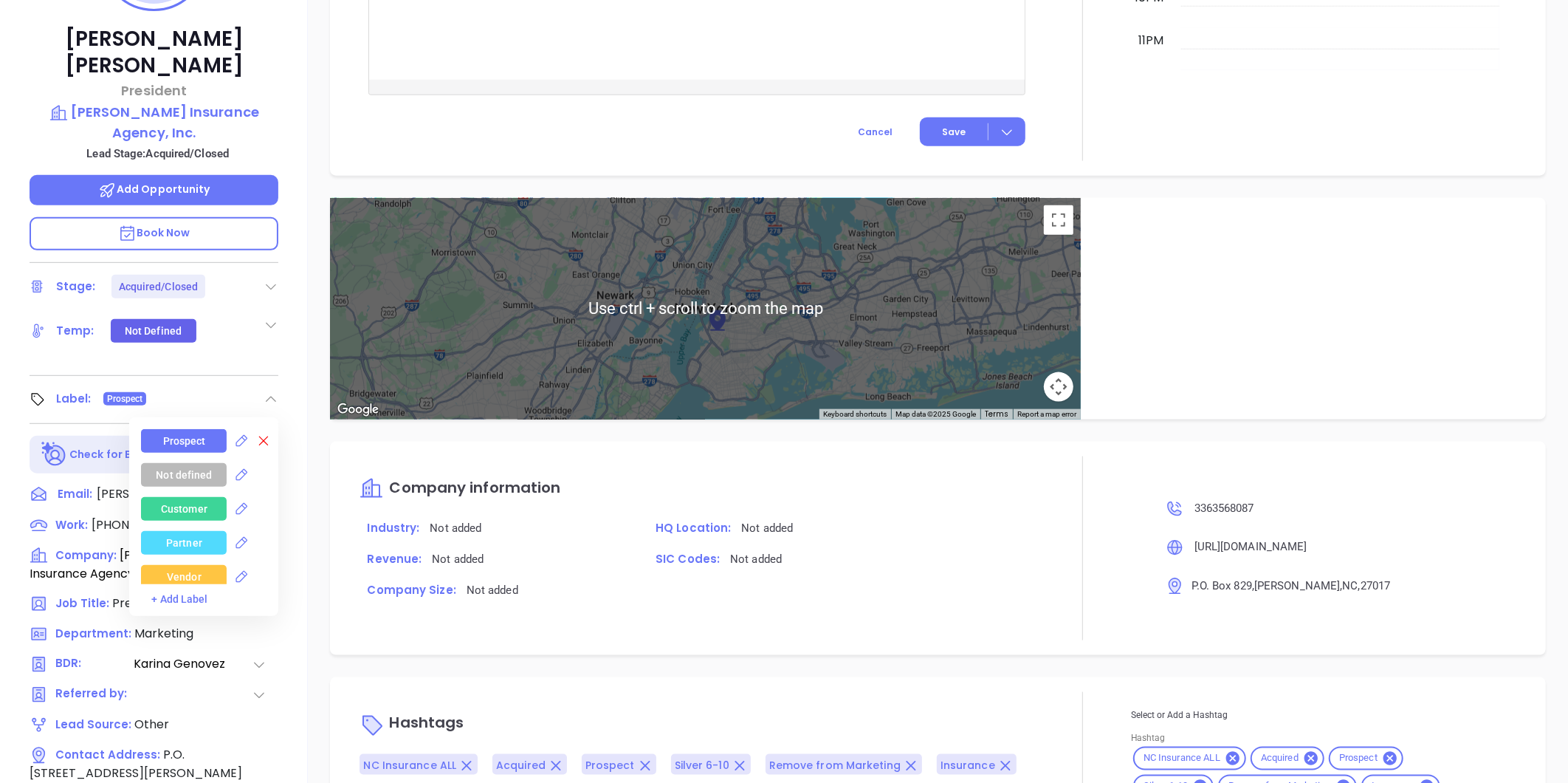
click at [256, 434] on icon at bounding box center [264, 441] width 15 height 15
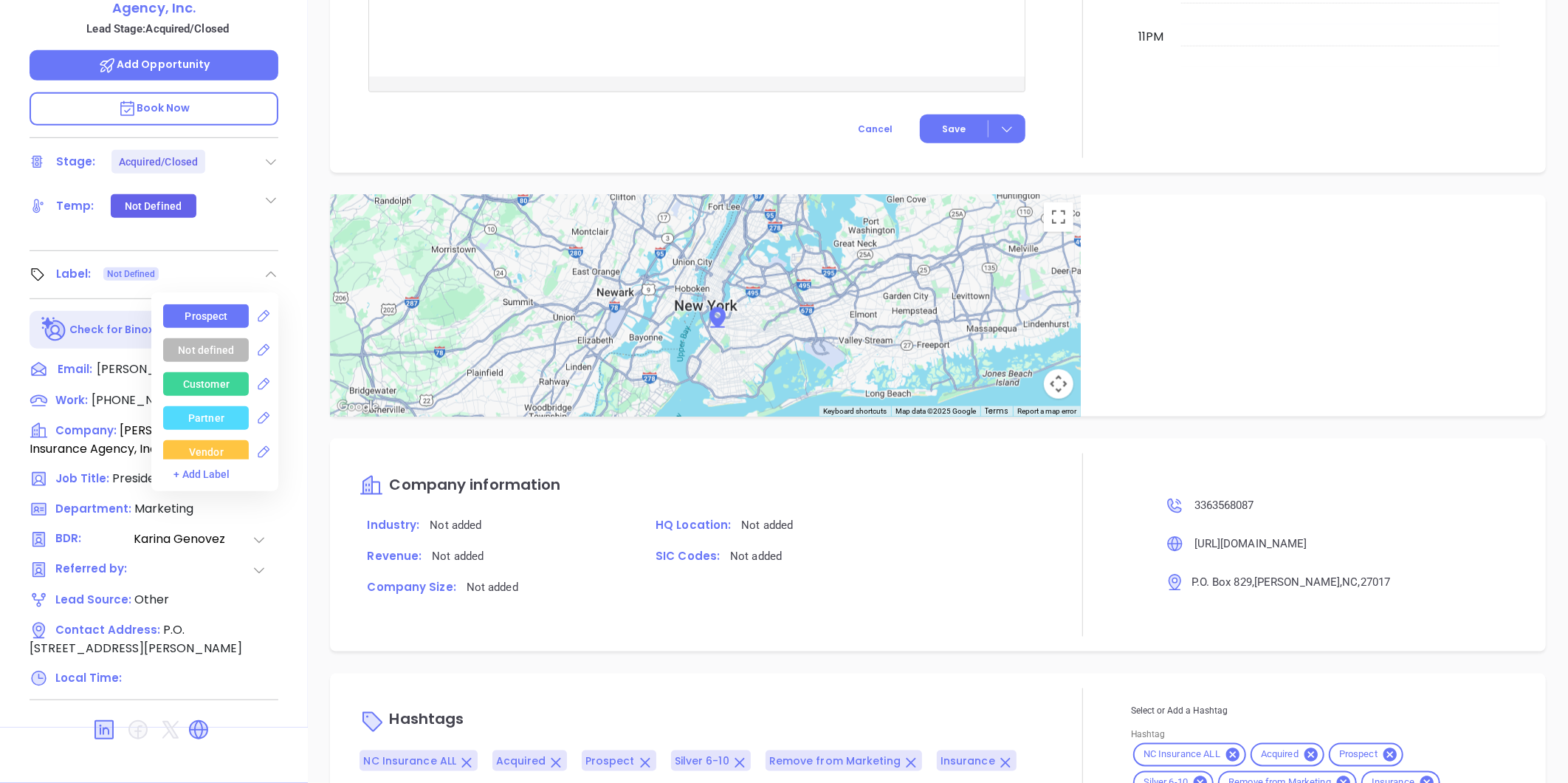
scroll to position [971, 0]
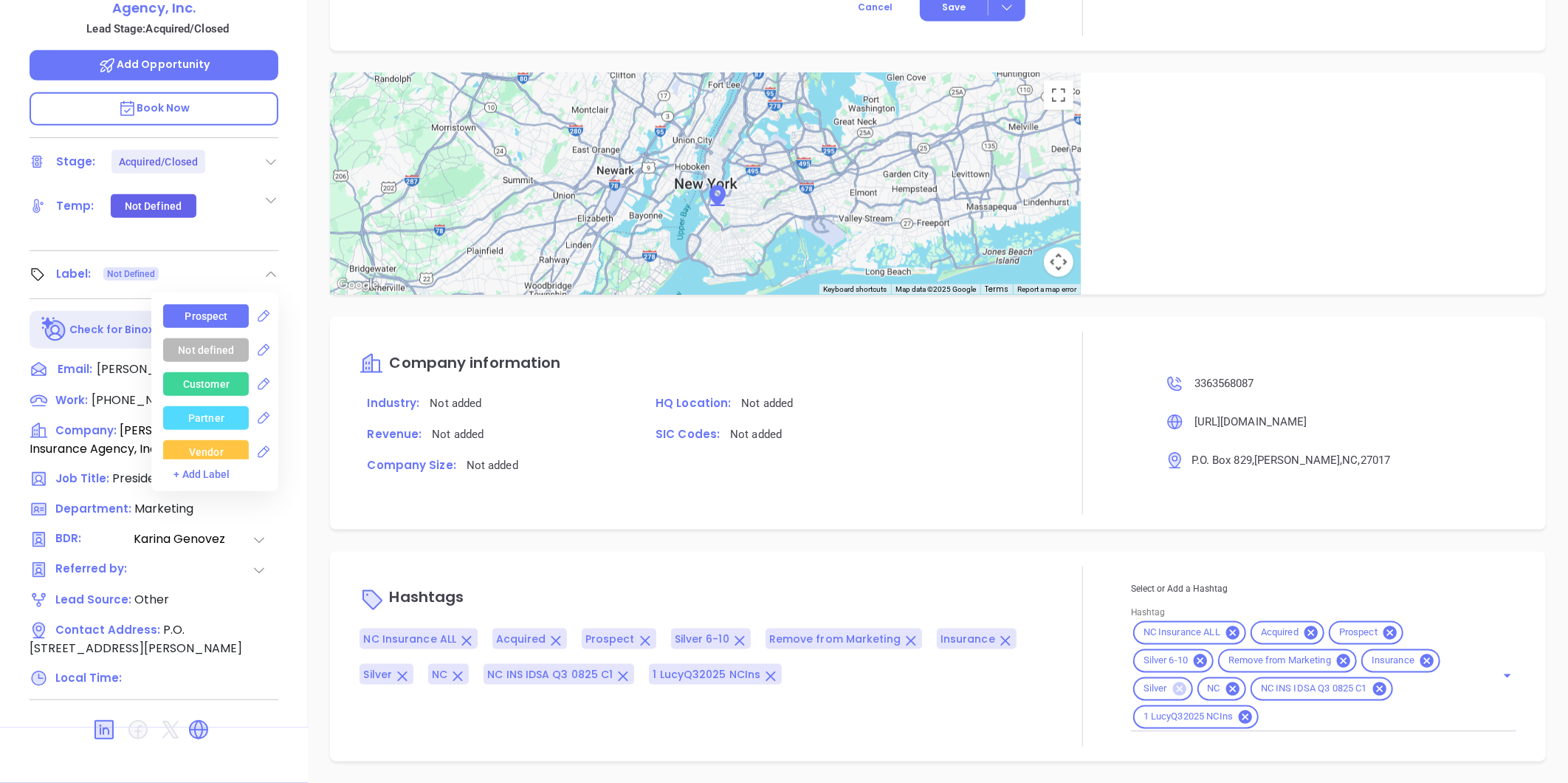
click at [1173, 689] on icon at bounding box center [1179, 688] width 14 height 14
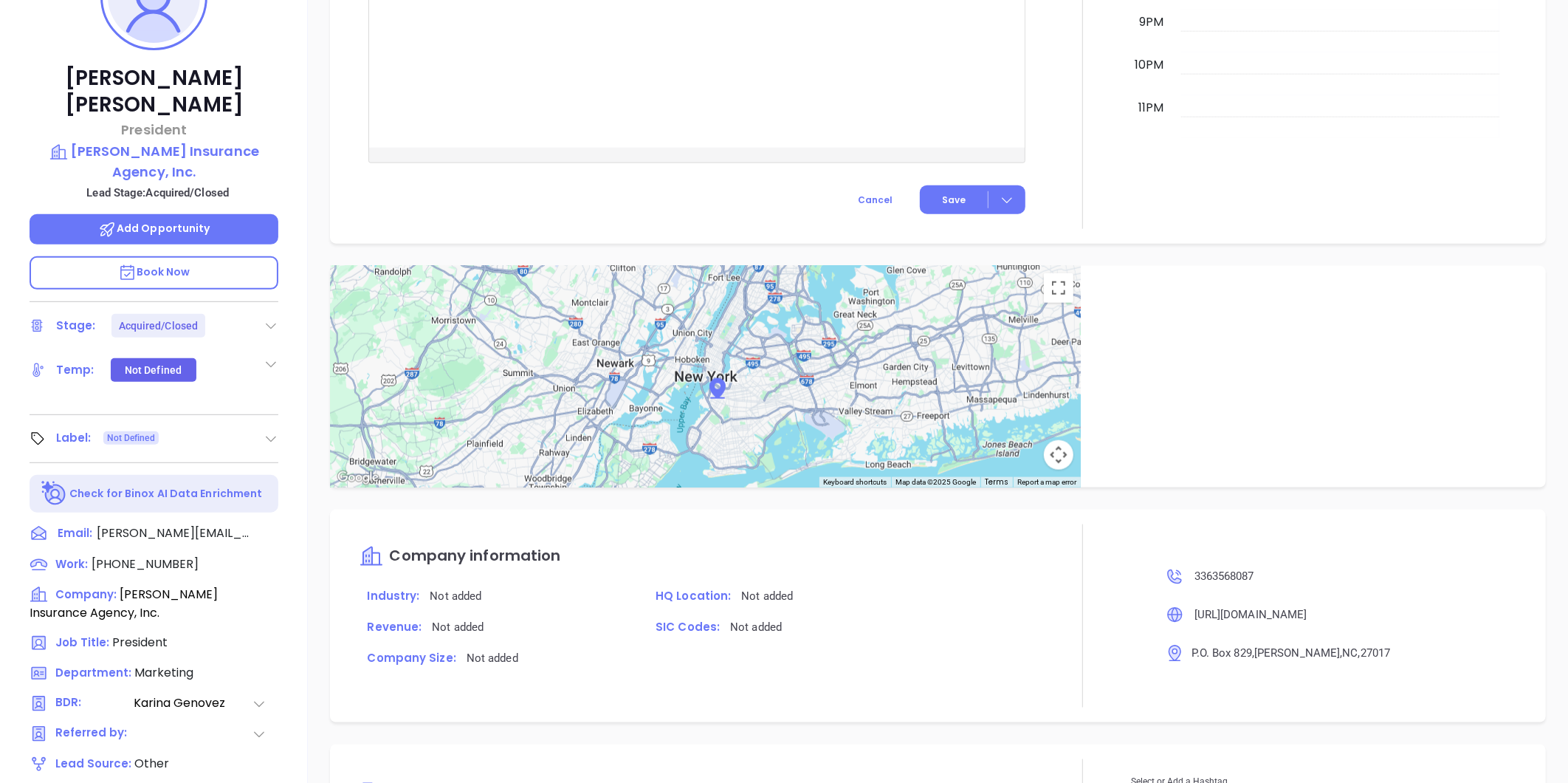
scroll to position [42, 0]
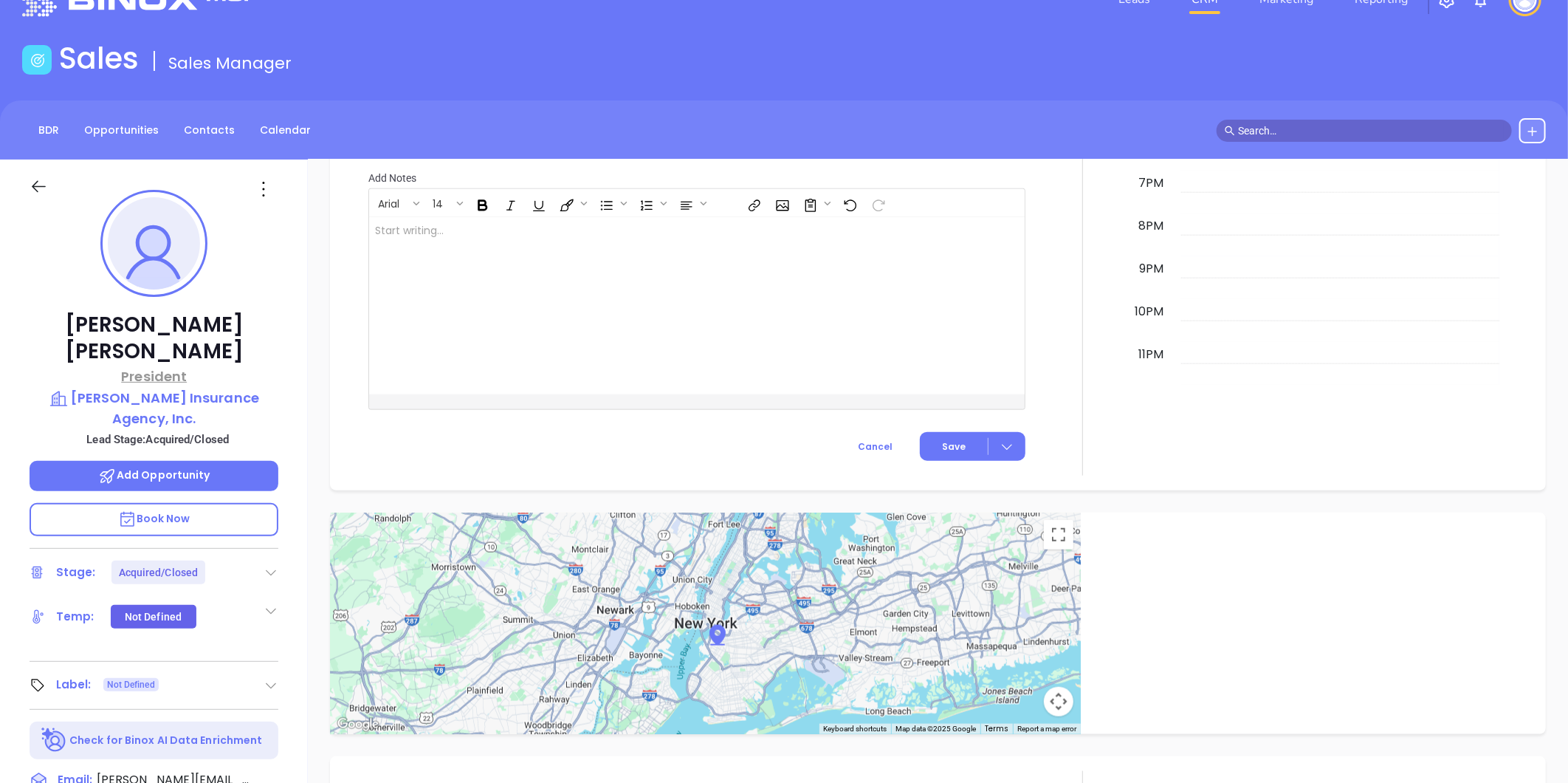
click at [163, 366] on p "President" at bounding box center [154, 376] width 249 height 20
click at [152, 387] on p "Chappell Insurance Agency, Inc." at bounding box center [154, 407] width 249 height 41
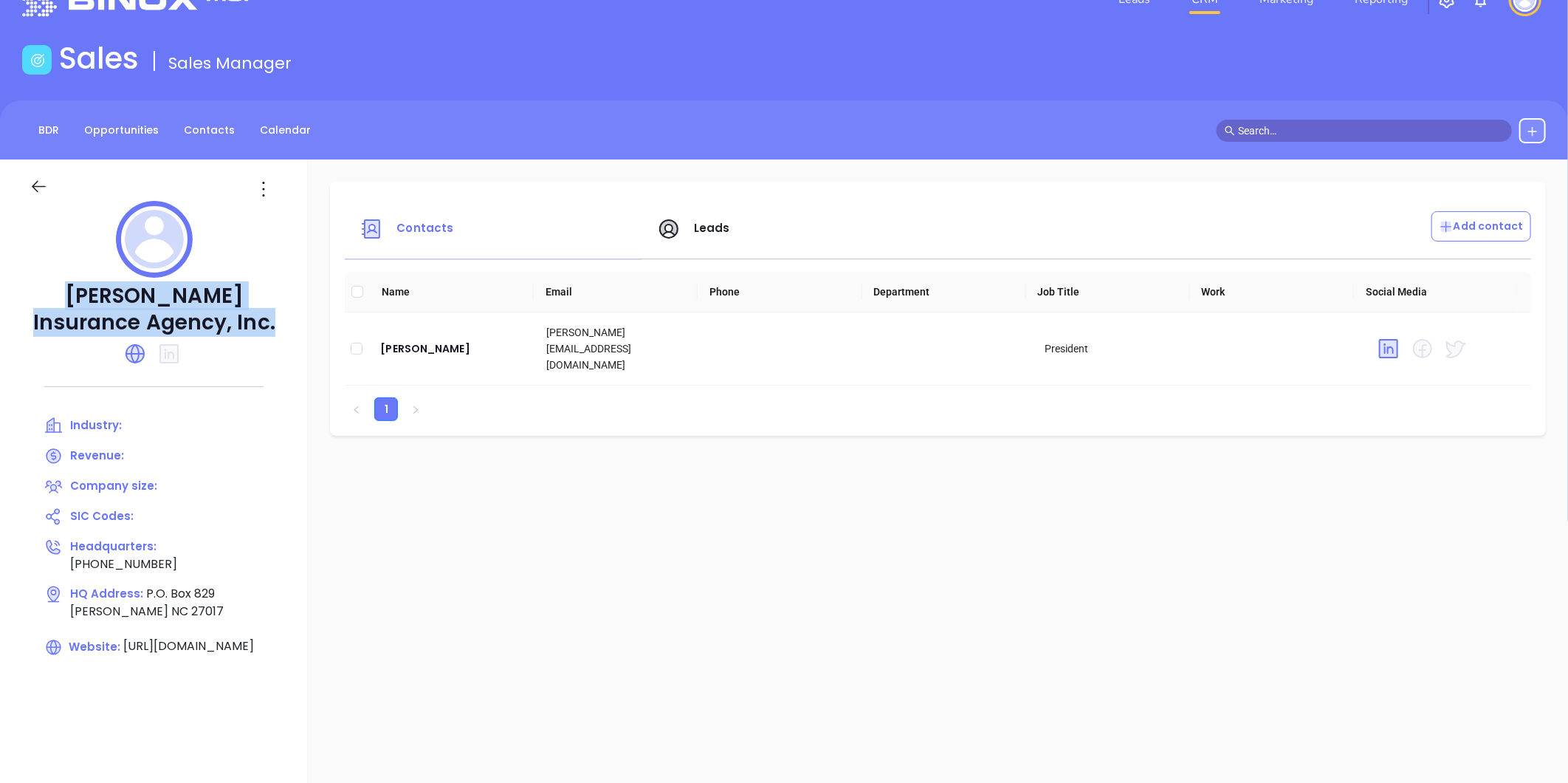
drag, startPoint x: 70, startPoint y: 286, endPoint x: 256, endPoint y: 344, distance: 194.8
click at [256, 344] on div "Chappell Insurance Agency, Inc. Industry: Revenue: Company size: SIC Codes: Hea…" at bounding box center [154, 473] width 308 height 627
copy div "Chappell Insurance Agency, Inc."
drag, startPoint x: 496, startPoint y: 327, endPoint x: 487, endPoint y: 337, distance: 13.5
click at [493, 332] on td "Keith Wilmoth" at bounding box center [451, 349] width 166 height 73
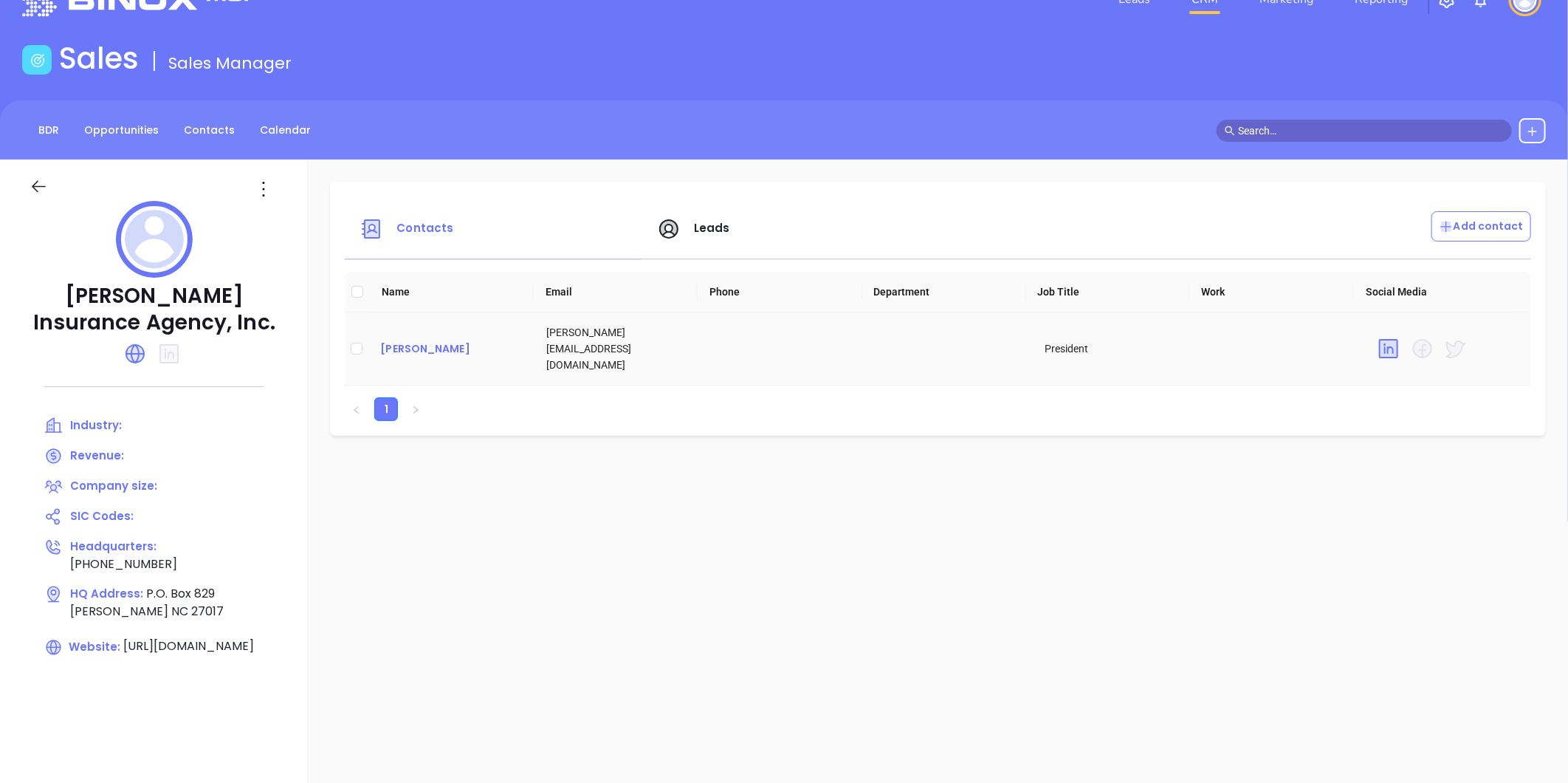
click at [487, 340] on div "Keith Wilmoth" at bounding box center [451, 348] width 143 height 17
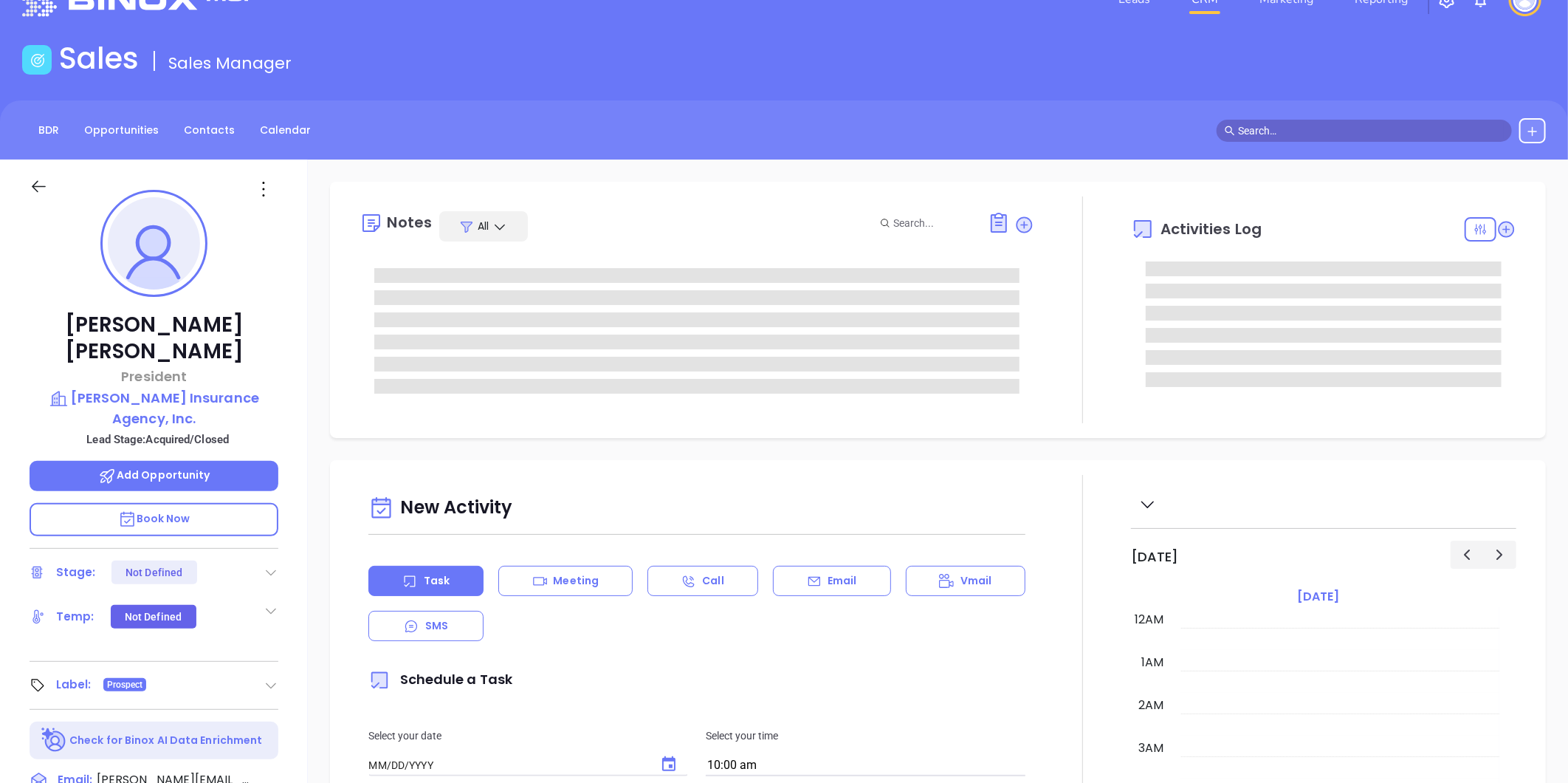
type input "[DATE]"
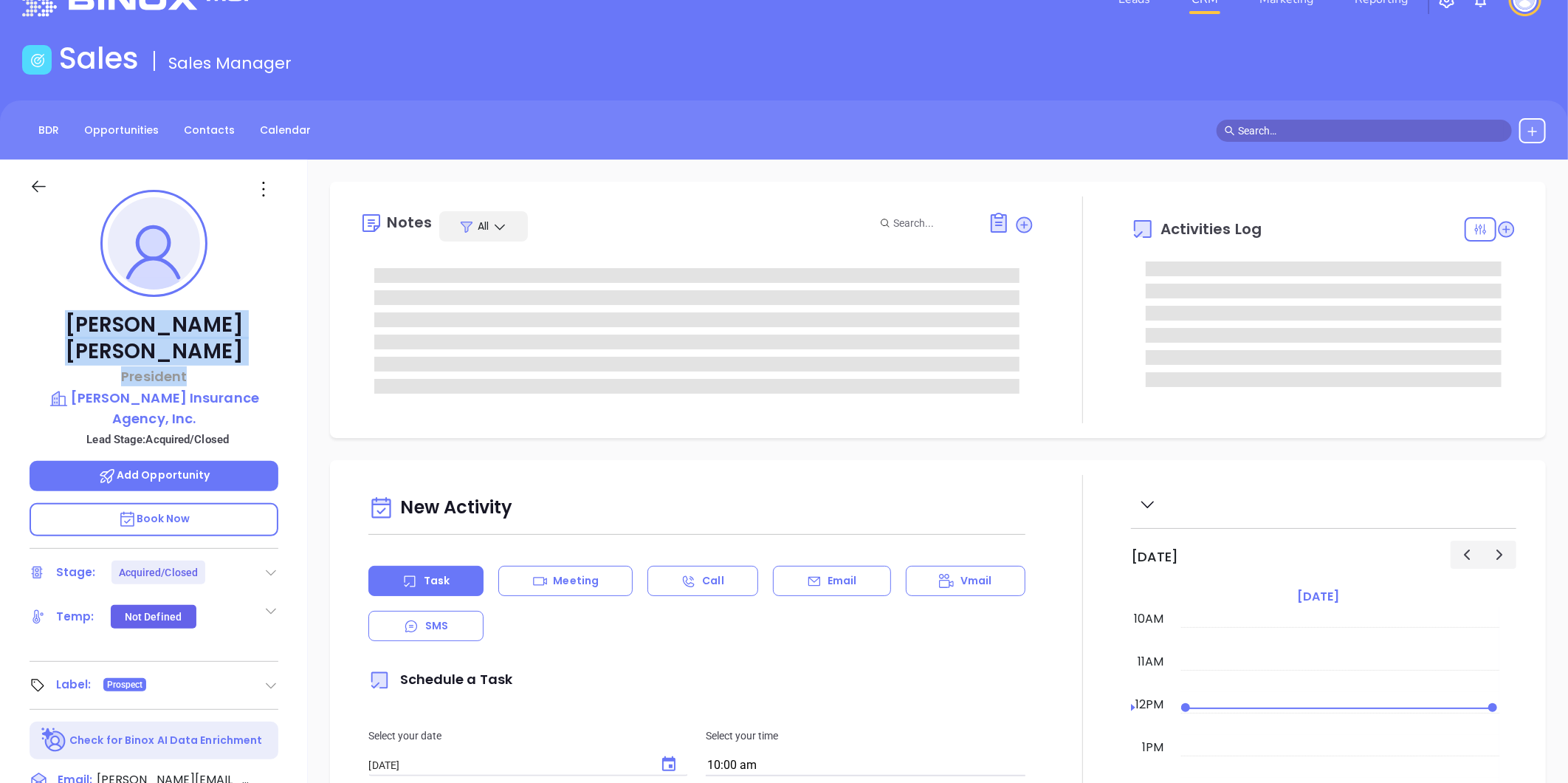
type input "[PERSON_NAME]"
drag, startPoint x: 70, startPoint y: 320, endPoint x: 236, endPoint y: 318, distance: 166.0
click at [236, 318] on p "Keith Wilmoth" at bounding box center [154, 338] width 249 height 53
copy p "Keith Wilmoth"
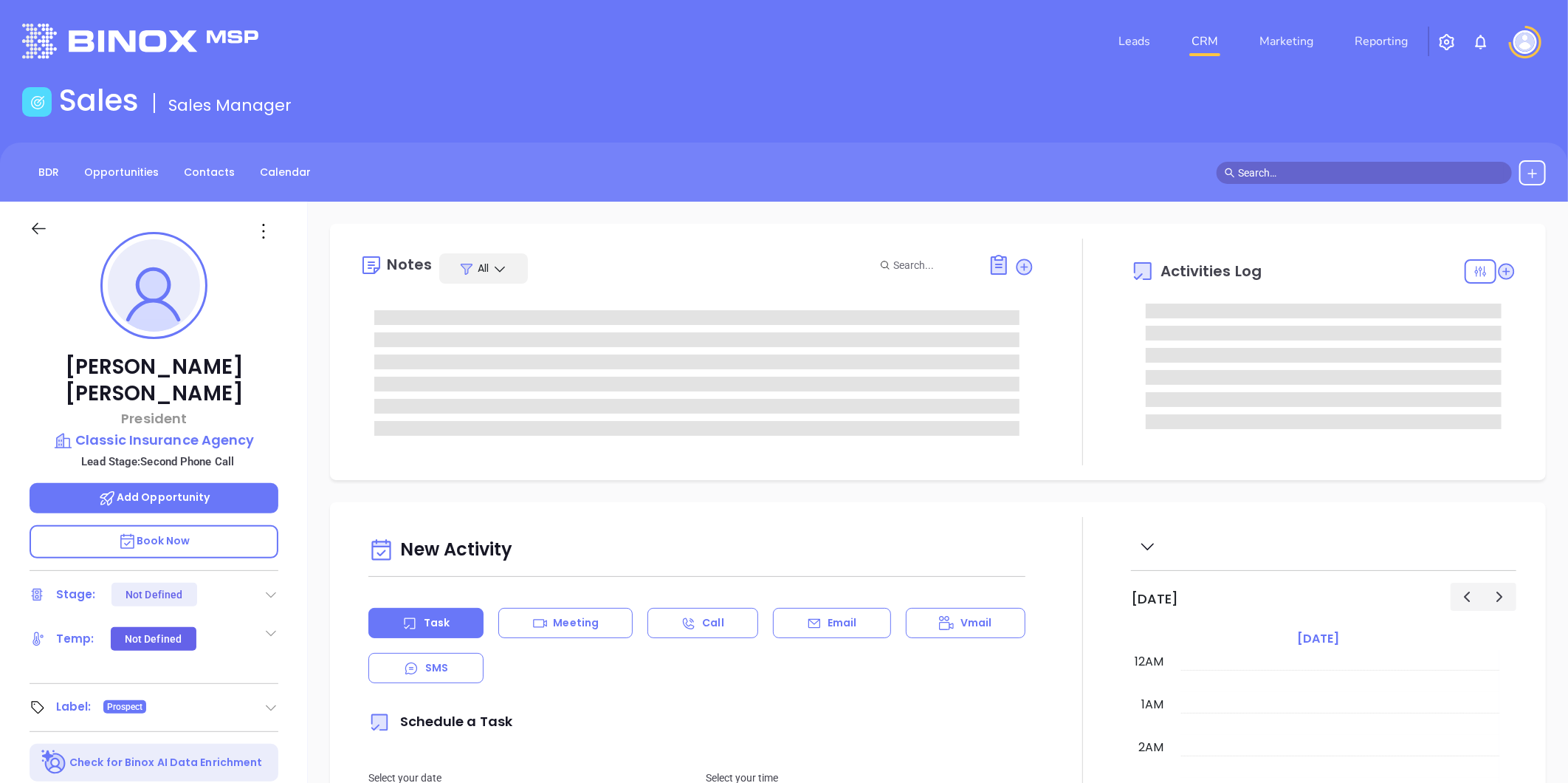
type input "[DATE]"
type input "[PERSON_NAME]"
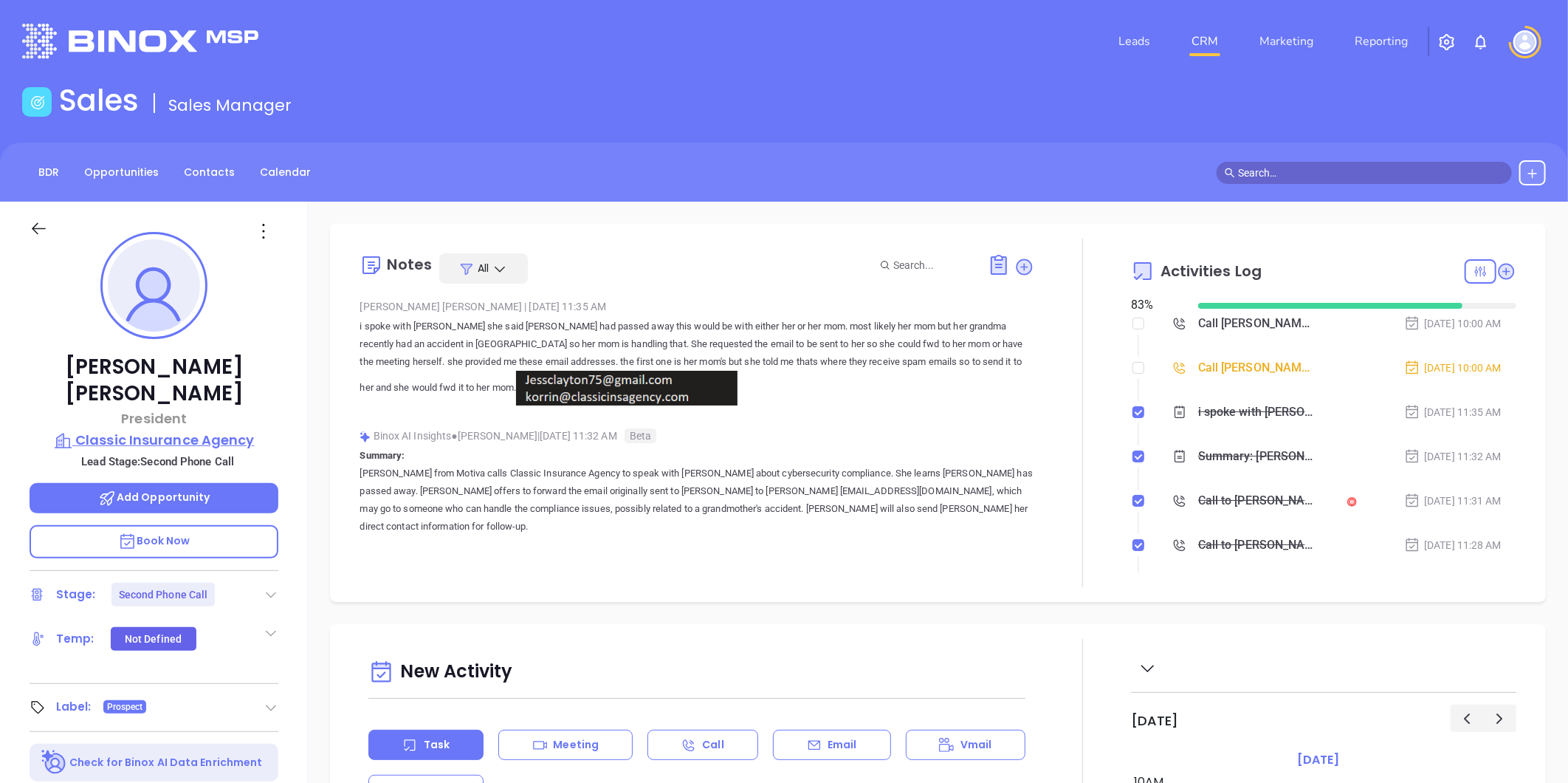
click at [135, 430] on p "Classic Insurance Agency" at bounding box center [154, 440] width 249 height 21
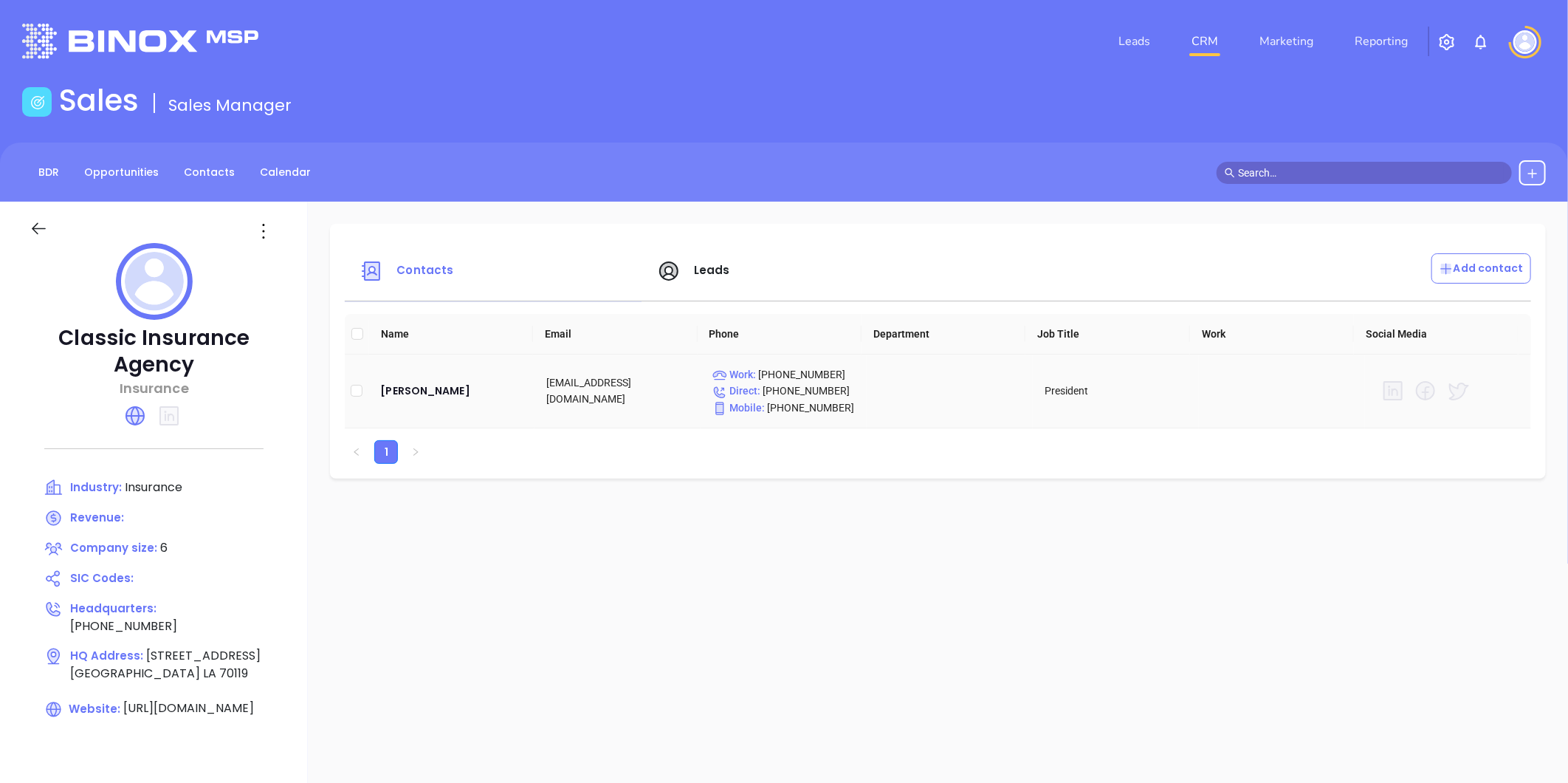
drag, startPoint x: 588, startPoint y: 386, endPoint x: 605, endPoint y: 403, distance: 24.0
click at [605, 403] on td "[EMAIL_ADDRESS][DOMAIN_NAME]" at bounding box center [617, 391] width 166 height 74
copy td "[DOMAIN_NAME]"
click at [393, 397] on div "[PERSON_NAME]" at bounding box center [451, 390] width 143 height 17
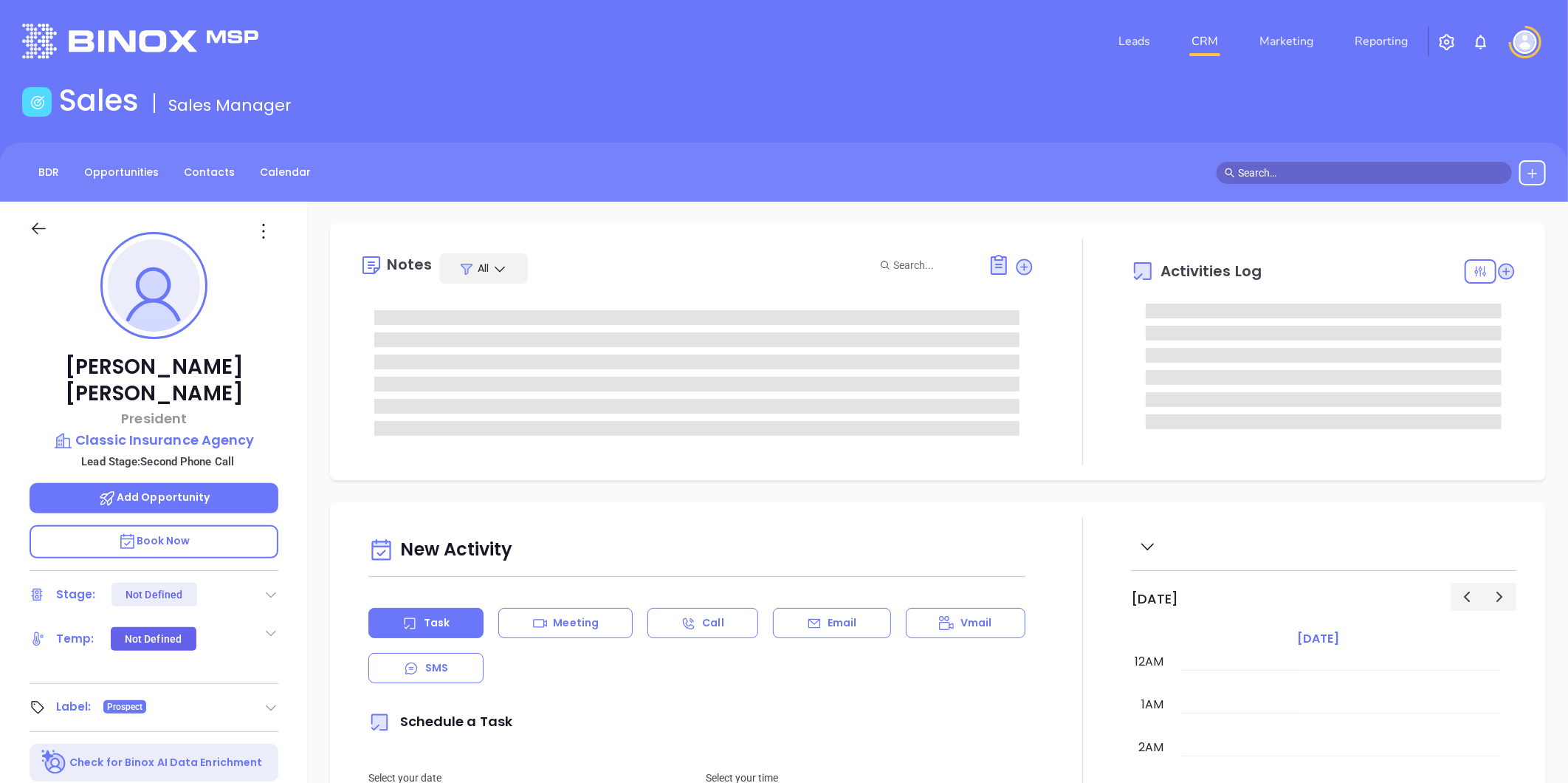
type input "[DATE]"
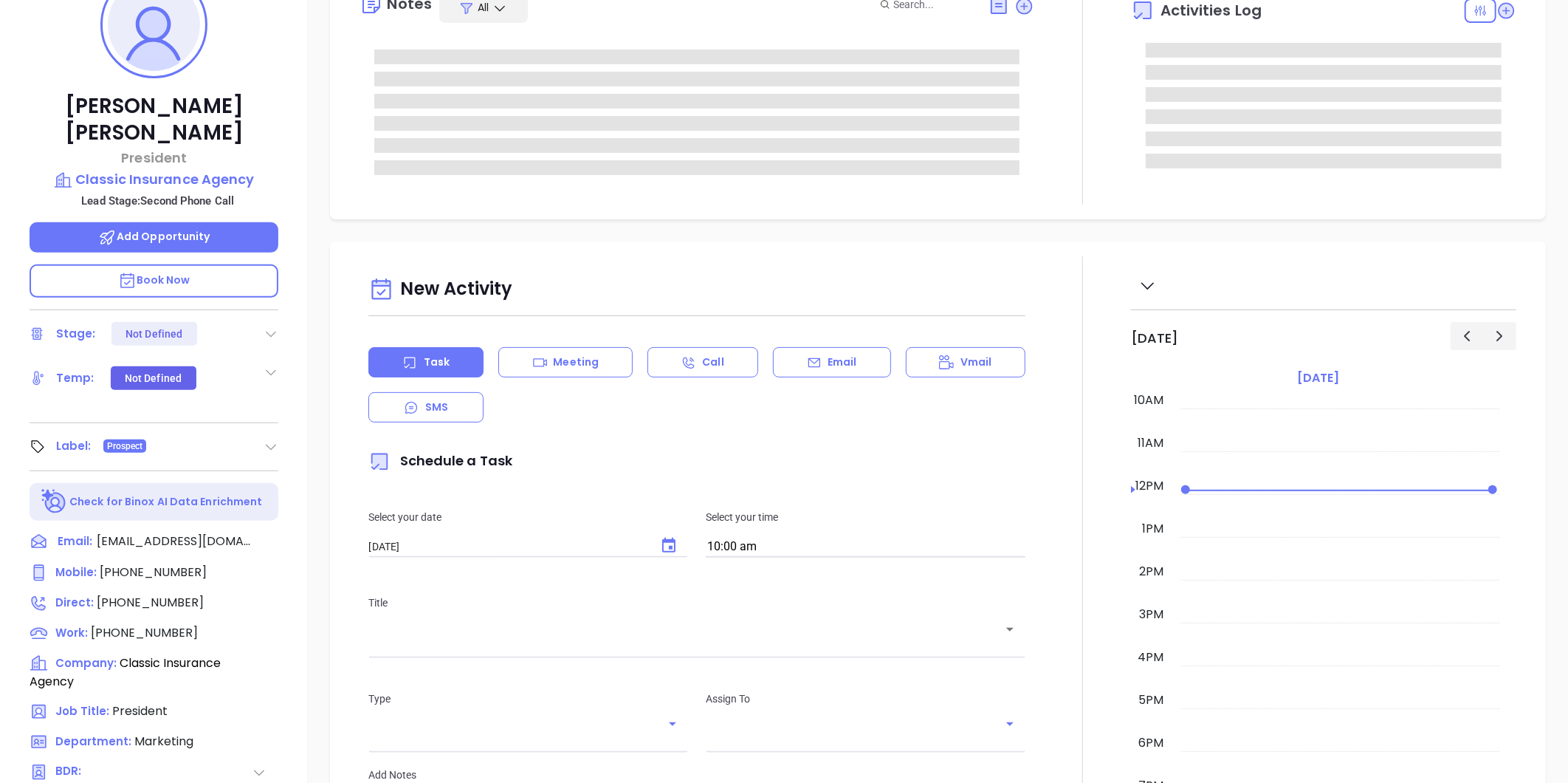
scroll to position [453, 0]
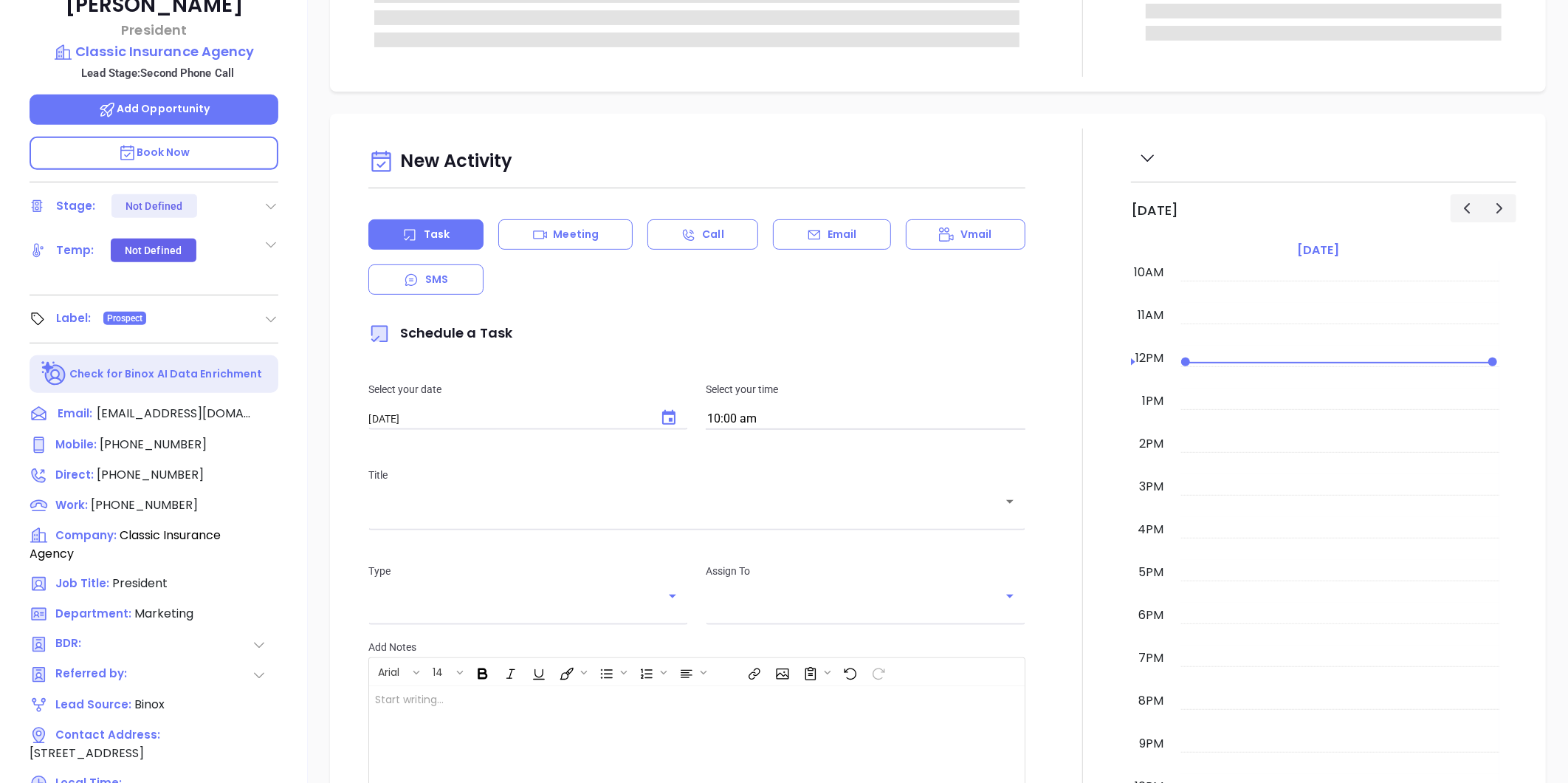
type input "[PERSON_NAME]"
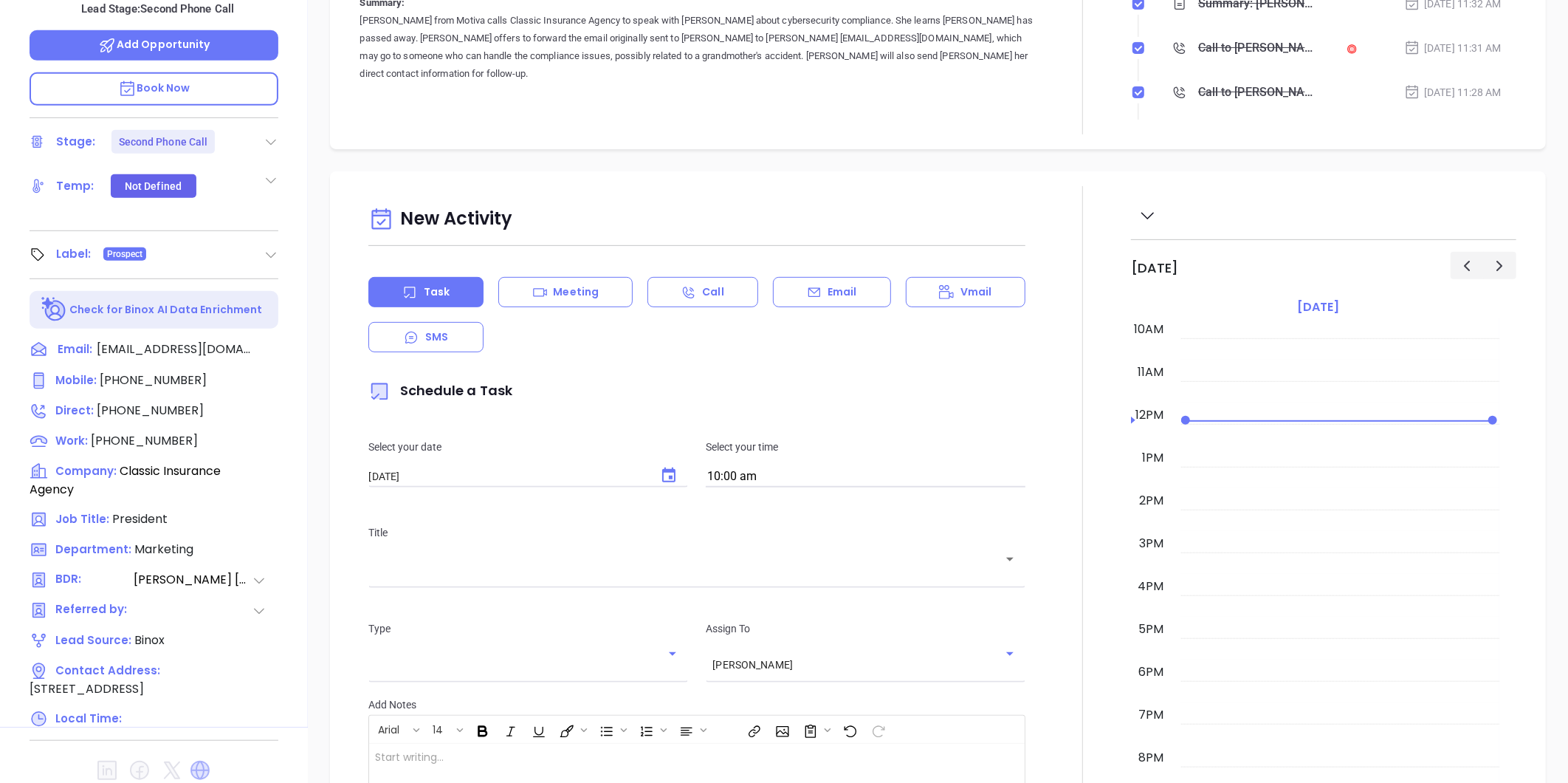
click at [197, 761] on icon at bounding box center [200, 770] width 19 height 19
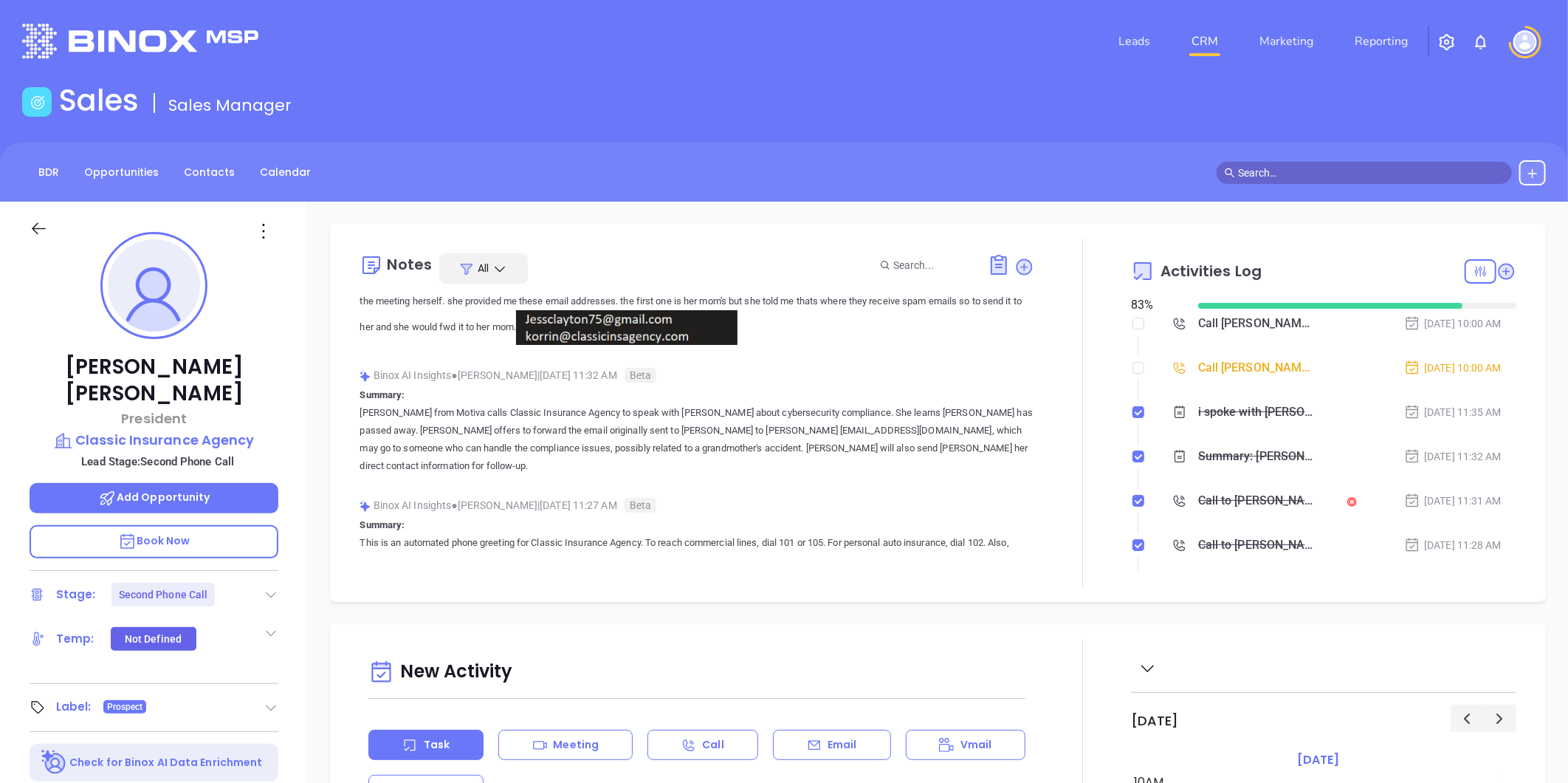
scroll to position [0, 0]
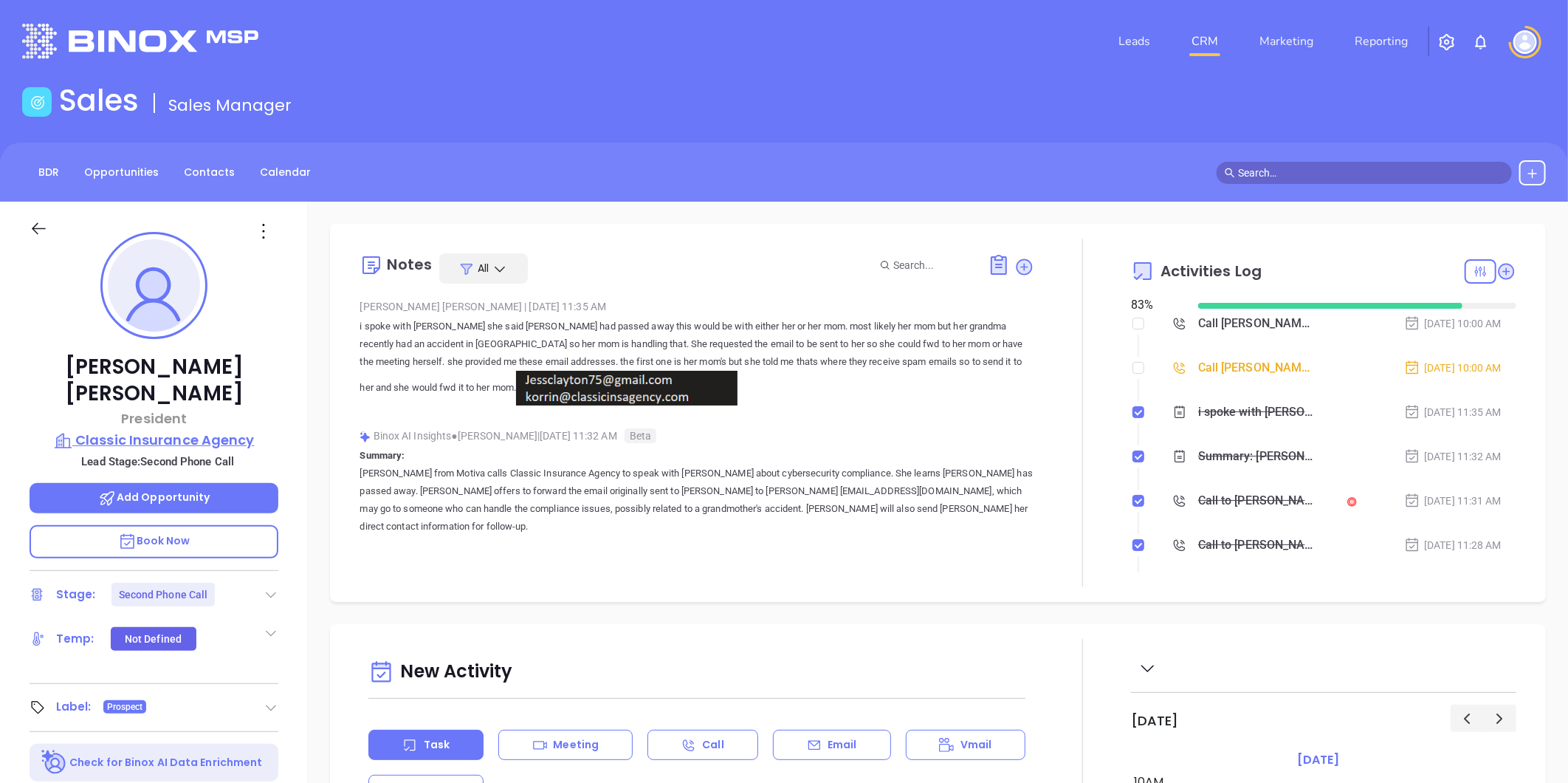
click at [137, 430] on p "Classic Insurance Agency" at bounding box center [154, 440] width 249 height 21
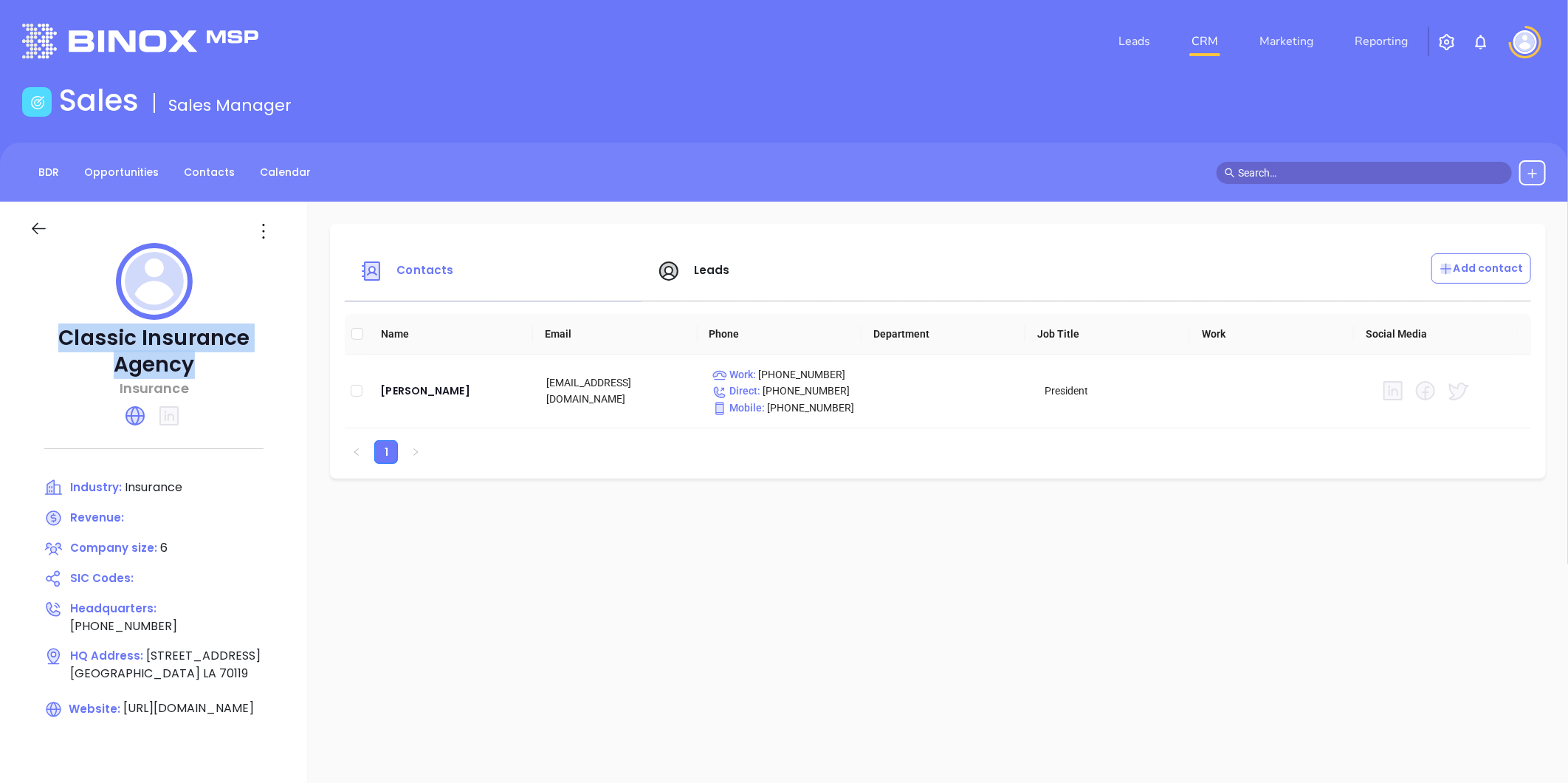
drag, startPoint x: 56, startPoint y: 332, endPoint x: 210, endPoint y: 372, distance: 159.1
click at [210, 372] on p "Classic Insurance Agency" at bounding box center [154, 351] width 249 height 53
copy p "Classic Insurance Agency"
click at [428, 396] on div "Julio Murillo" at bounding box center [451, 390] width 143 height 17
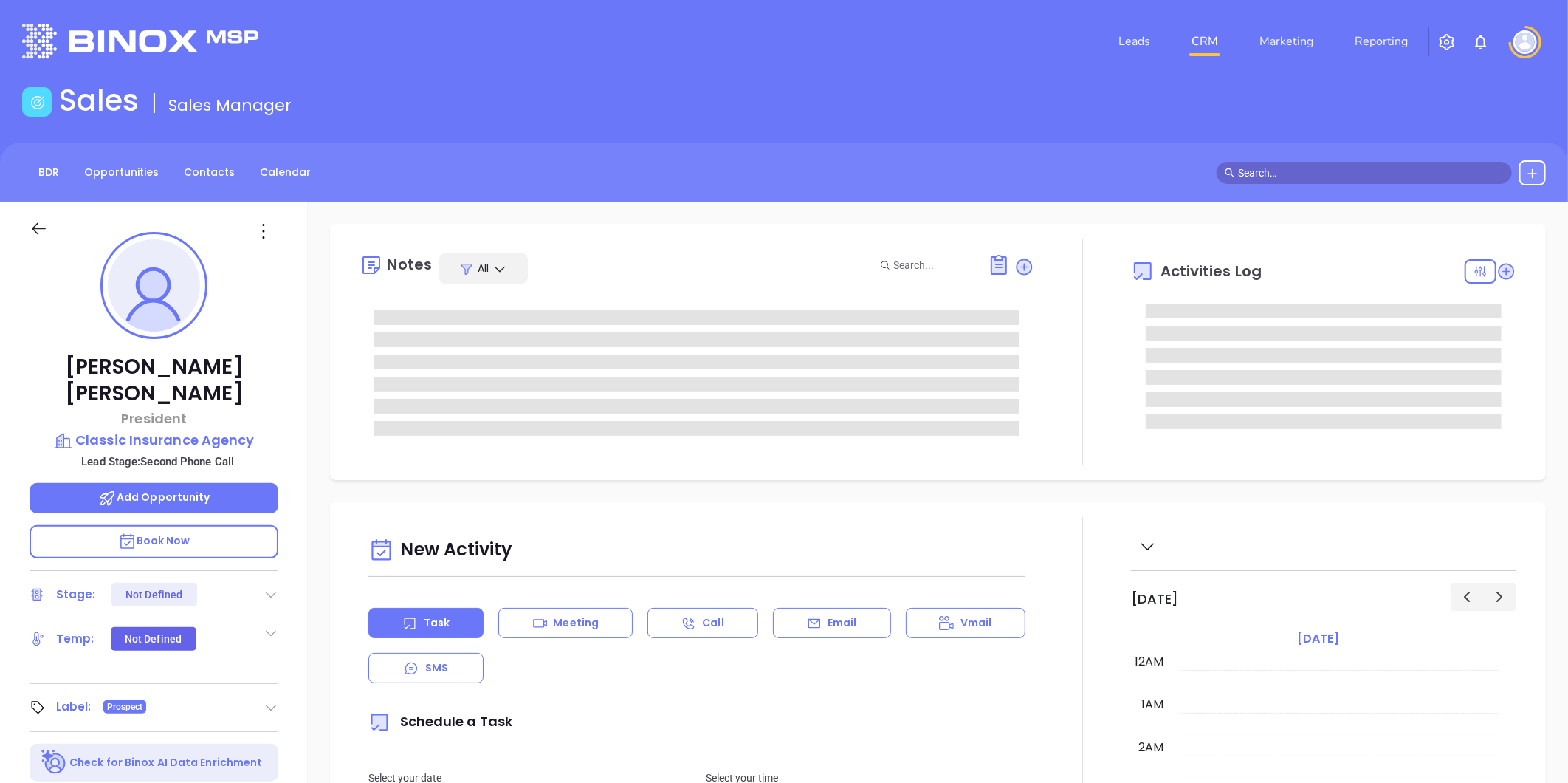
type input "[DATE]"
type input "[PERSON_NAME]"
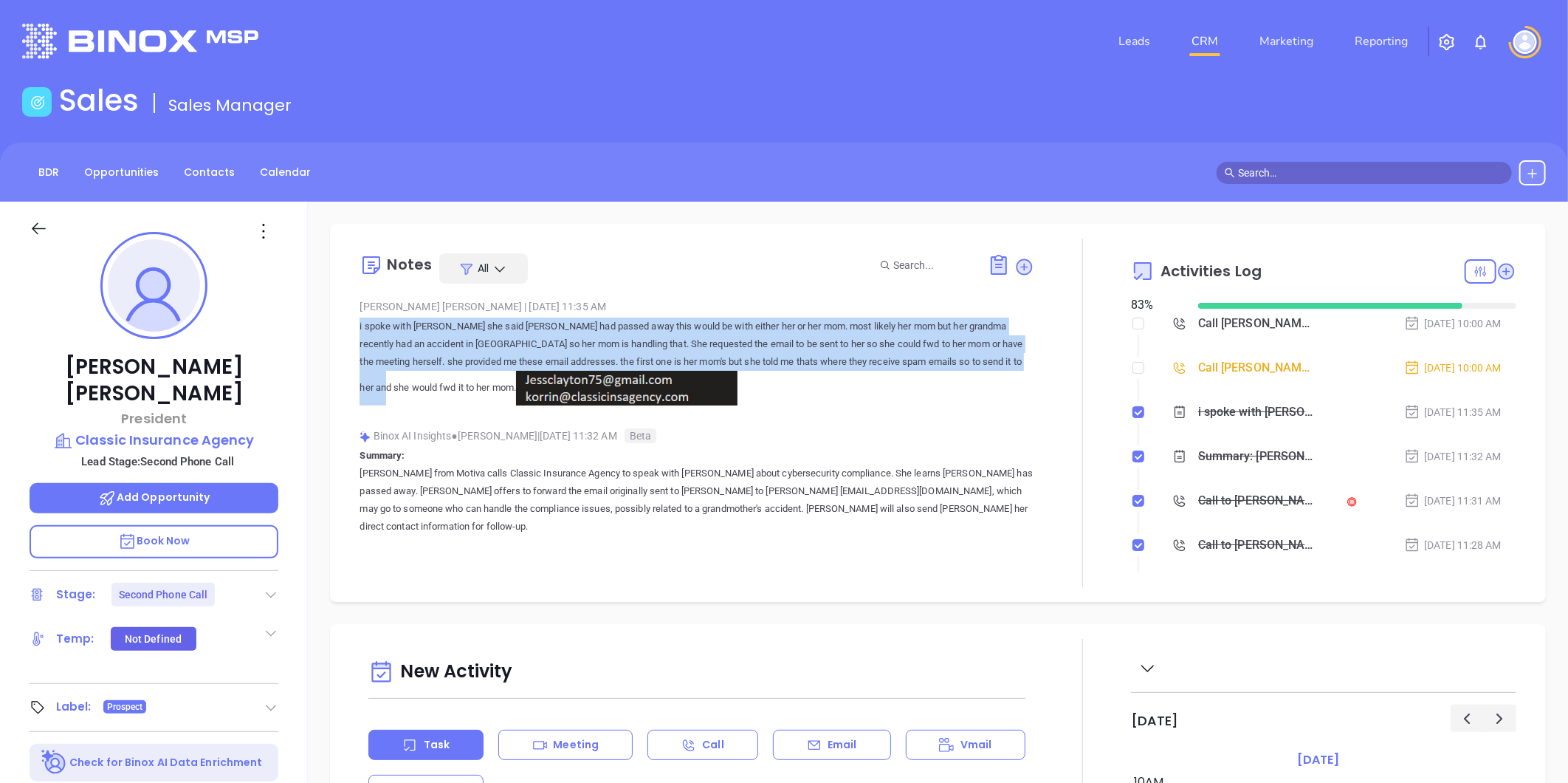
drag, startPoint x: 357, startPoint y: 324, endPoint x: 439, endPoint y: 387, distance: 103.4
click at [439, 387] on div "Notes All Anabell Dominguez | Sep 18, 2025 11:35 AM i spoke with Korrin she sai…" at bounding box center [937, 412] width 1186 height 348
copy p "i spoke with Korrin she said Julio had passed away this would be with either he…"
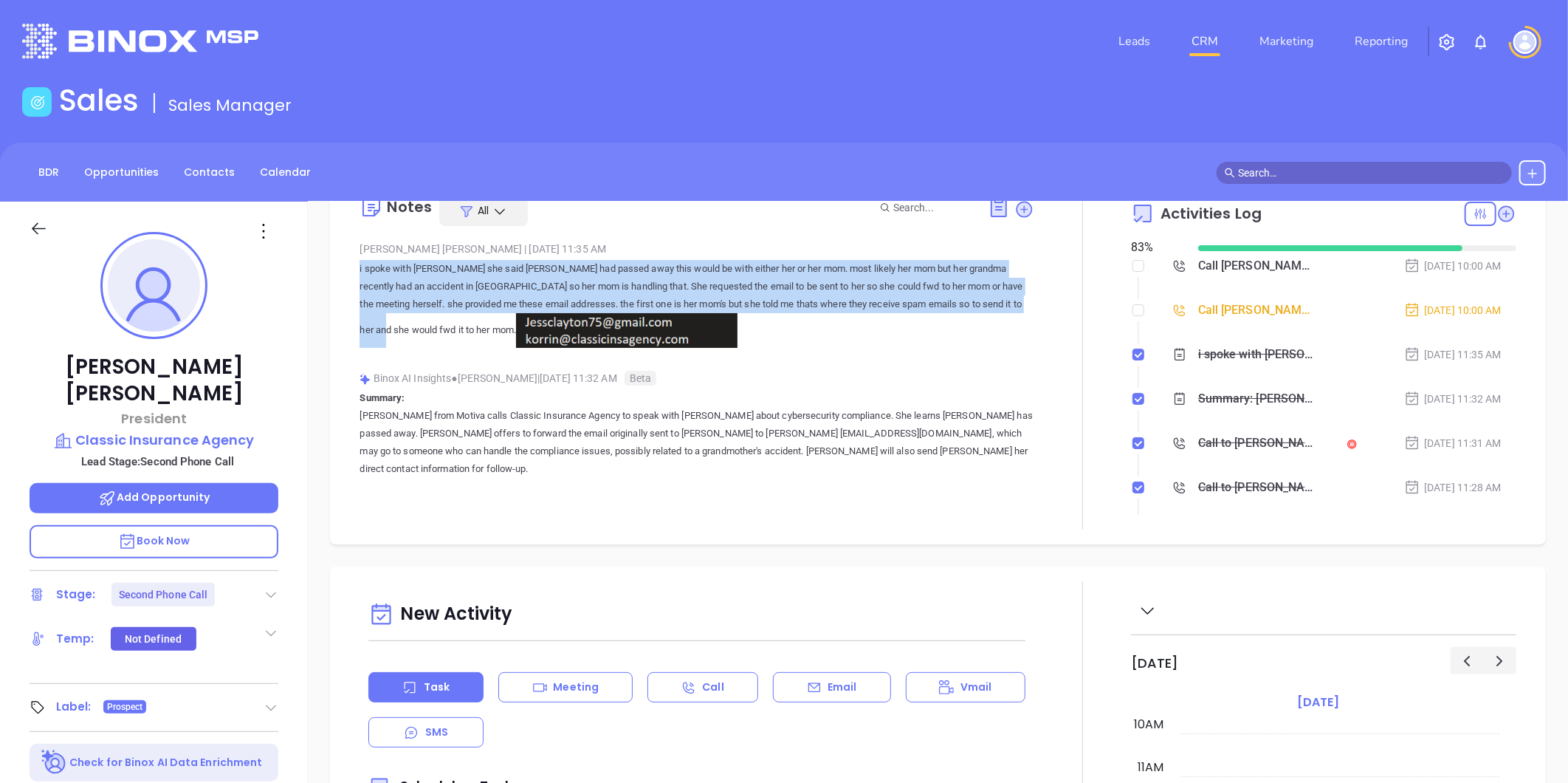
scroll to position [0, 0]
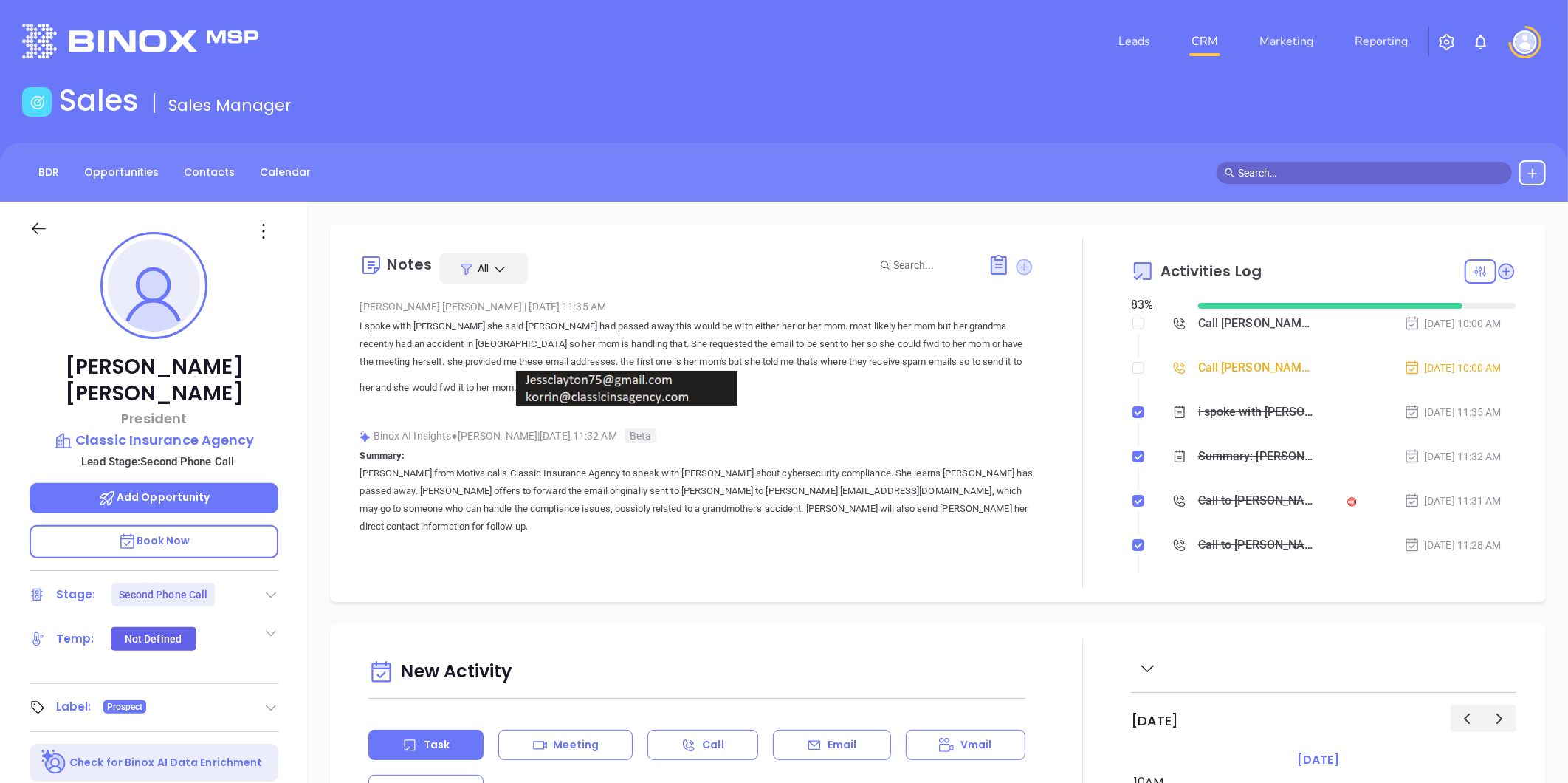
click at [1016, 268] on icon at bounding box center [1024, 266] width 16 height 16
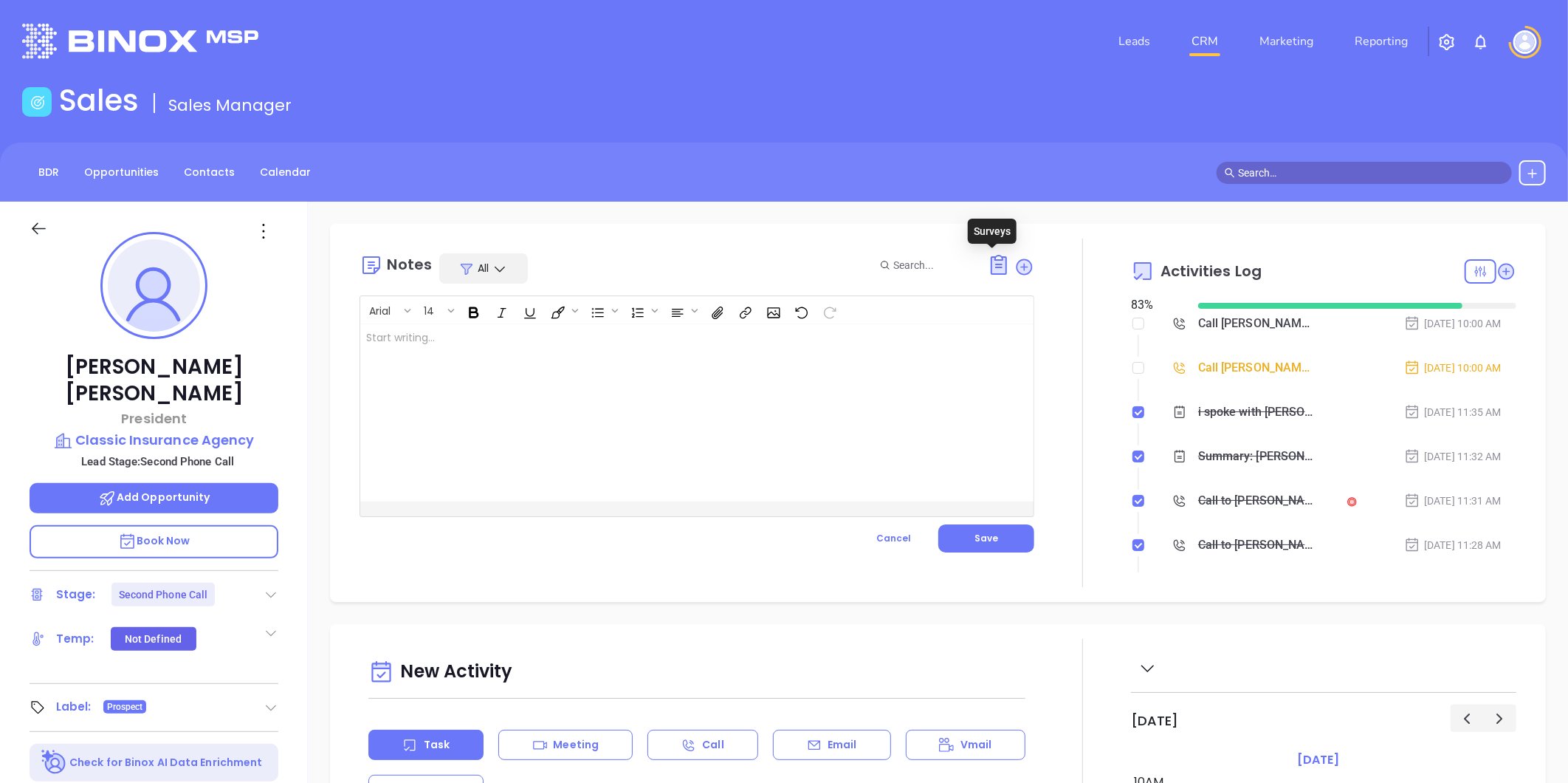
click at [481, 382] on div at bounding box center [673, 413] width 626 height 177
click at [1012, 548] on button "Save" at bounding box center [986, 538] width 96 height 28
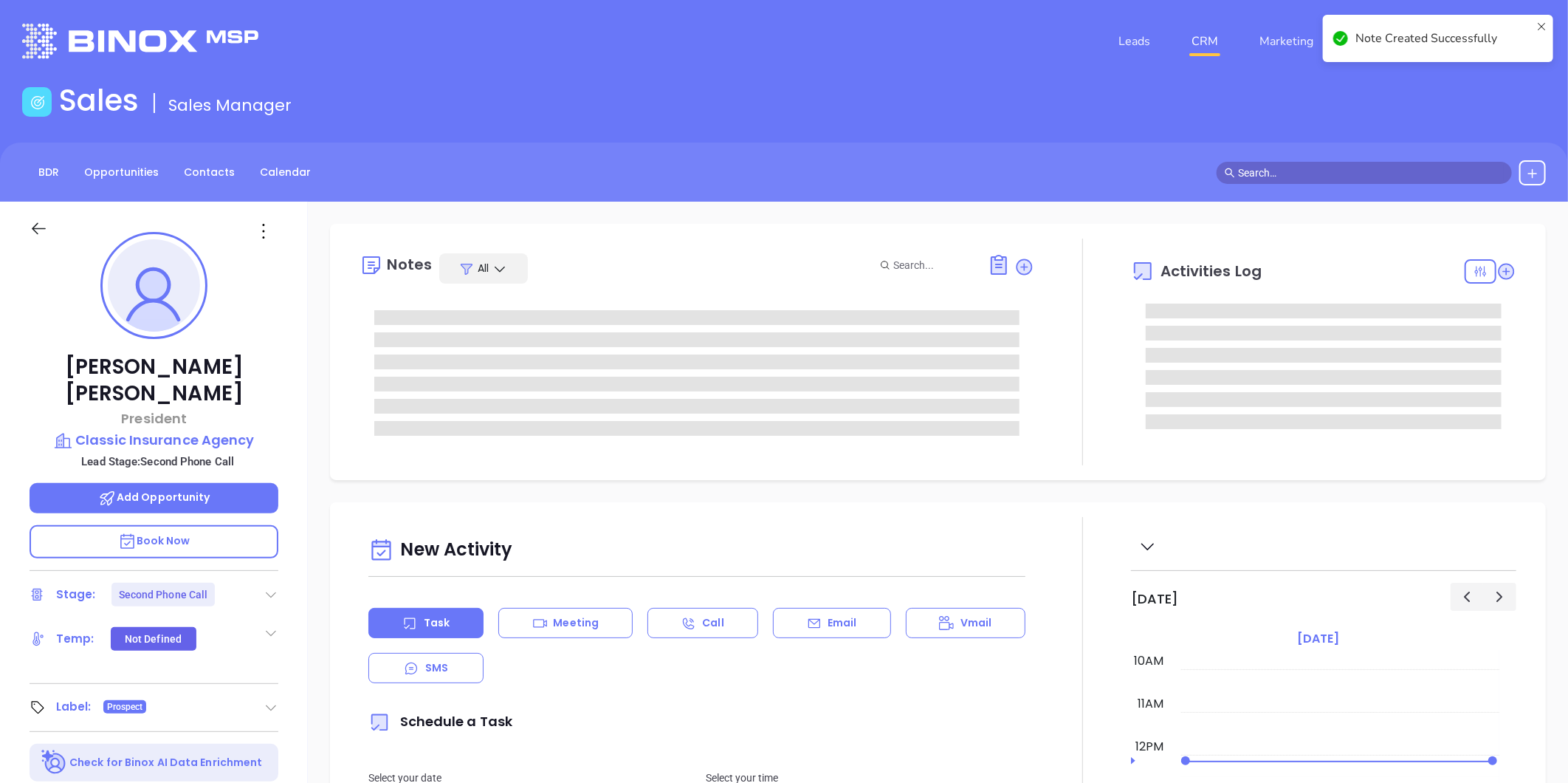
click at [263, 242] on icon at bounding box center [264, 231] width 24 height 24
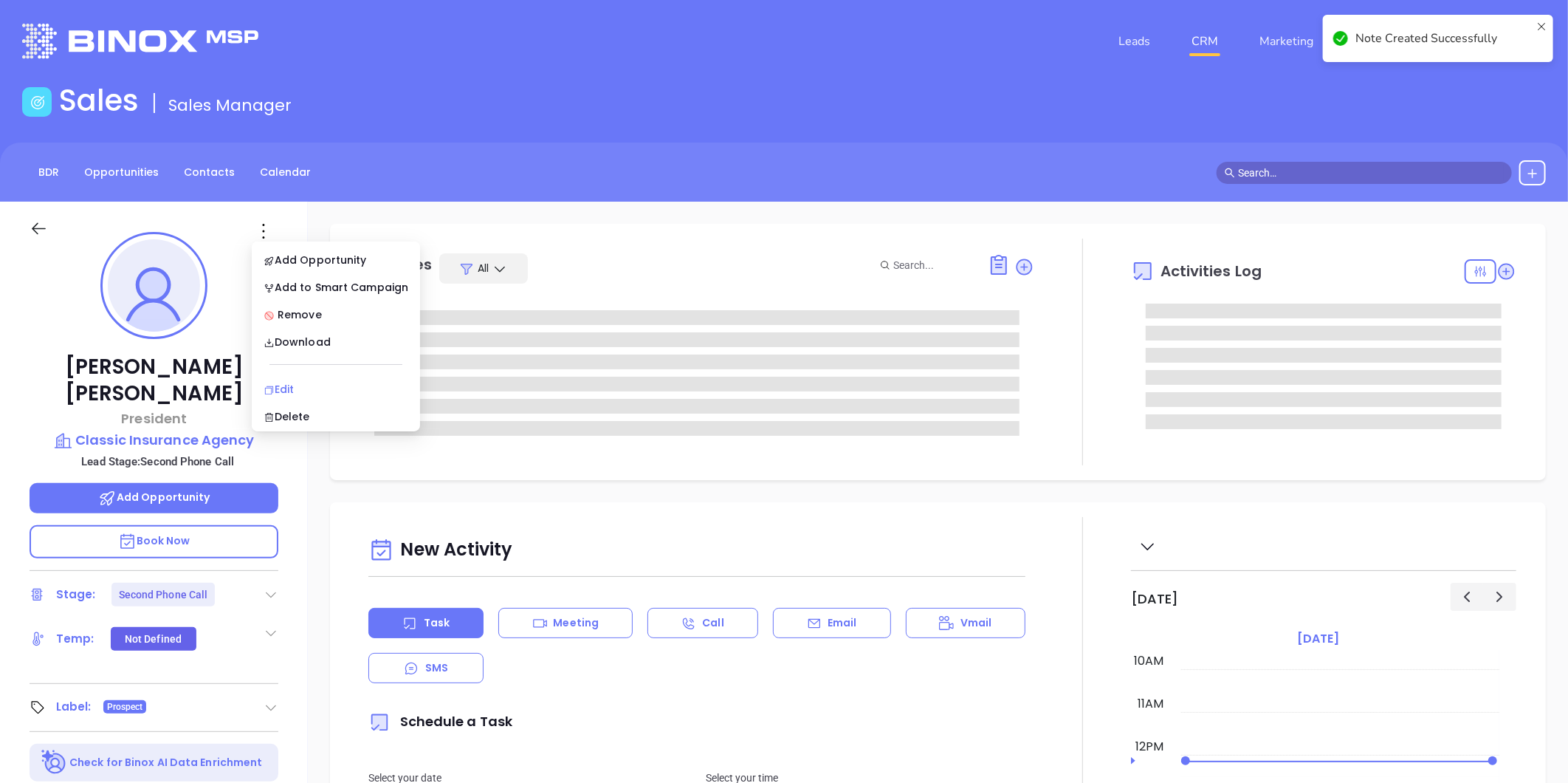
click at [304, 385] on div "Edit" at bounding box center [335, 389] width 145 height 16
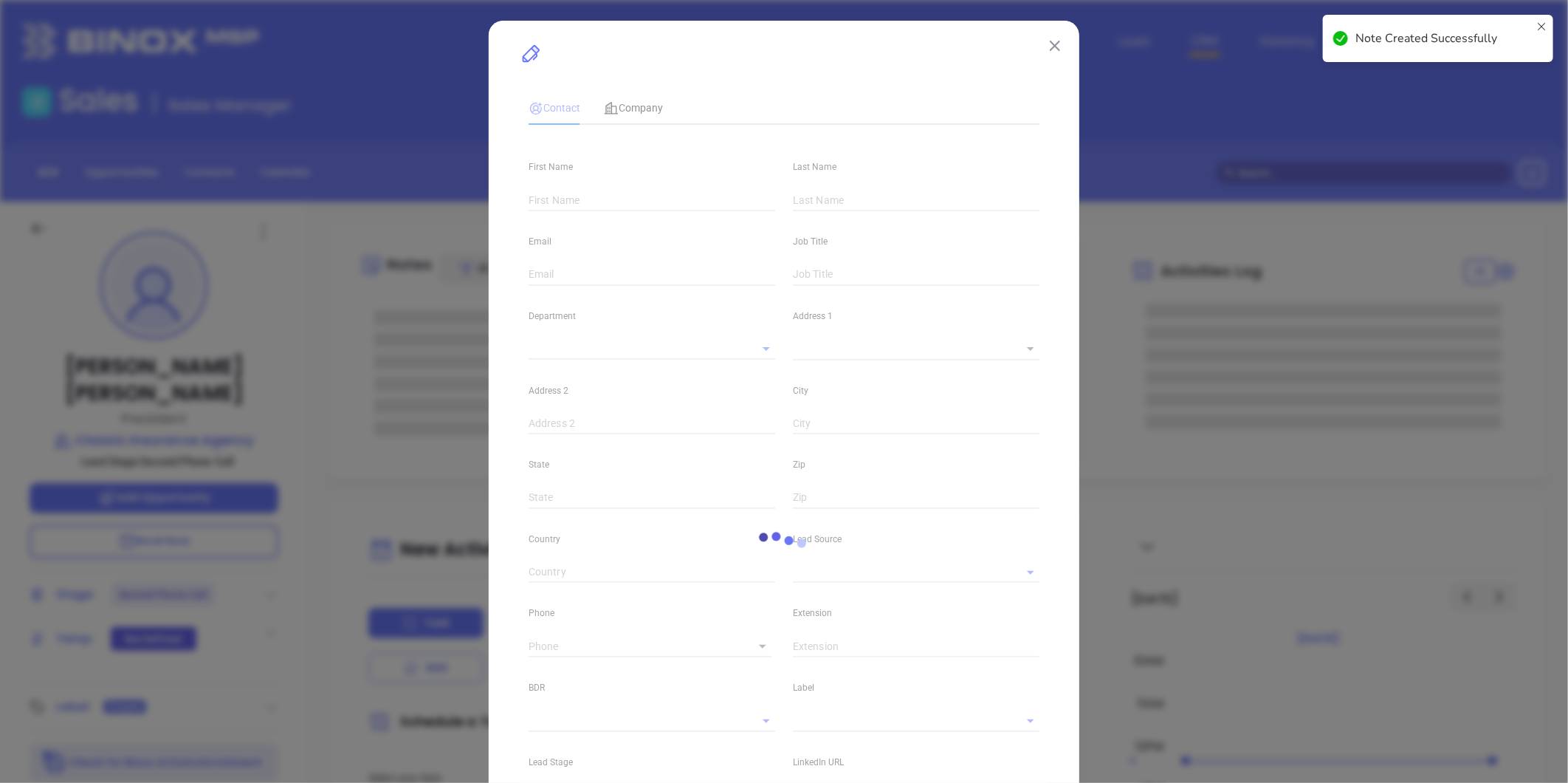
type input "Julio"
type input "Murillo"
type input "jmurillo@classicinsagency.com"
type input "President"
type input "1"
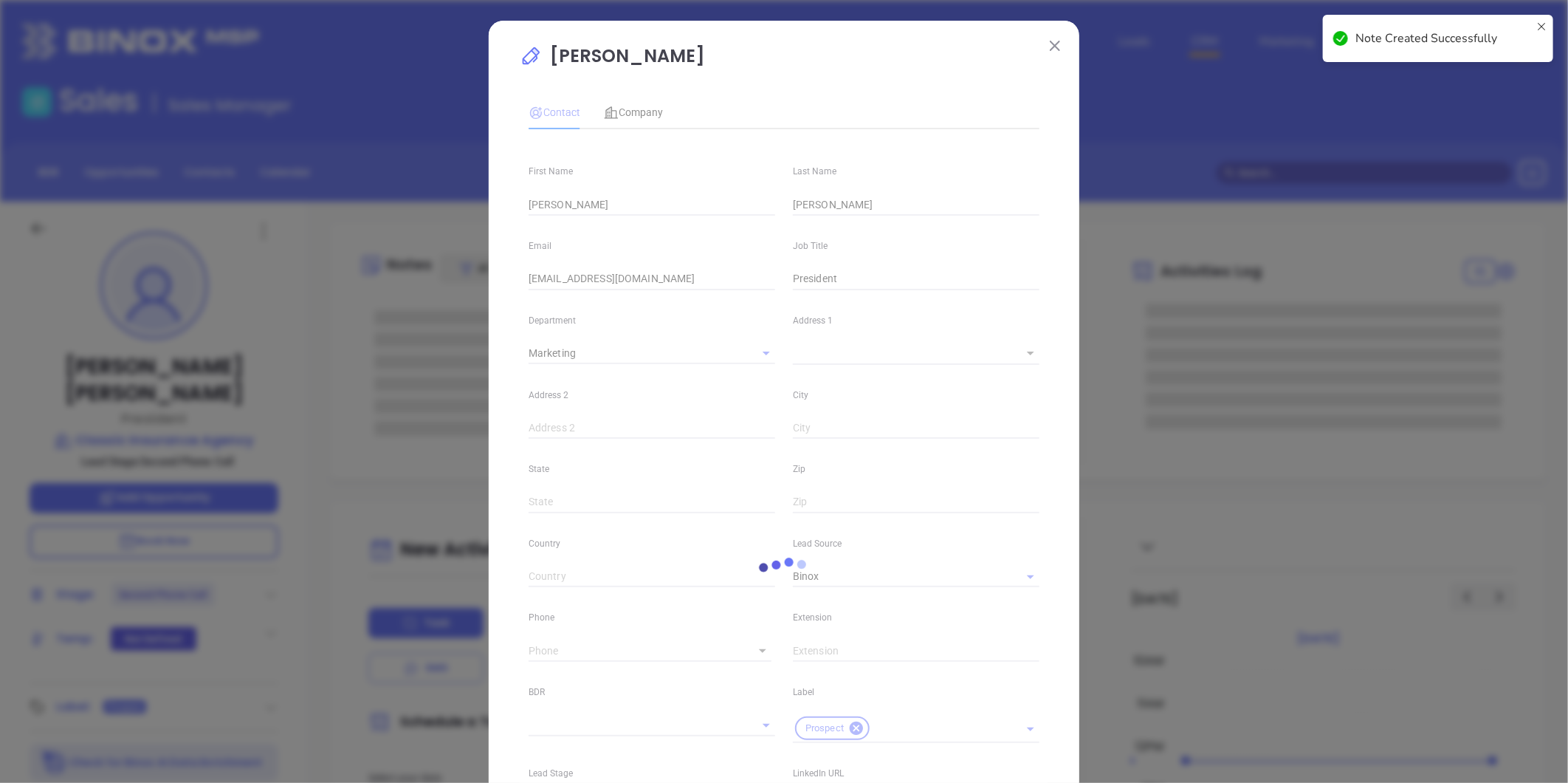
type input "Marketing"
type input "Binox"
type input "[PERSON_NAME]"
type input "Second Phone Call"
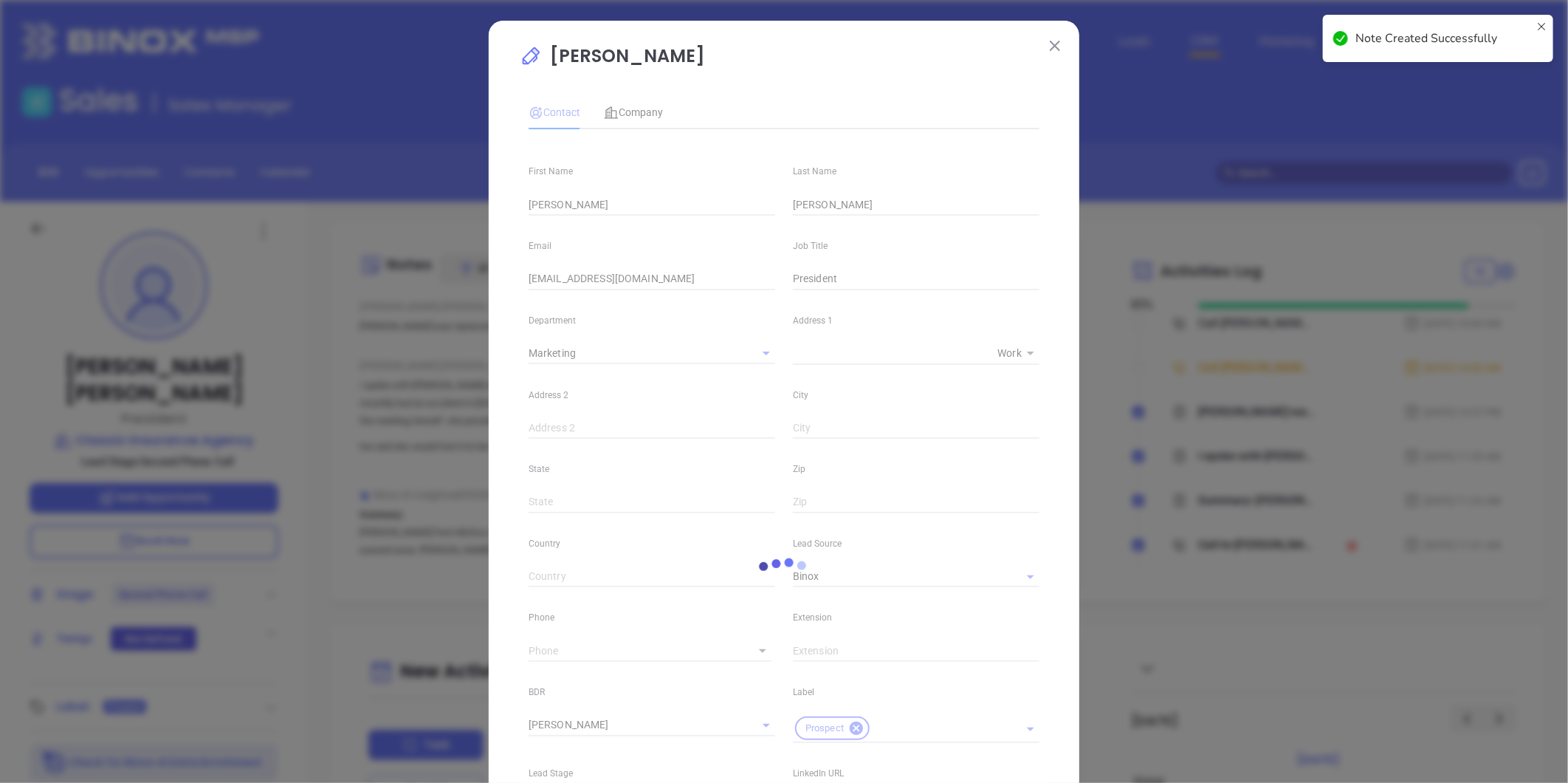
type input "(504) 488-5054"
type input "1"
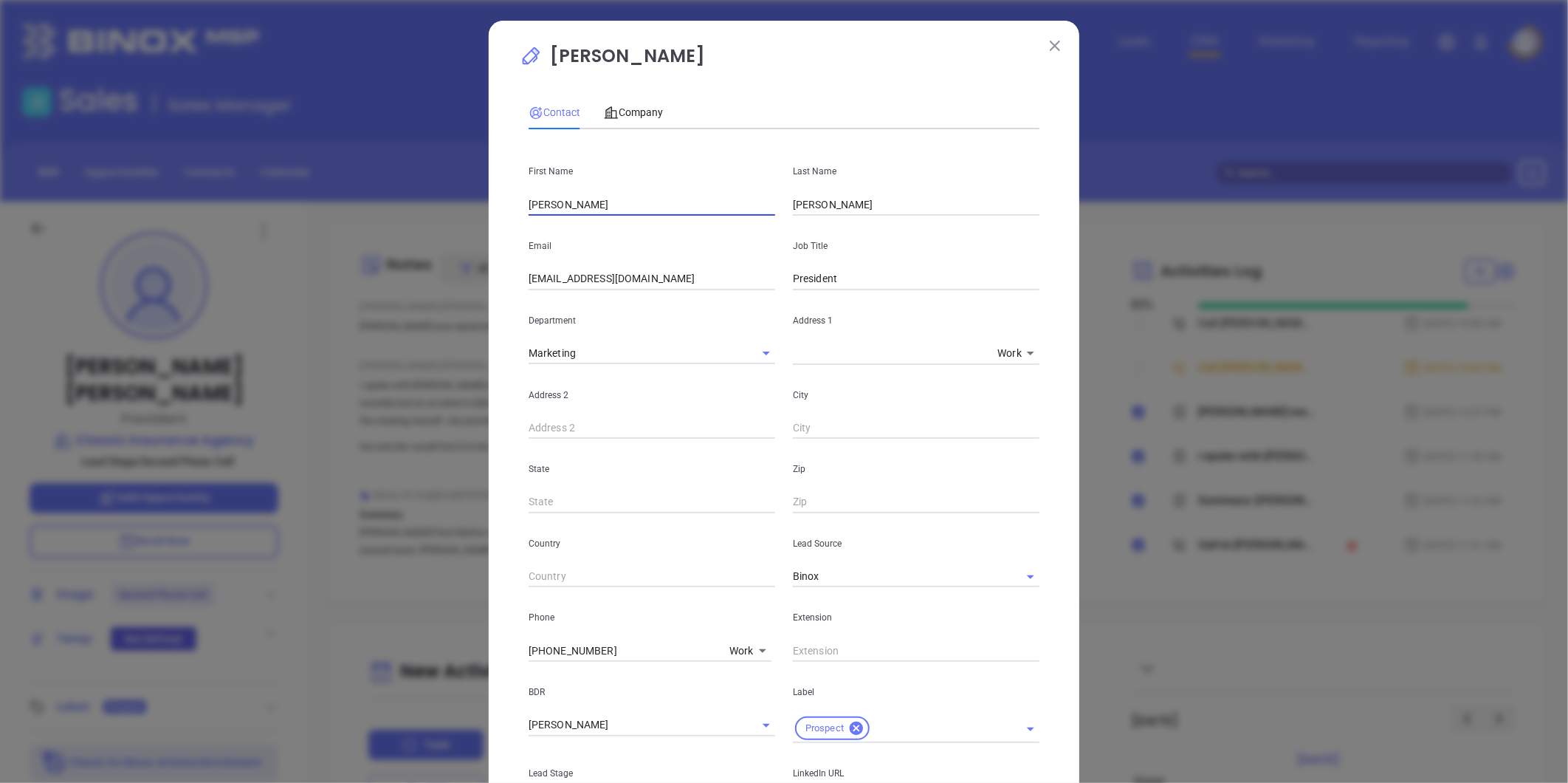
drag, startPoint x: 639, startPoint y: 203, endPoint x: 440, endPoint y: 189, distance: 199.5
click at [441, 189] on div "Julio Murillo Contact Company First Name Julio Last Name Murillo Email jmurillo…" at bounding box center [784, 391] width 1568 height 783
type input "Jess"
drag, startPoint x: 890, startPoint y: 203, endPoint x: 716, endPoint y: 198, distance: 174.1
click at [707, 195] on div "First Name Jess Last Name Murillo" at bounding box center [784, 178] width 529 height 75
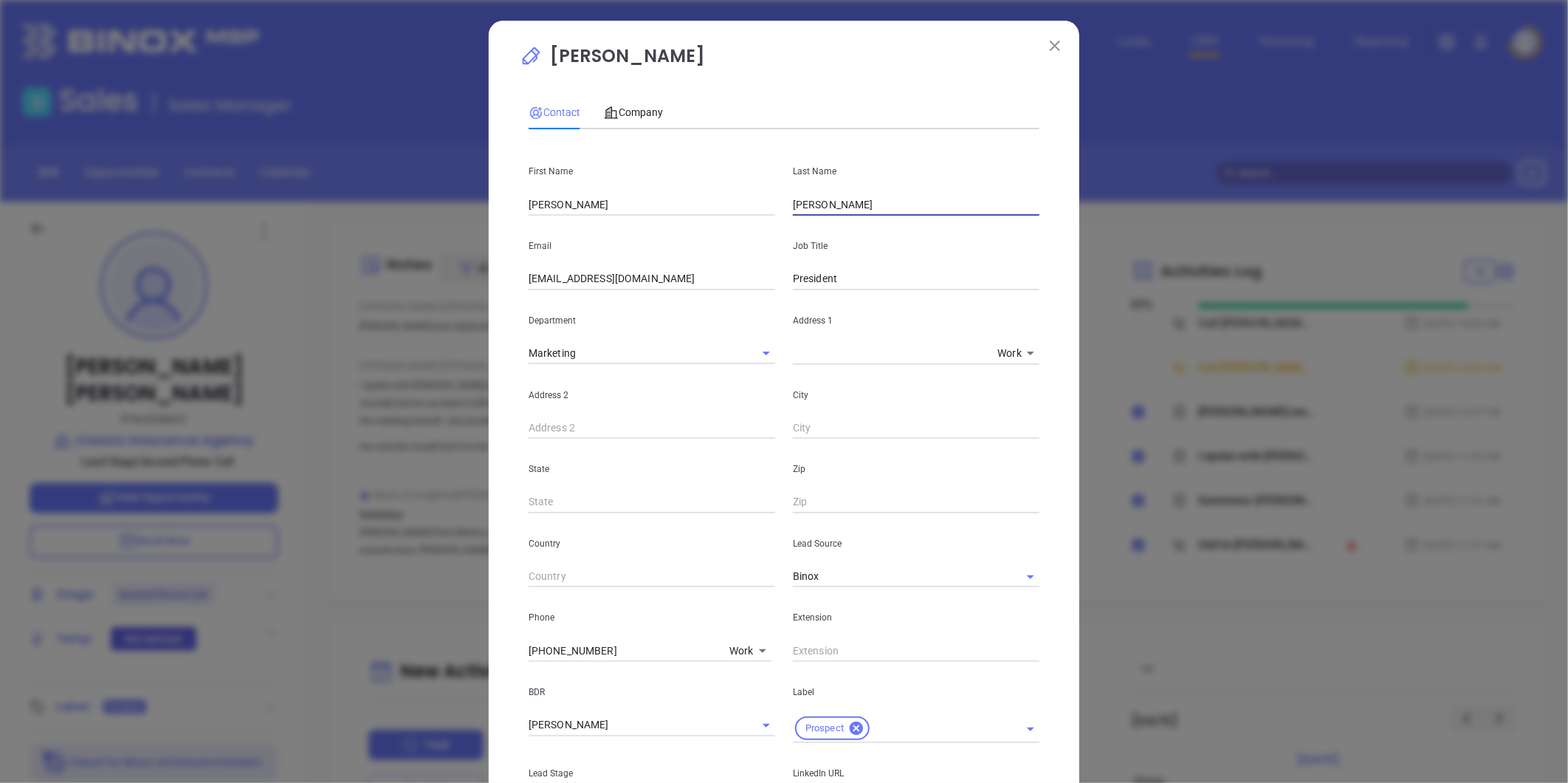
type input "Clayton"
drag, startPoint x: 700, startPoint y: 278, endPoint x: 197, endPoint y: 278, distance: 503.0
click at [203, 278] on div "Julio Murillo Contact Company First Name Jess Last Name Clayton Email jmurillo@…" at bounding box center [784, 391] width 1568 height 783
type input "jmurillo@classicinsagency.com"
type input "jess"
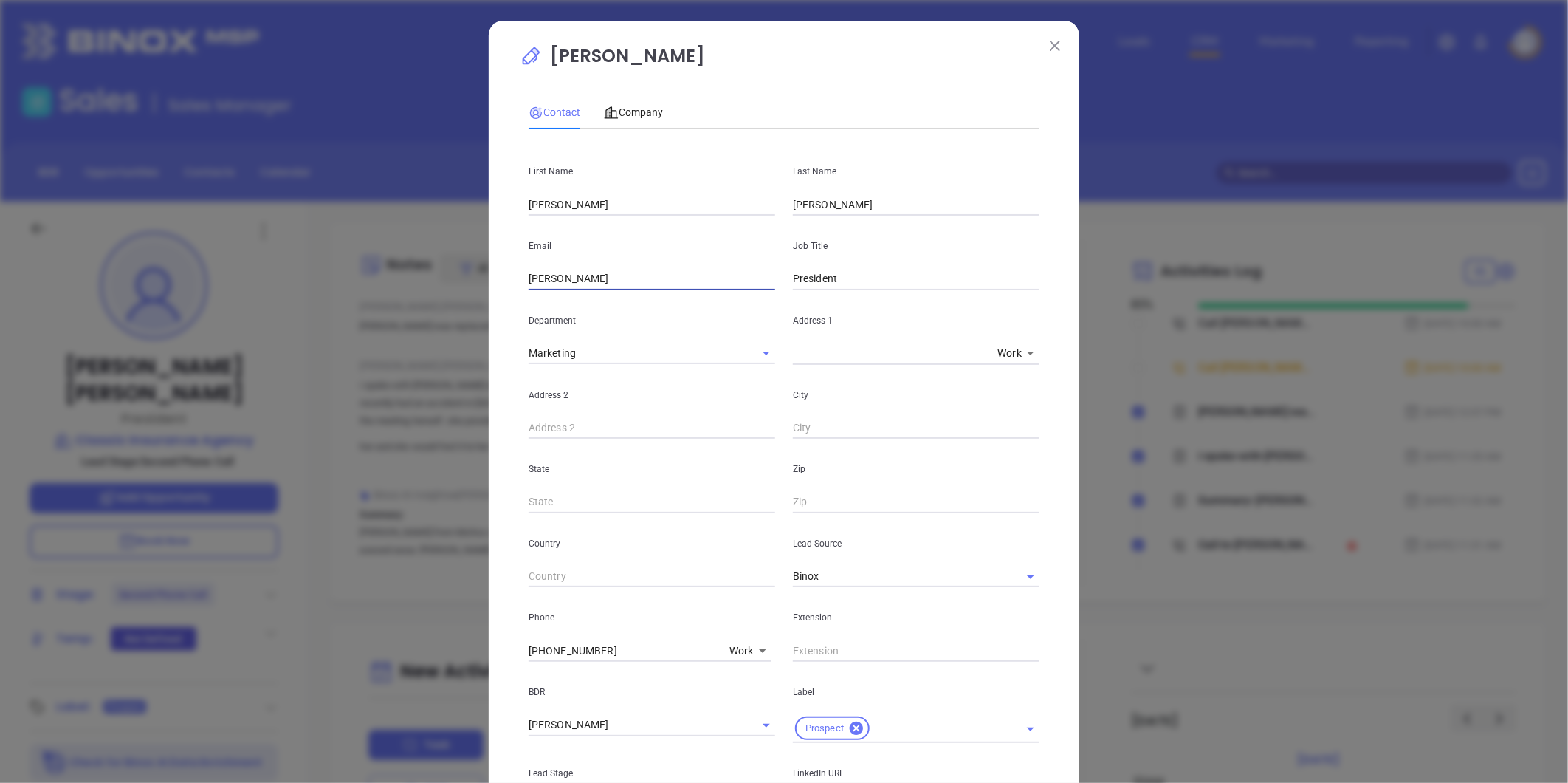
drag, startPoint x: 570, startPoint y: 277, endPoint x: 426, endPoint y: 289, distance: 144.5
click at [436, 285] on div "Julio Murillo Contact Company First Name Jess Last Name Clayton Email jess Job …" at bounding box center [784, 391] width 1568 height 783
click at [666, 283] on input "Jessclayton75@" at bounding box center [652, 279] width 246 height 22
type input "Jessclayton75@gmail.com"
drag, startPoint x: 851, startPoint y: 278, endPoint x: 719, endPoint y: 286, distance: 132.2
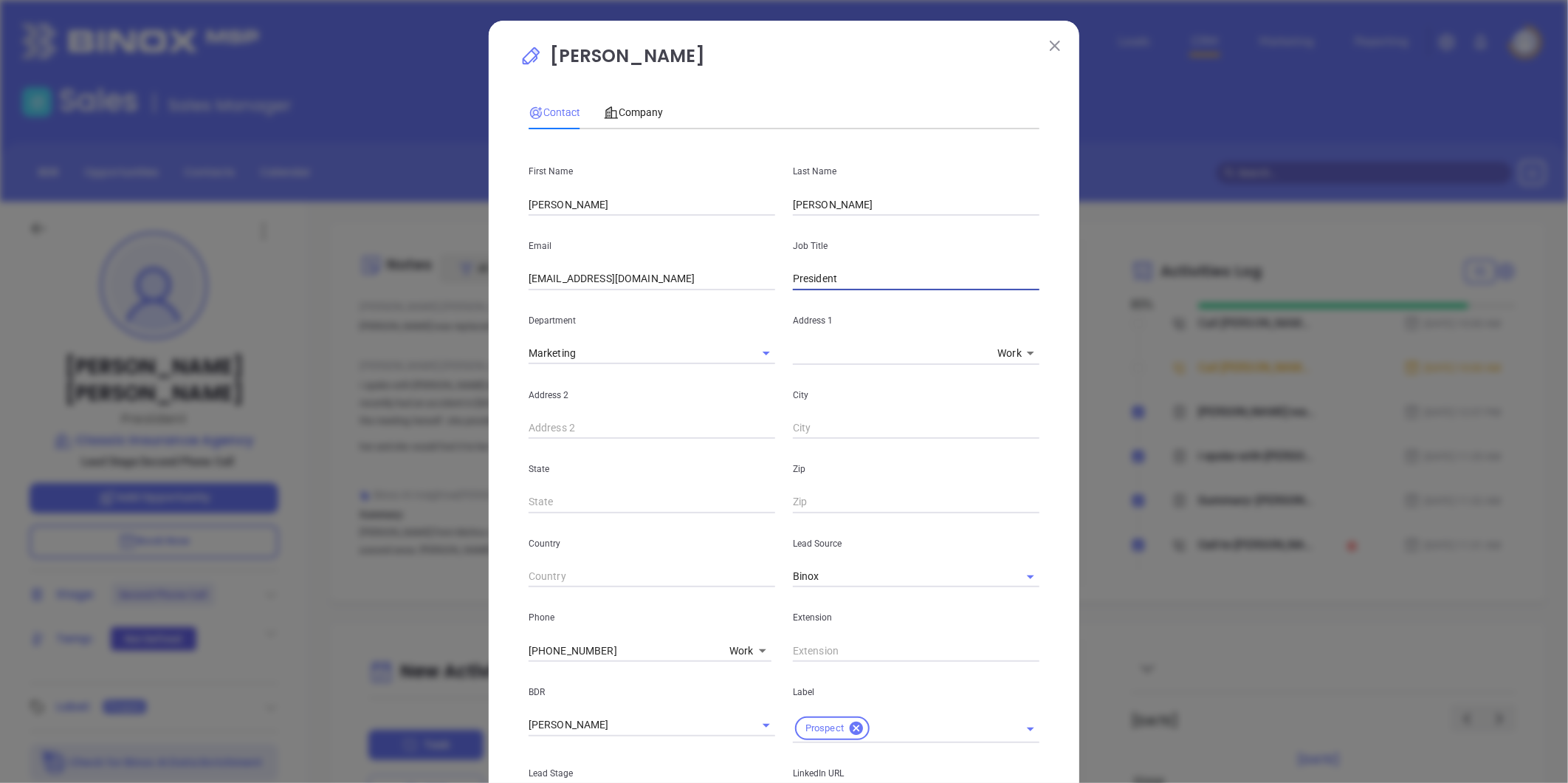
click at [719, 286] on div "Email Jessclayton75@gmail.com Job Title President" at bounding box center [784, 253] width 529 height 75
type input "Principal"
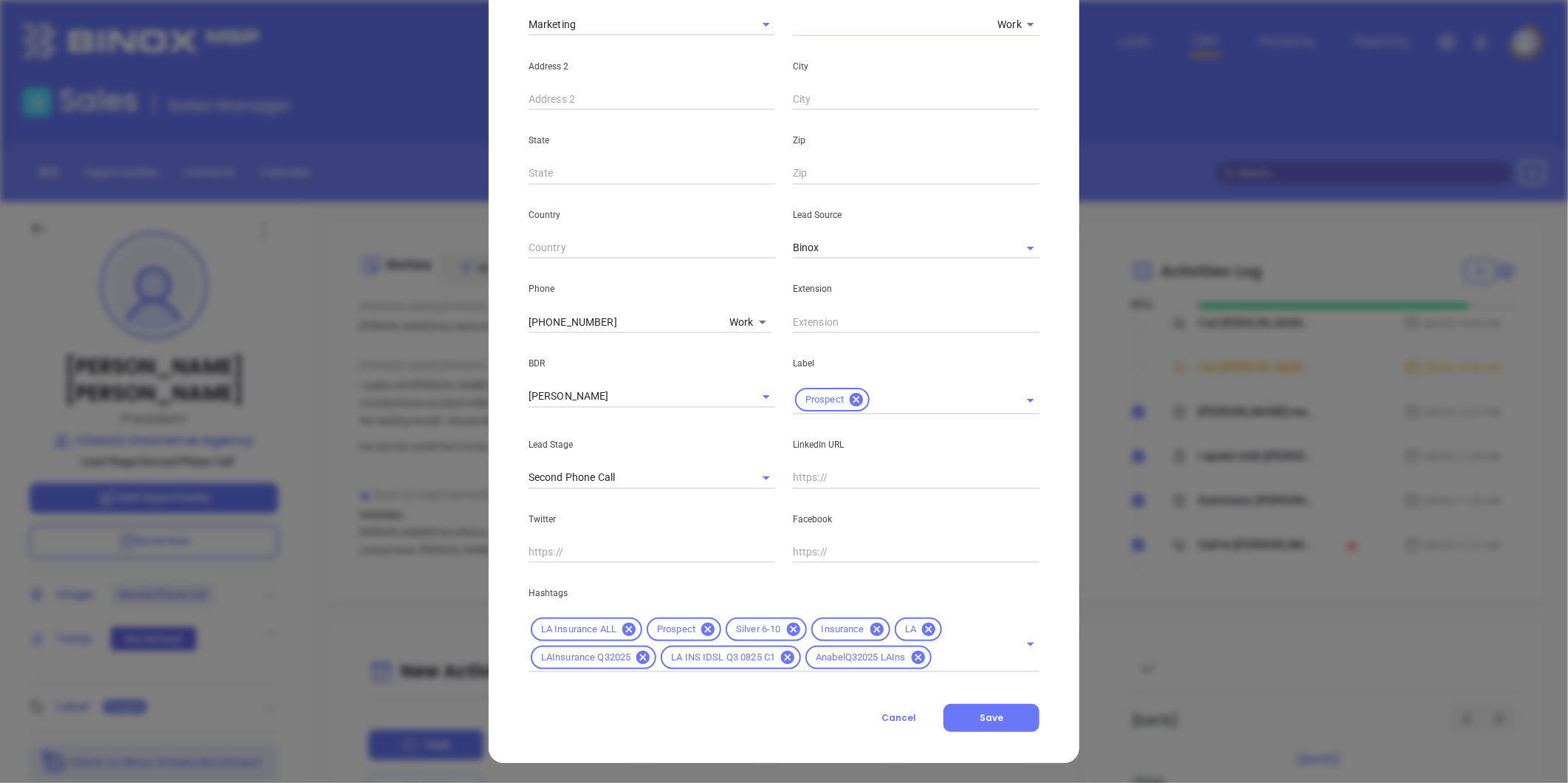
scroll to position [329, 0]
click at [1016, 724] on button "Save" at bounding box center [992, 717] width 96 height 28
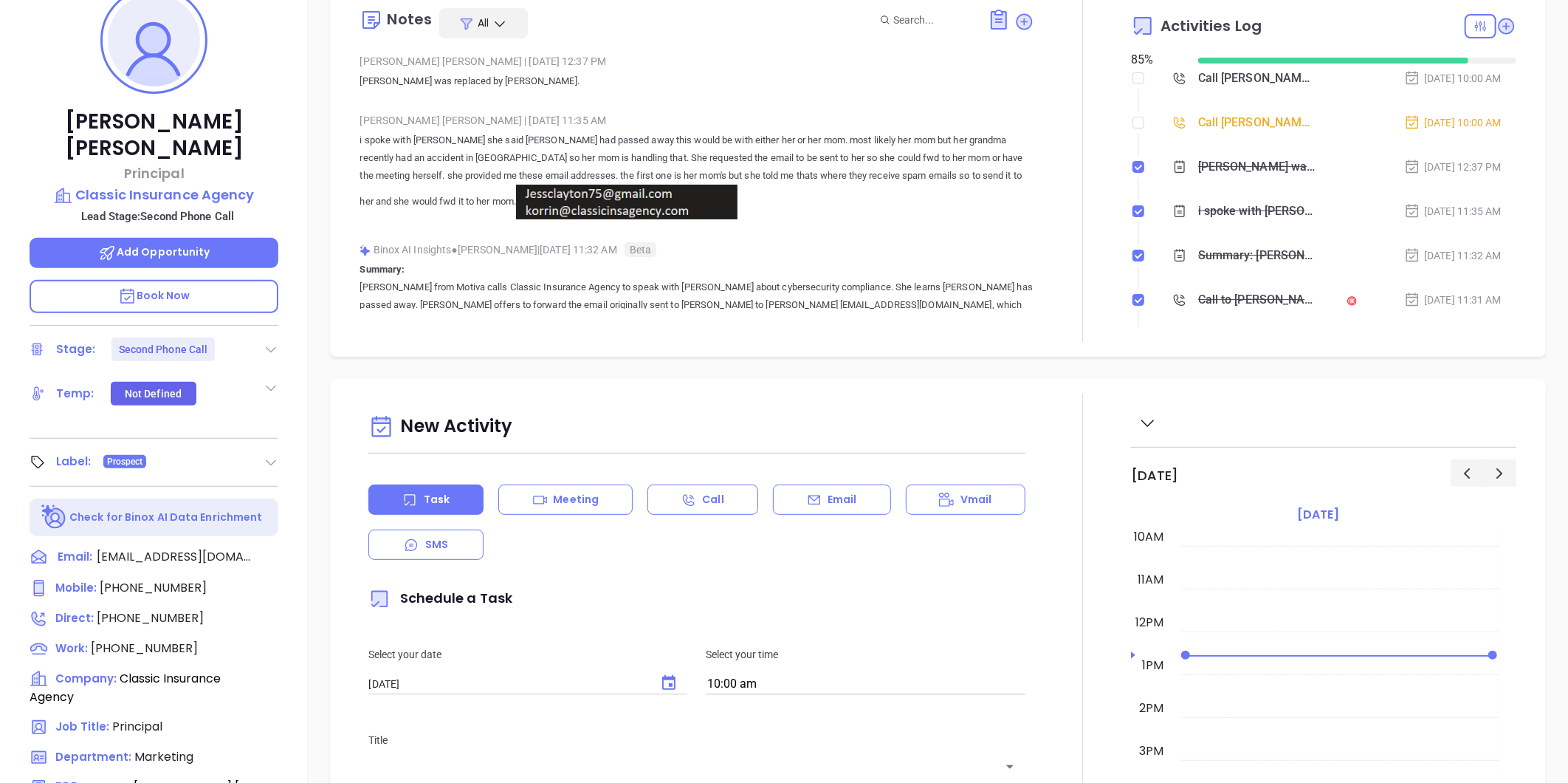
scroll to position [124, 0]
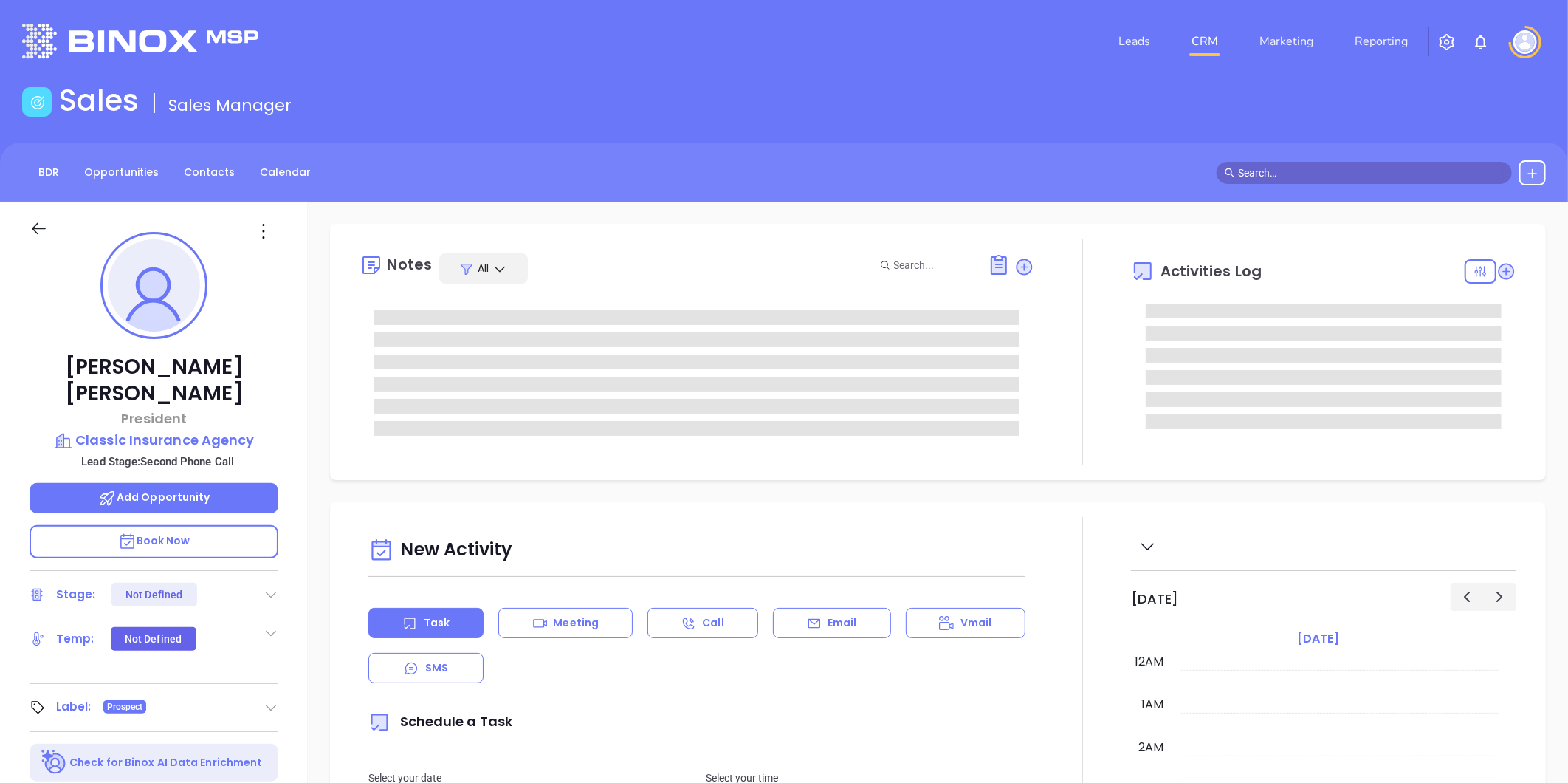
type input "[DATE]"
type input "[PERSON_NAME]"
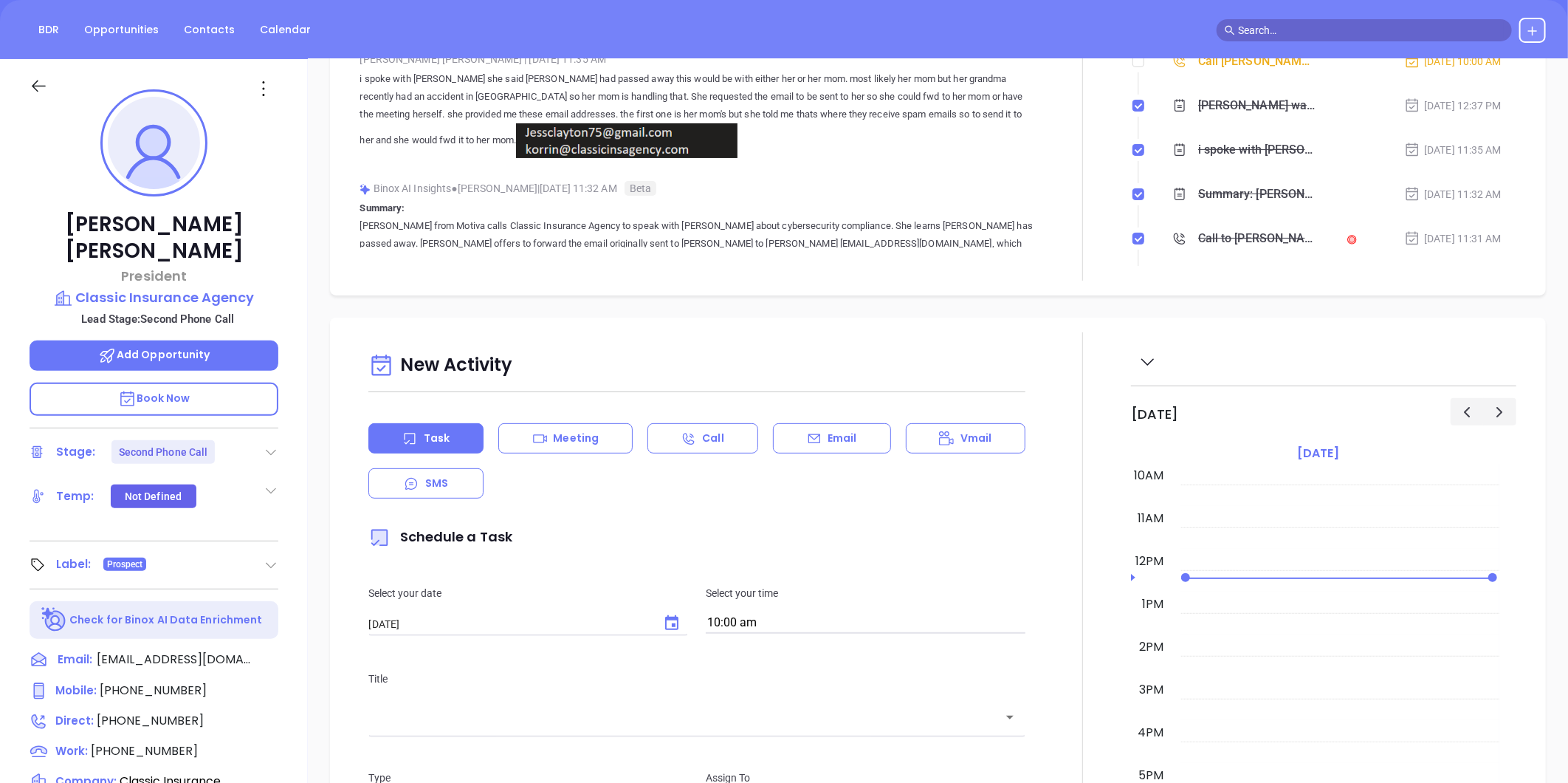
scroll to position [0, 0]
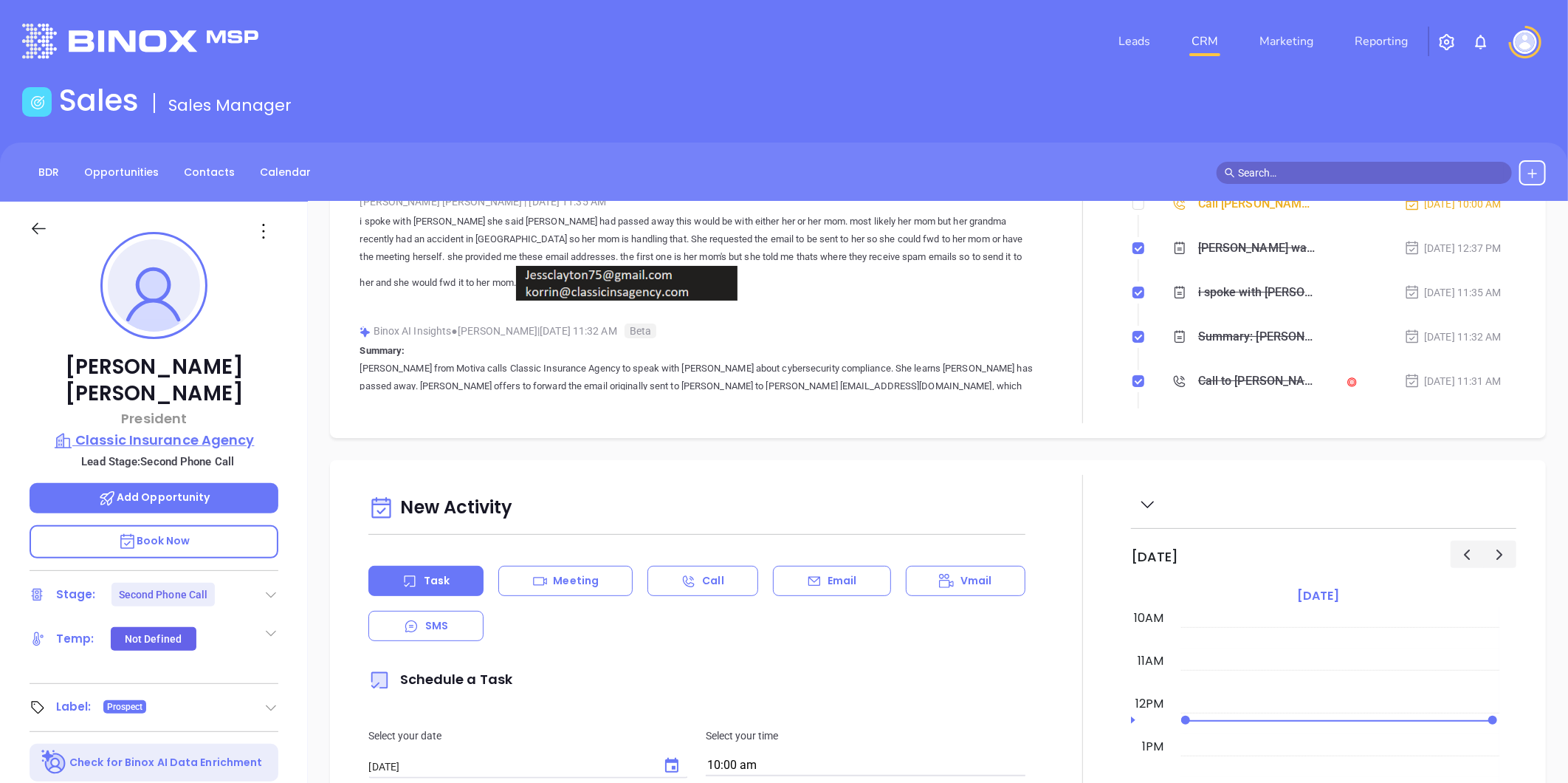
click at [158, 430] on p "Classic Insurance Agency" at bounding box center [154, 440] width 249 height 21
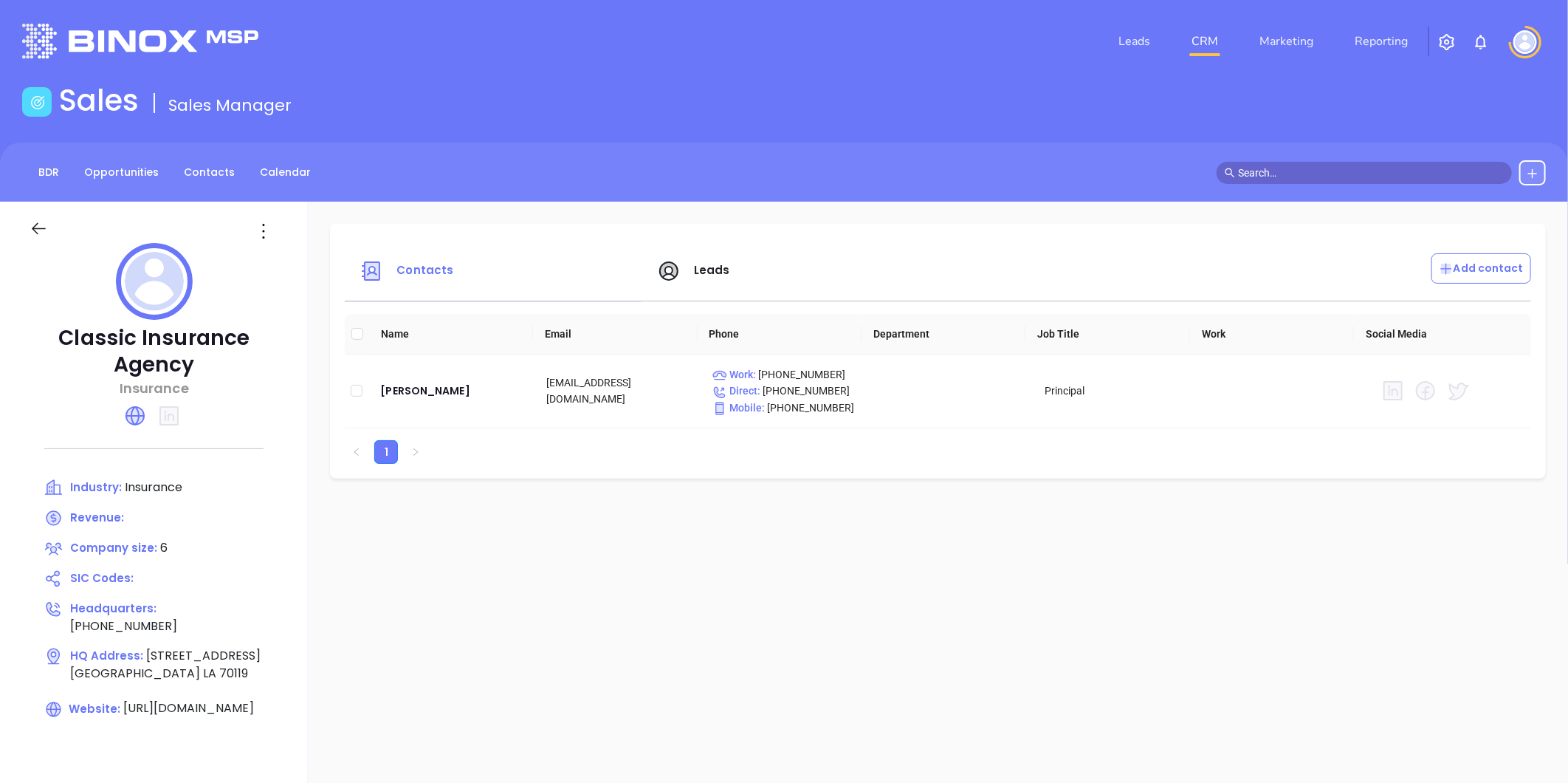
click at [25, 230] on div at bounding box center [54, 231] width 66 height 24
click at [35, 227] on icon at bounding box center [38, 228] width 14 height 12
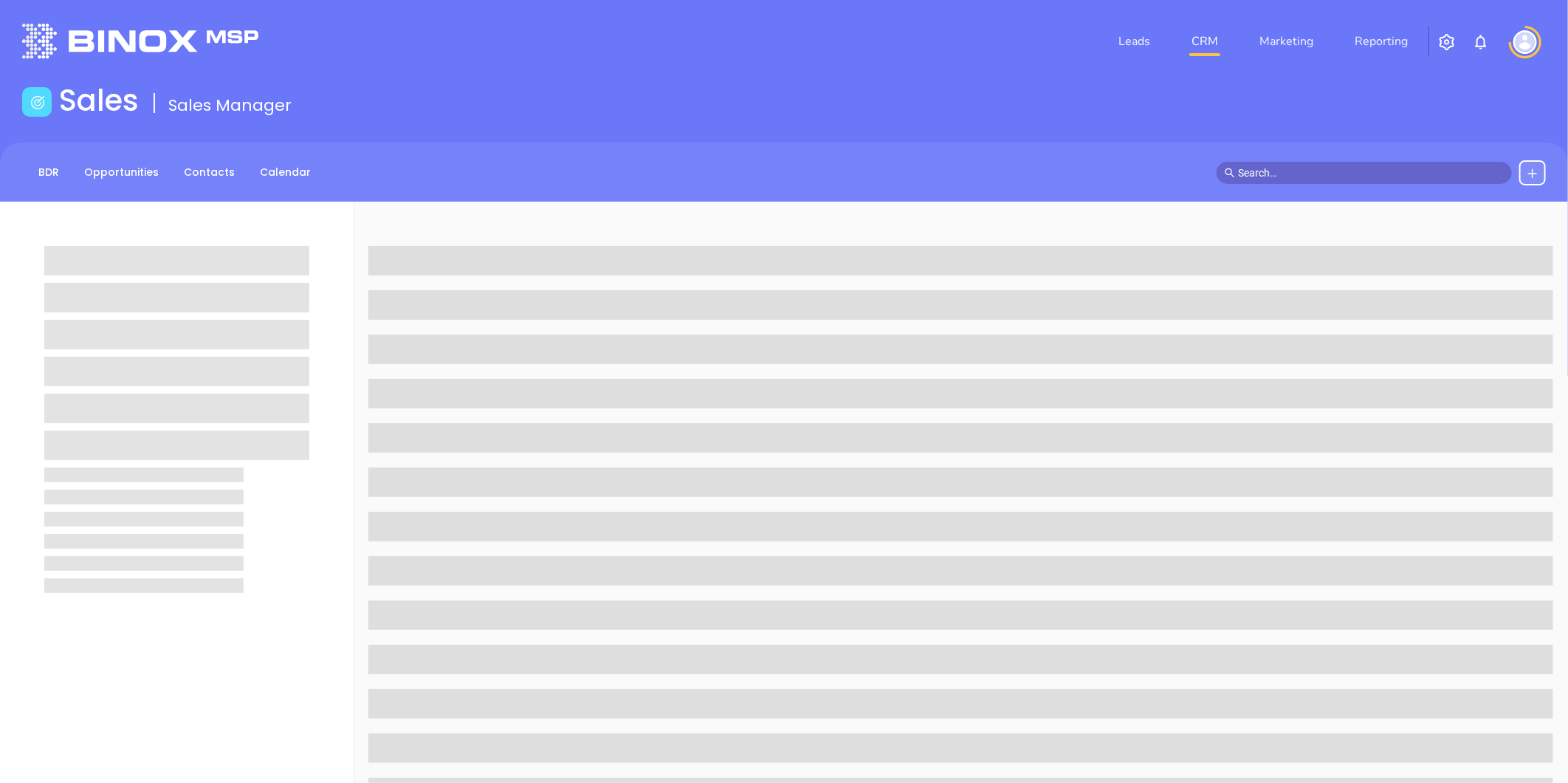
scroll to position [164, 0]
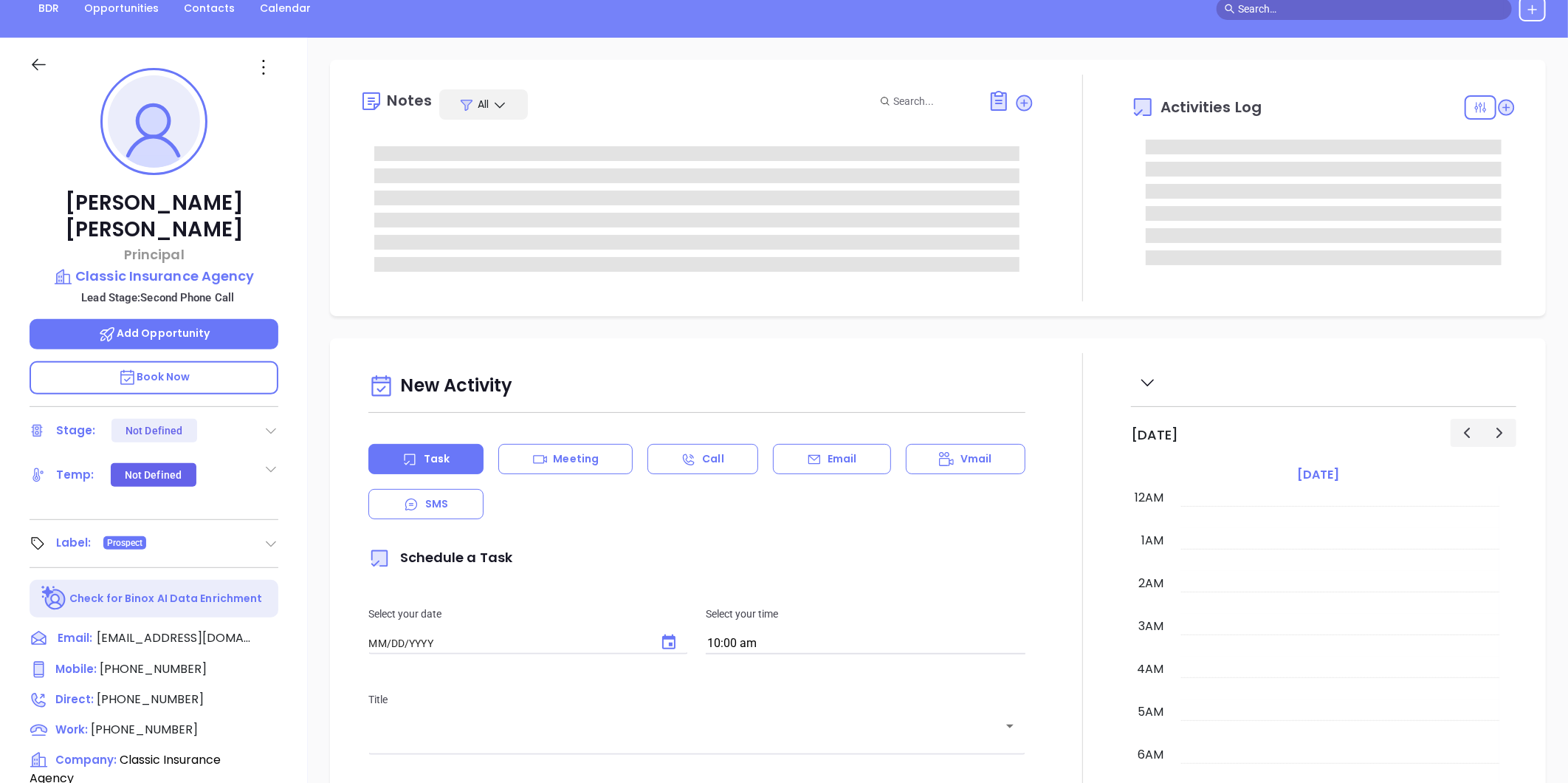
type input "[DATE]"
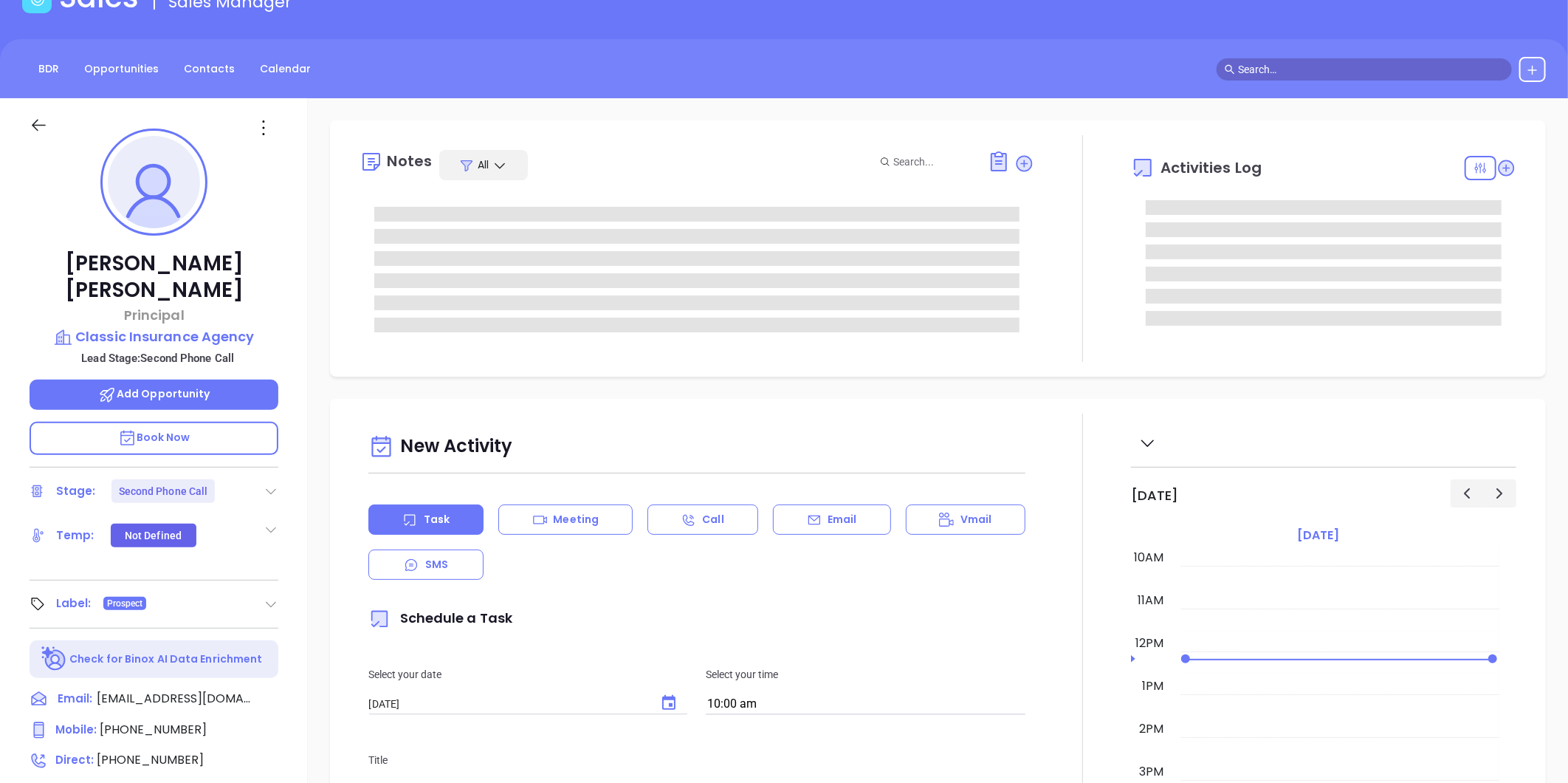
scroll to position [0, 0]
type input "Gissela Vargas"
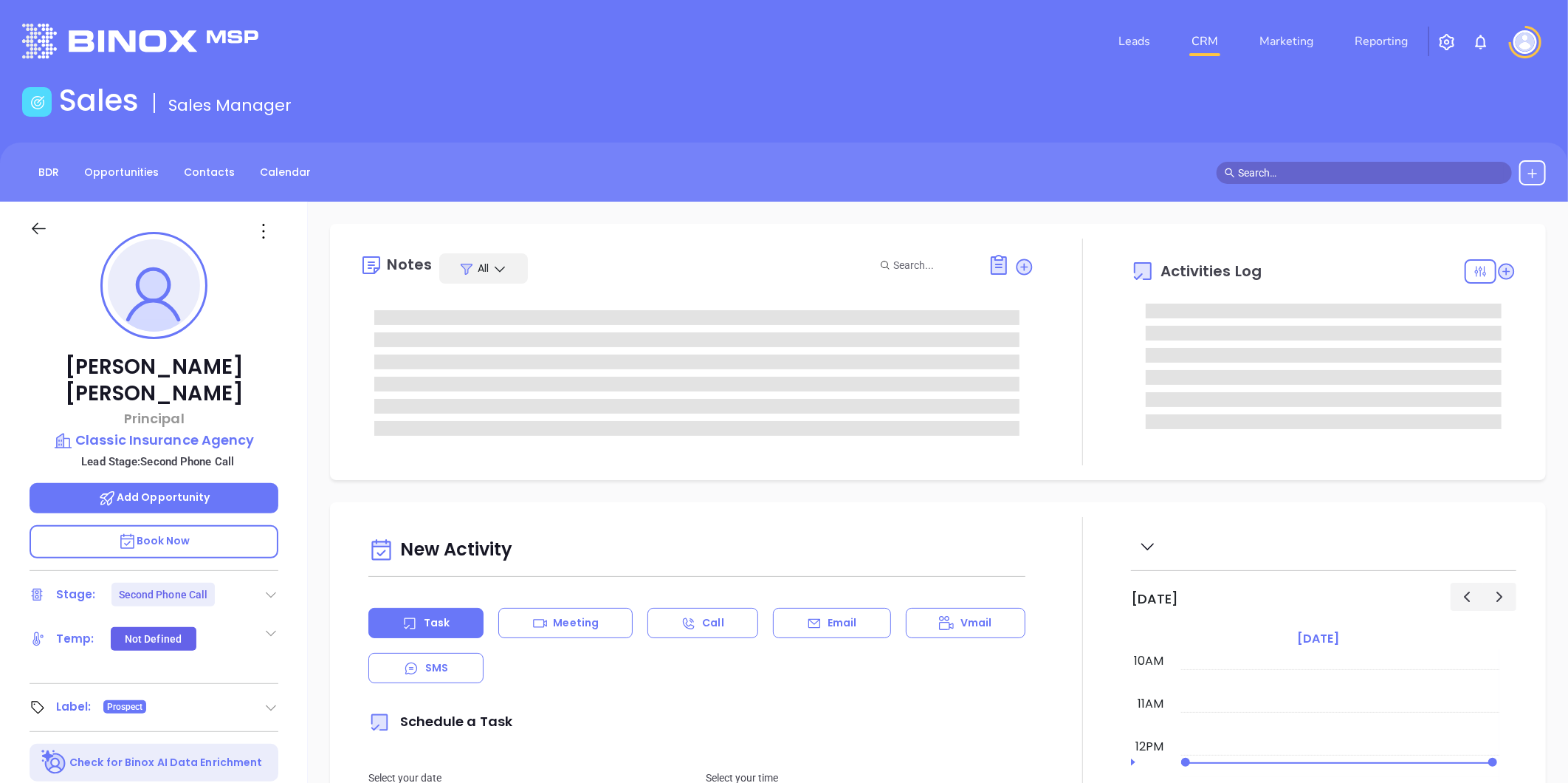
click at [262, 227] on icon at bounding box center [264, 231] width 24 height 24
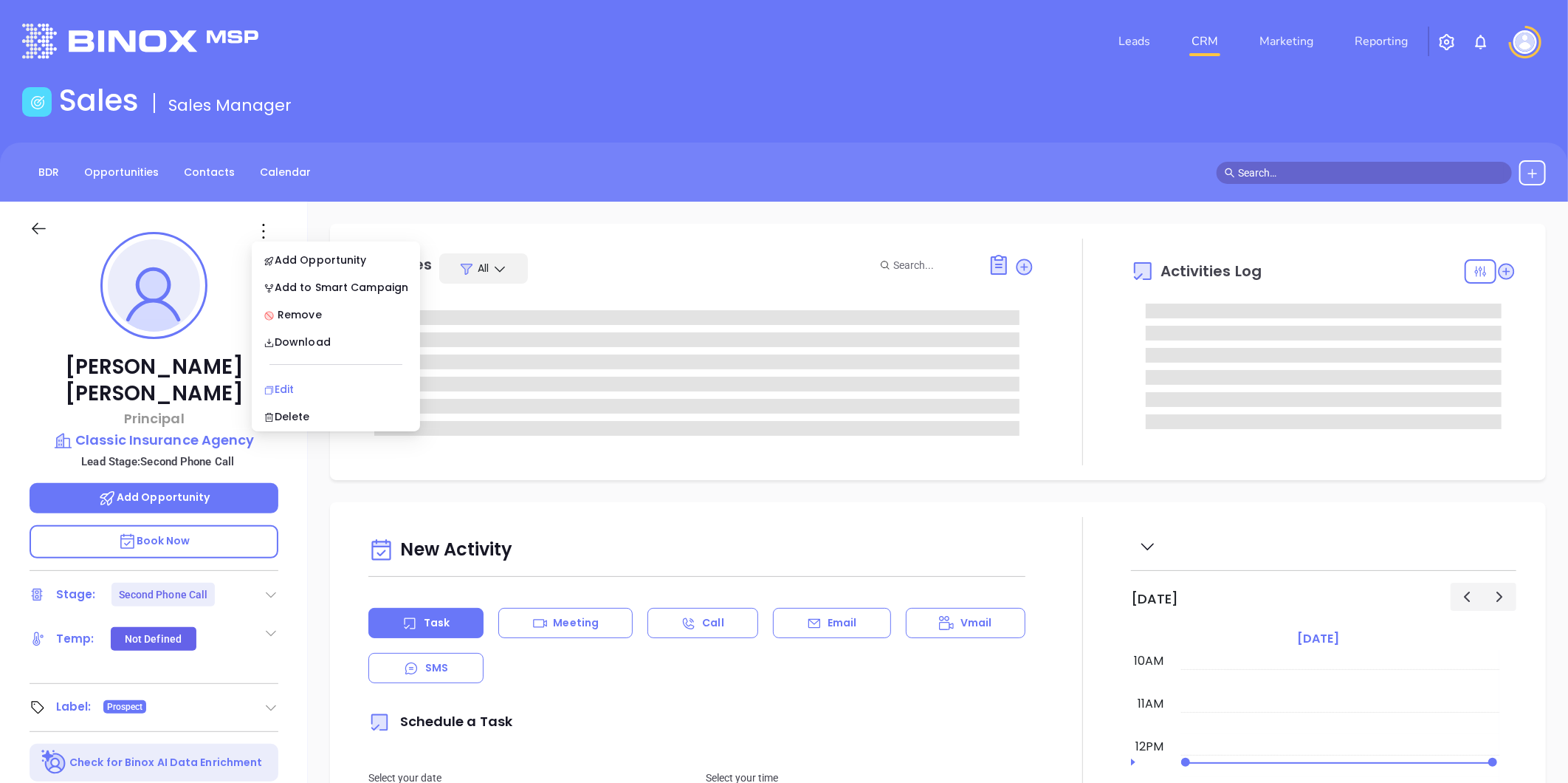
click at [279, 385] on div "Edit" at bounding box center [335, 389] width 145 height 16
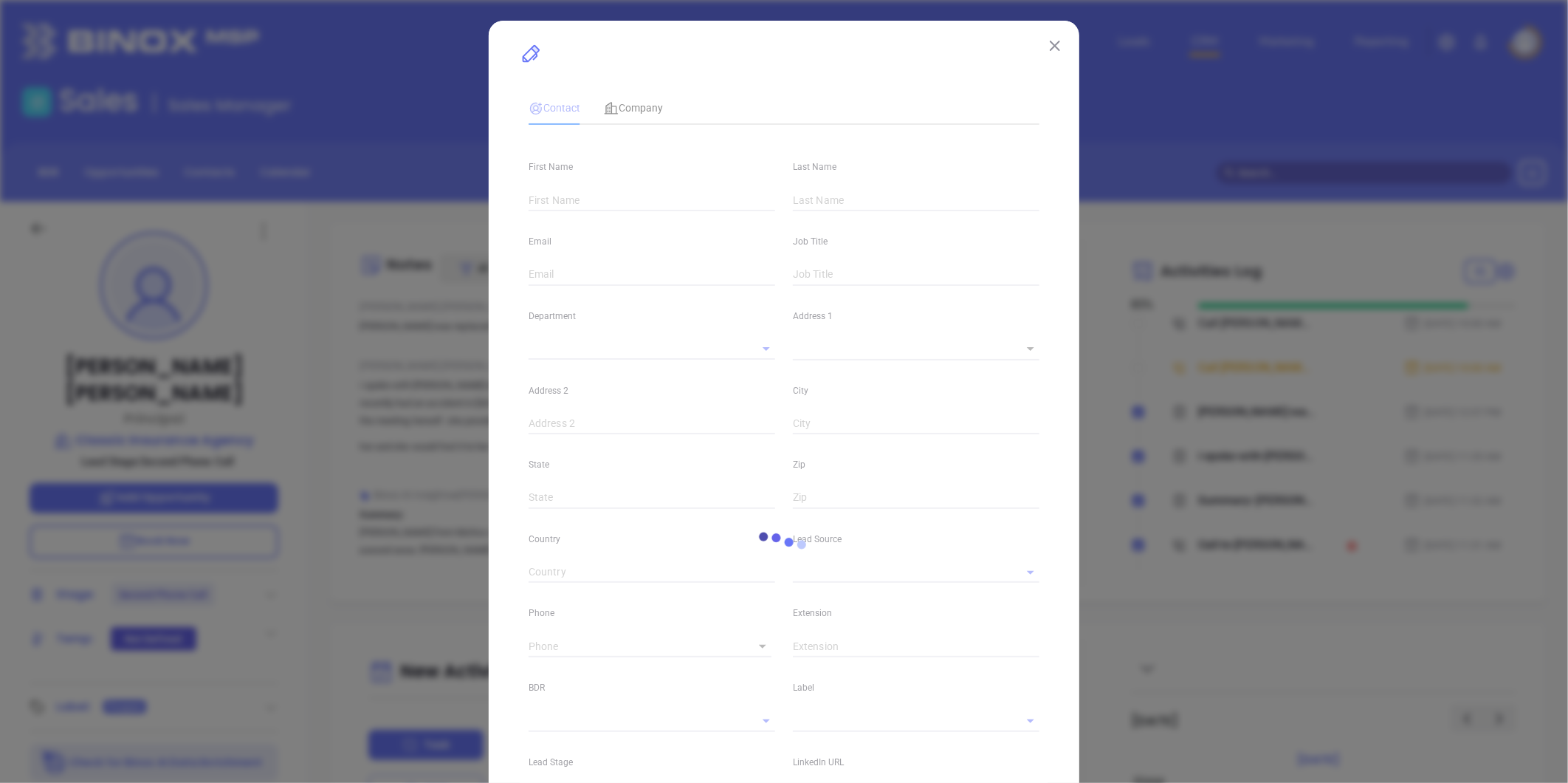
type input "Jess"
type input "Clayton"
type input "Jessclayton75@gmail.com"
type input "Principal"
type input "1"
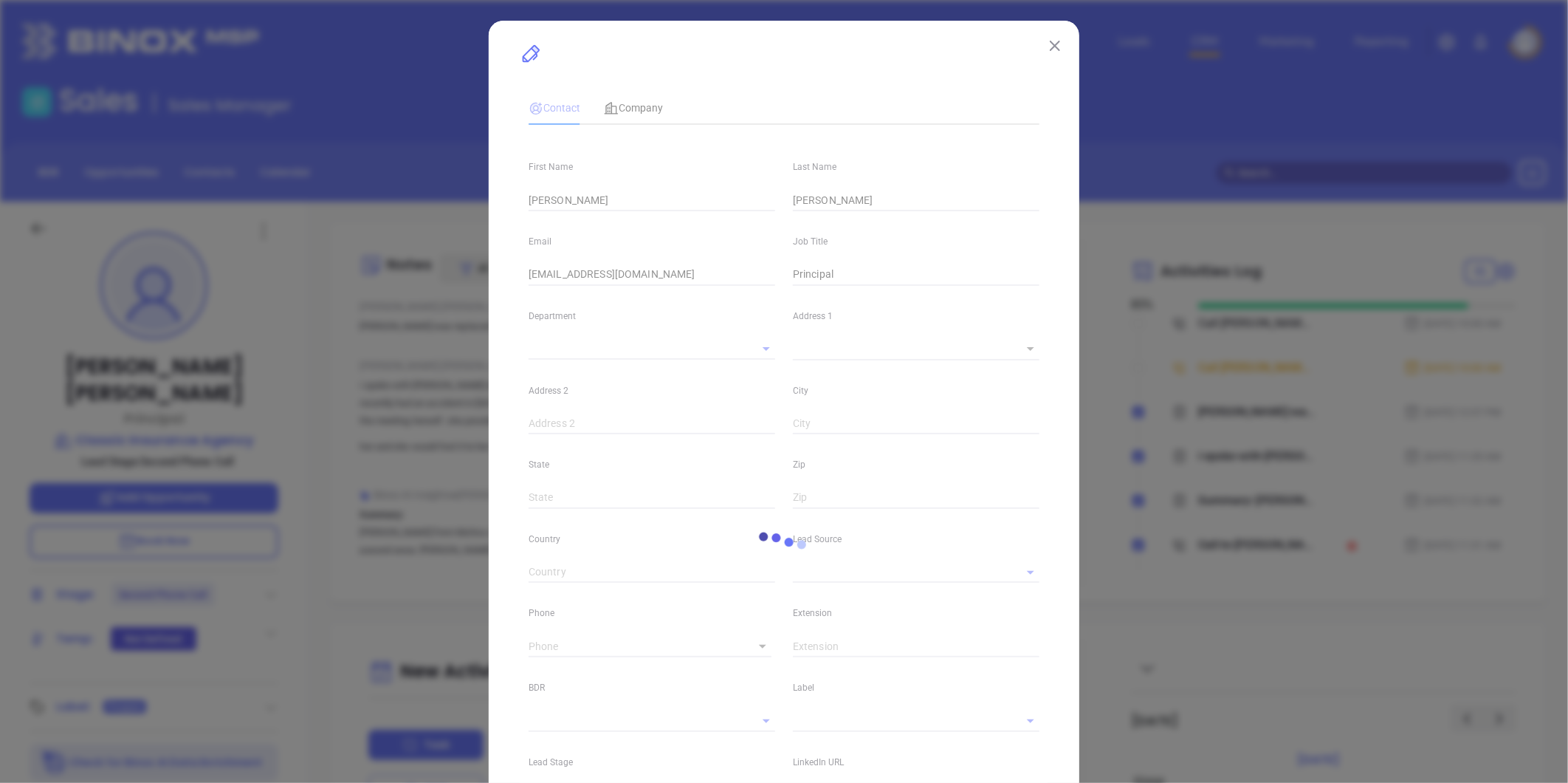
type input "Marketing"
type input "Binox"
type input "Anabell Dominguez"
type input "Second Phone Call"
type input "(504) 488-5054"
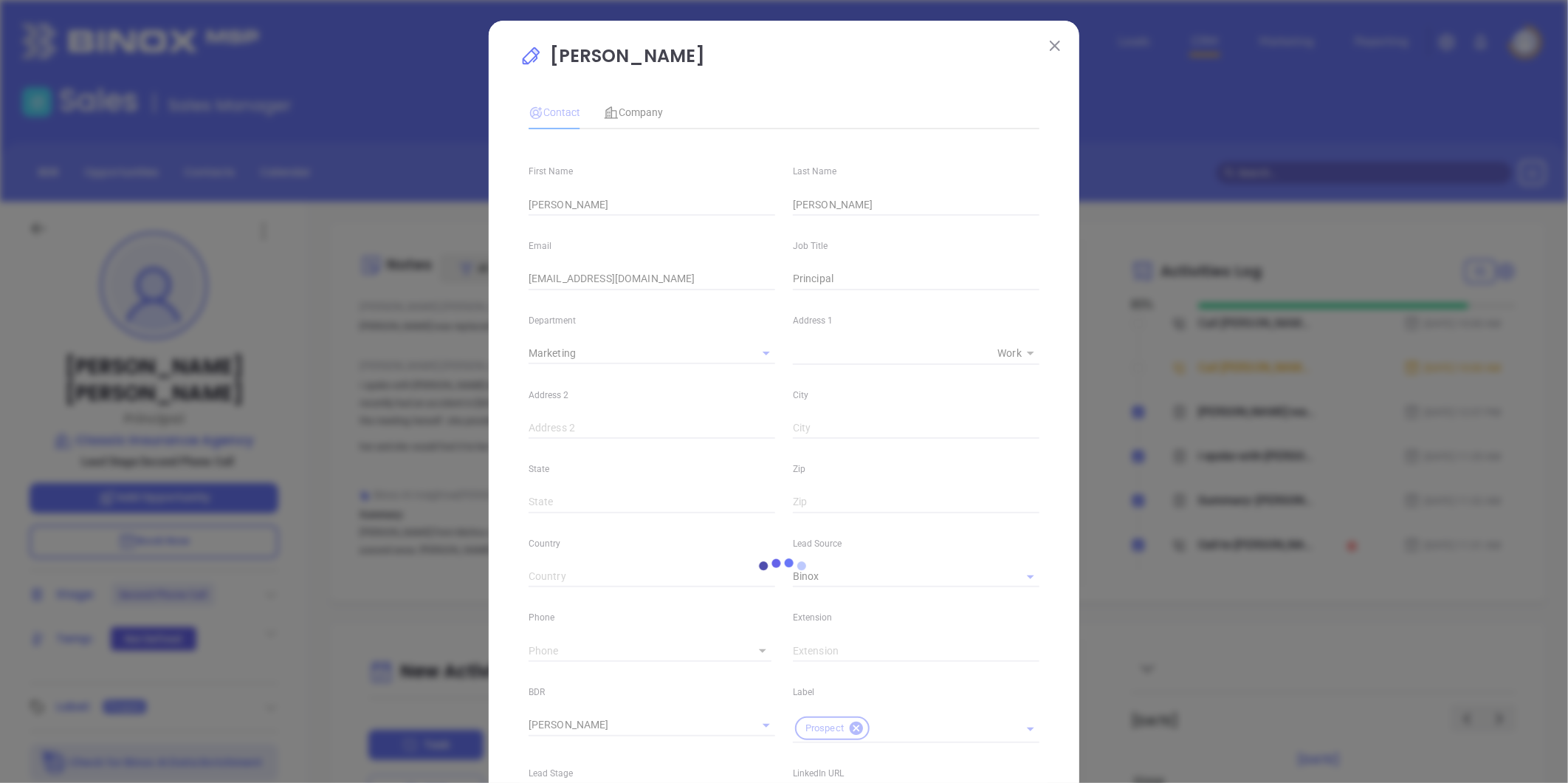
type input "1"
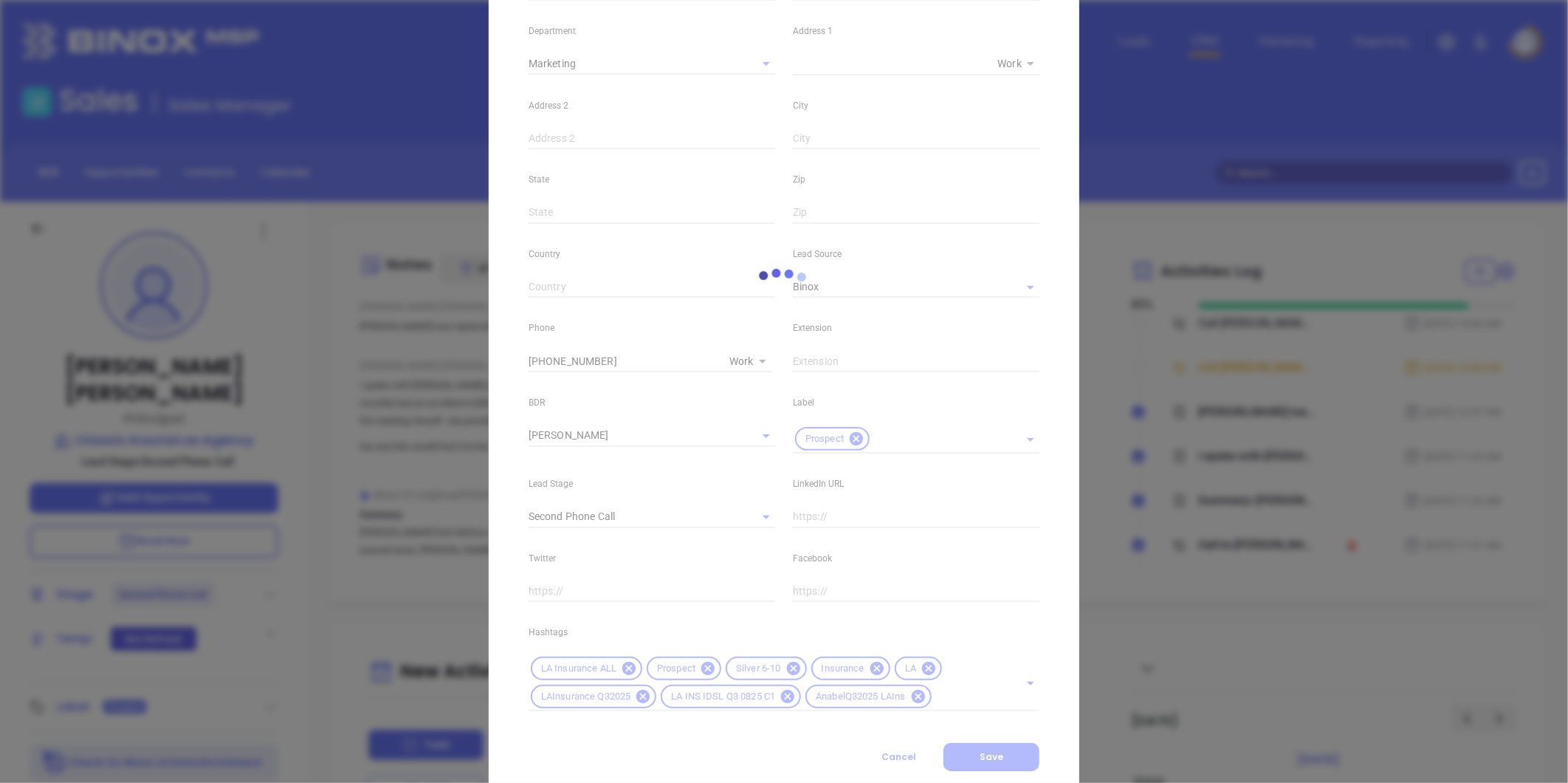
scroll to position [329, 0]
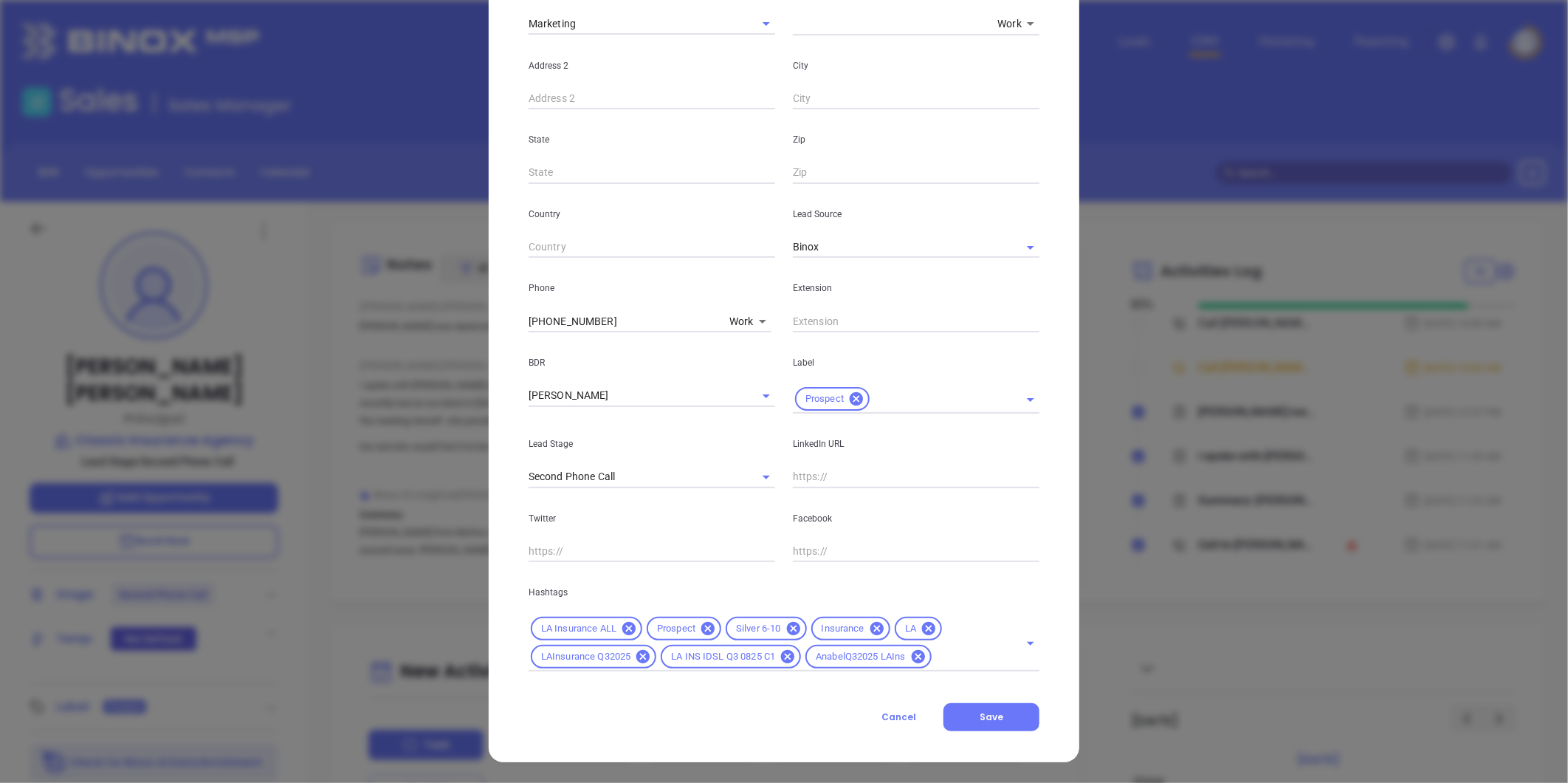
click at [748, 328] on body "Leads CRM Marketing Reporting Financial Leads Leads Sales Sales Manager BDR Opp…" at bounding box center [784, 391] width 1568 height 783
click at [749, 348] on li "Mobile" at bounding box center [774, 348] width 100 height 26
type input "(504) 467-1453"
type input "2"
drag, startPoint x: 634, startPoint y: 321, endPoint x: 372, endPoint y: 333, distance: 262.3
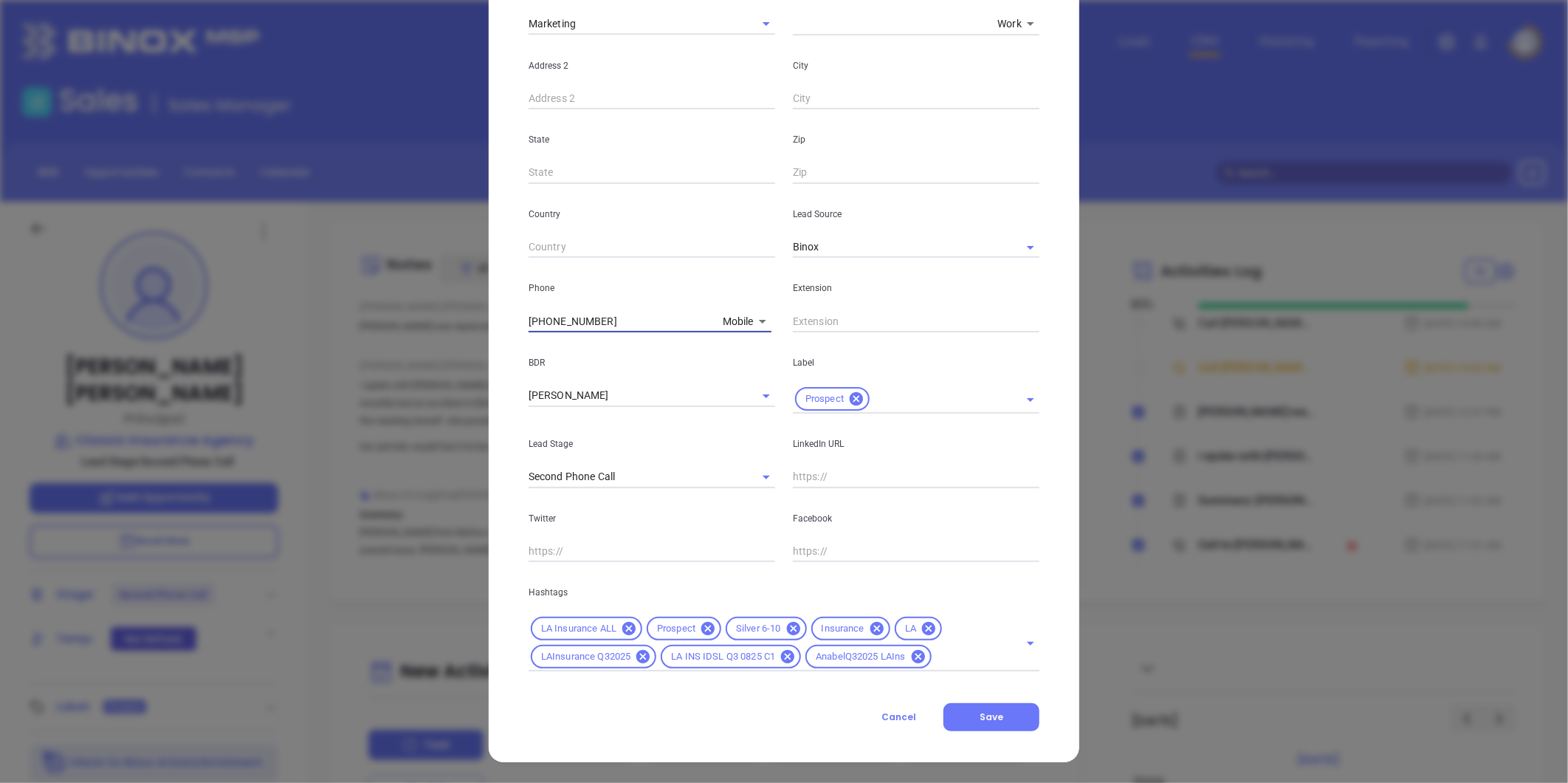
click at [373, 333] on div "Jess Clayton Contact Company First Name Jess Last Name Clayton Email Jessclayto…" at bounding box center [784, 391] width 1568 height 783
type input "( ) -"
click at [749, 326] on body "Leads CRM Marketing Reporting Financial Leads Leads Sales Sales Manager BDR Opp…" at bounding box center [784, 391] width 1568 height 783
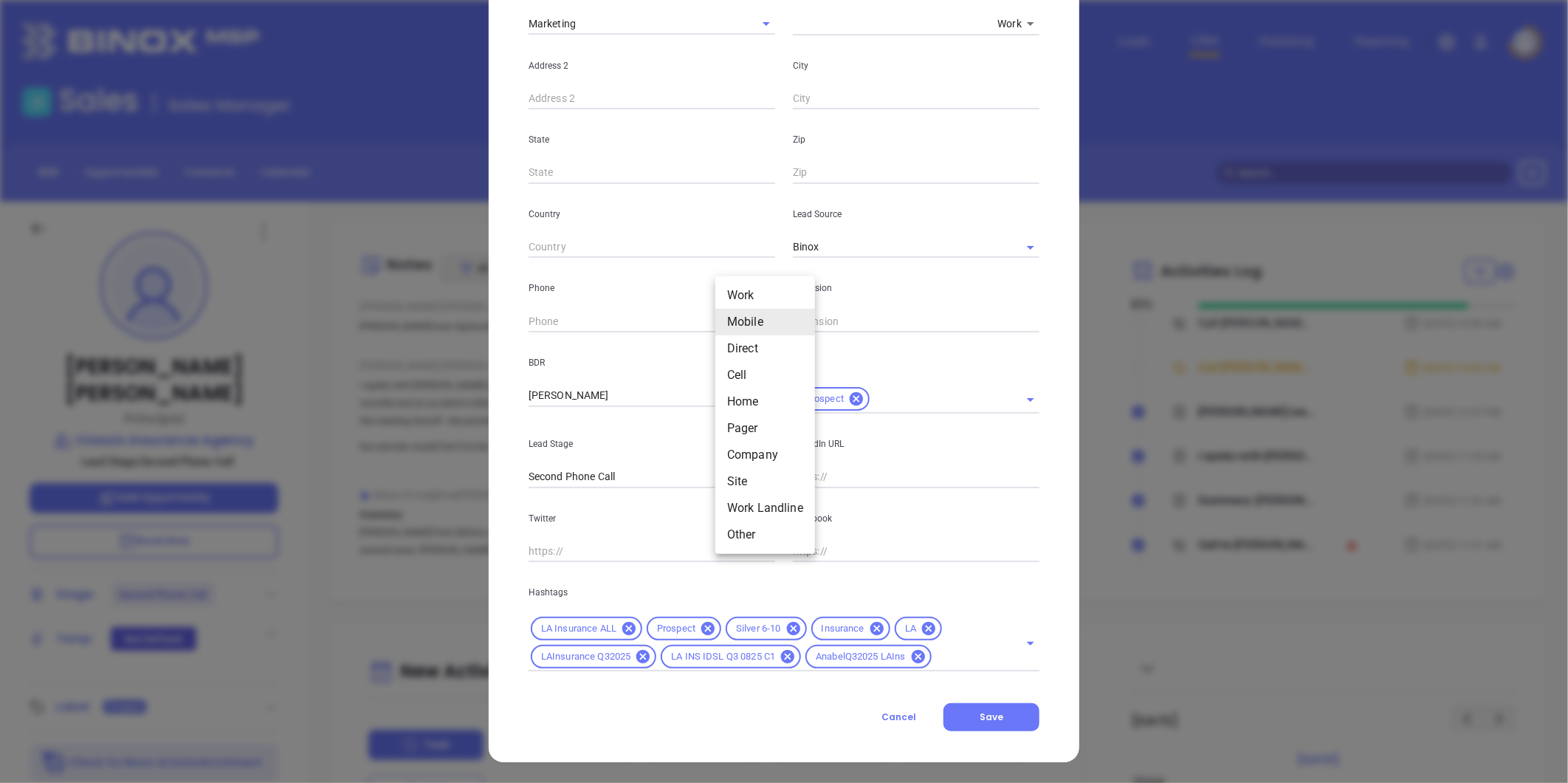
click at [744, 348] on li "Direct" at bounding box center [765, 348] width 100 height 26
type input "(504) 488-5038"
type input "3"
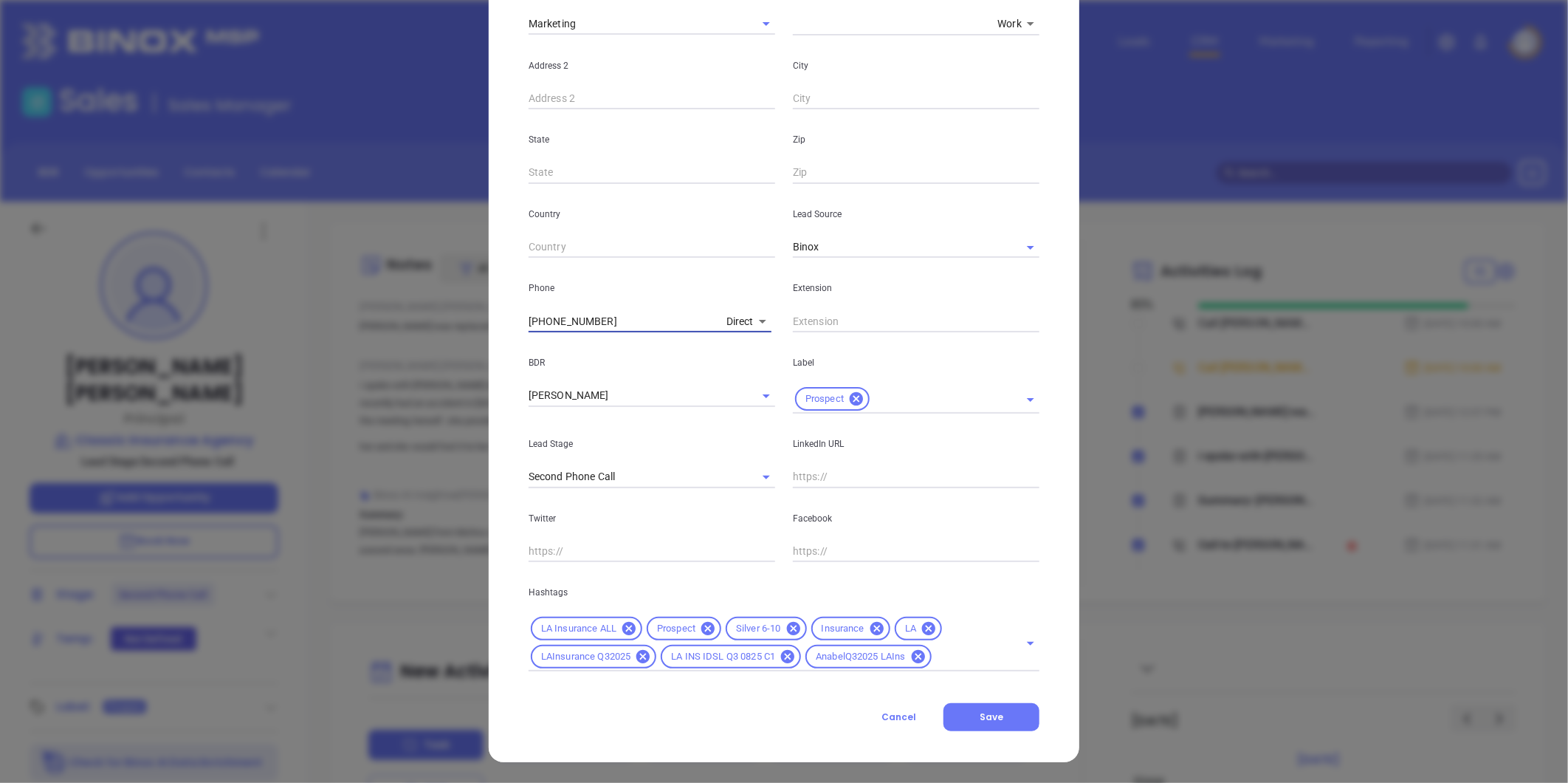
drag, startPoint x: 684, startPoint y: 321, endPoint x: 324, endPoint y: 313, distance: 360.1
click at [325, 313] on div "Jess Clayton Contact Company First Name Jess Last Name Clayton Email Jessclayto…" at bounding box center [784, 391] width 1568 height 783
type input "( ) -"
paste input "877) 467-1453"
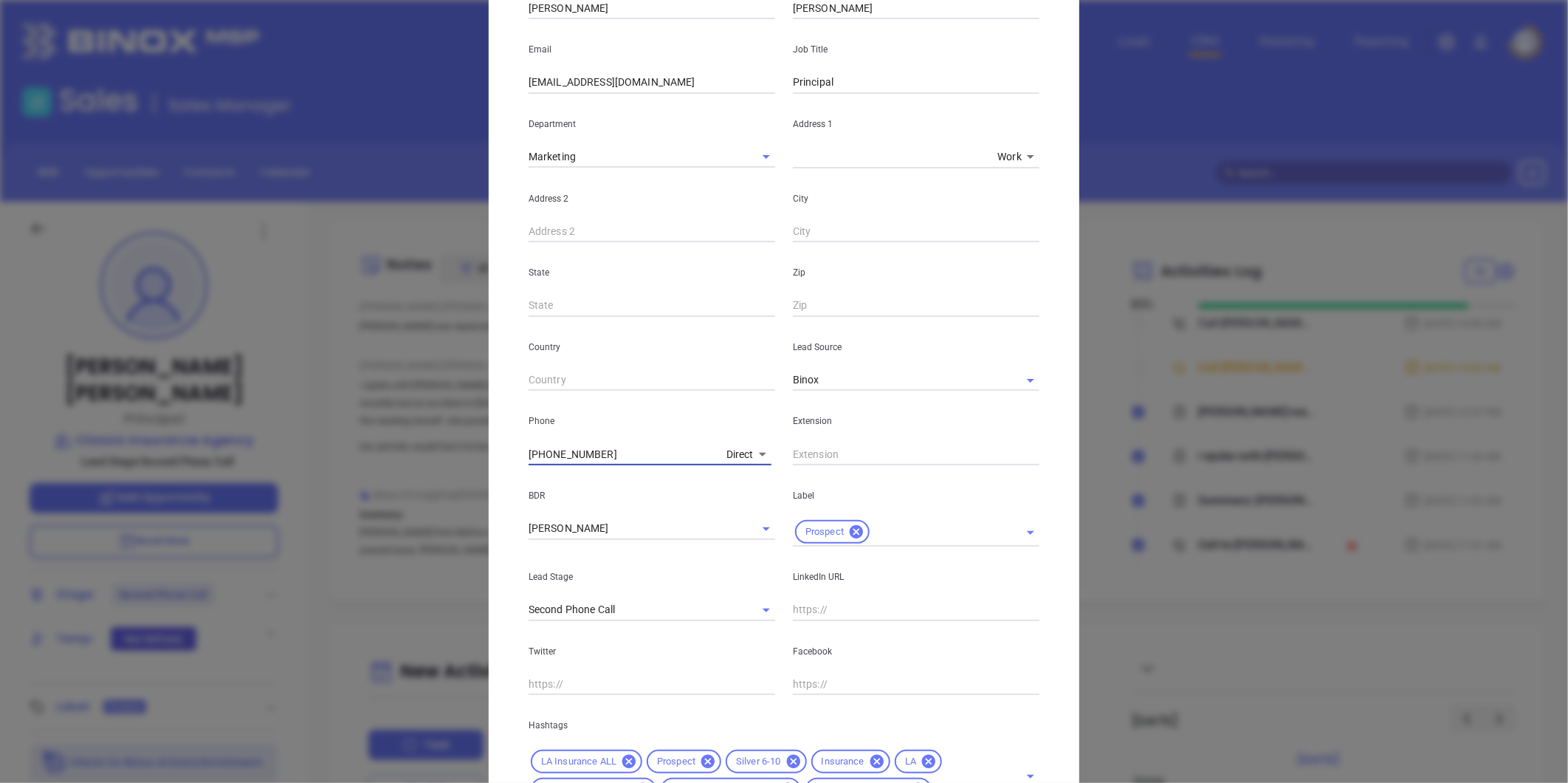
scroll to position [328, 0]
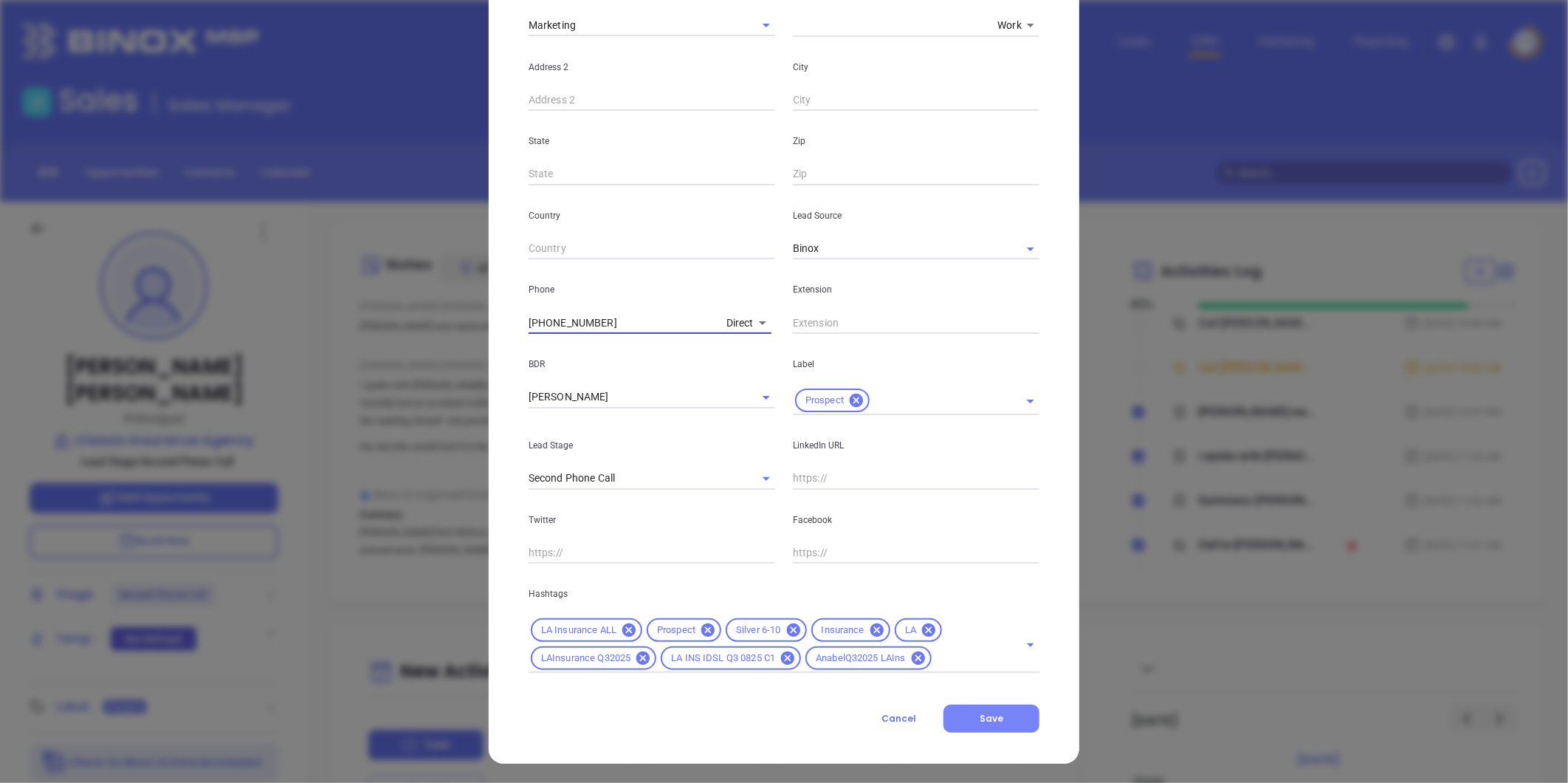
type input "(877) 467-1453"
click at [982, 722] on span "Save" at bounding box center [992, 718] width 24 height 13
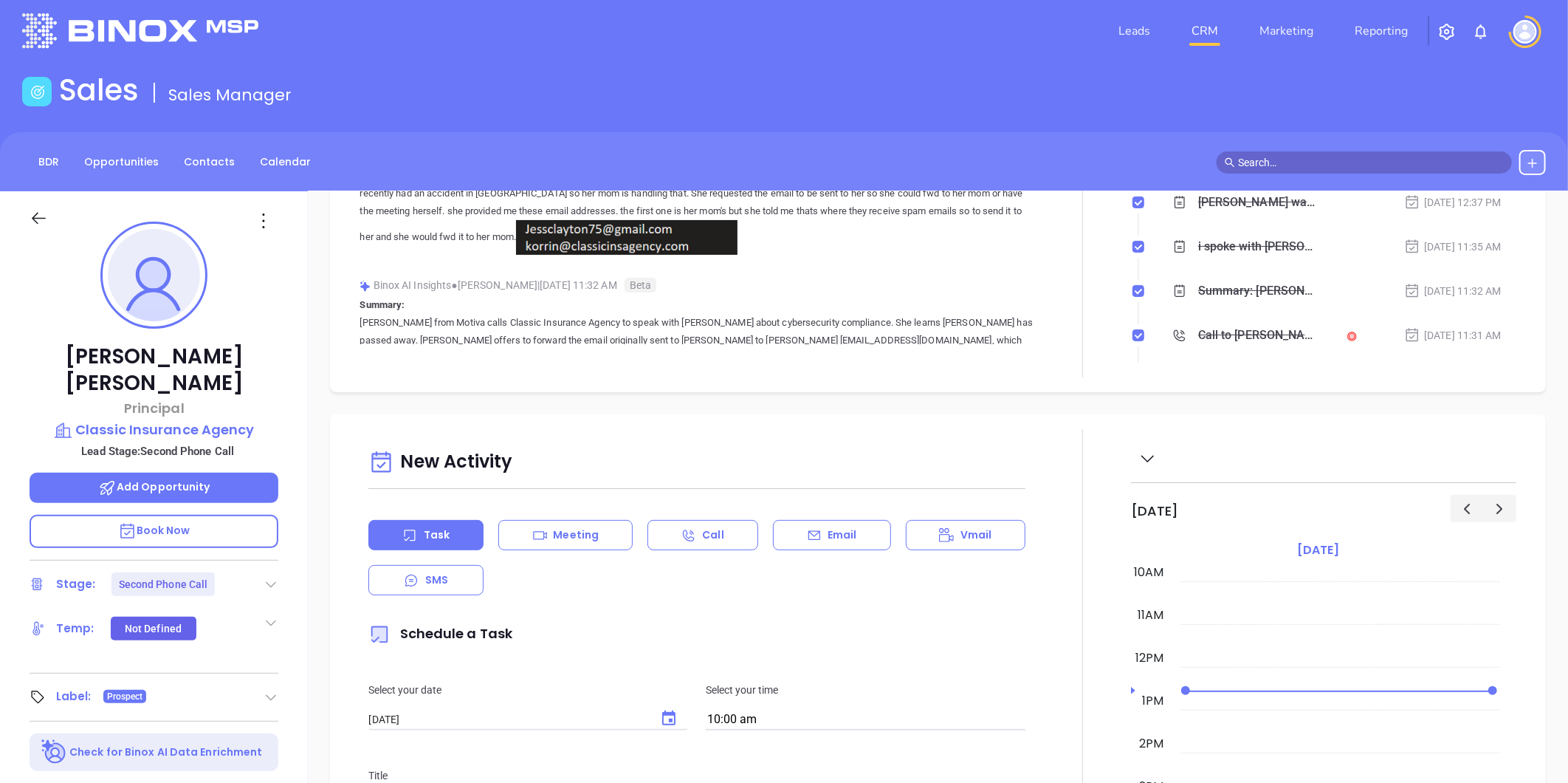
scroll to position [0, 0]
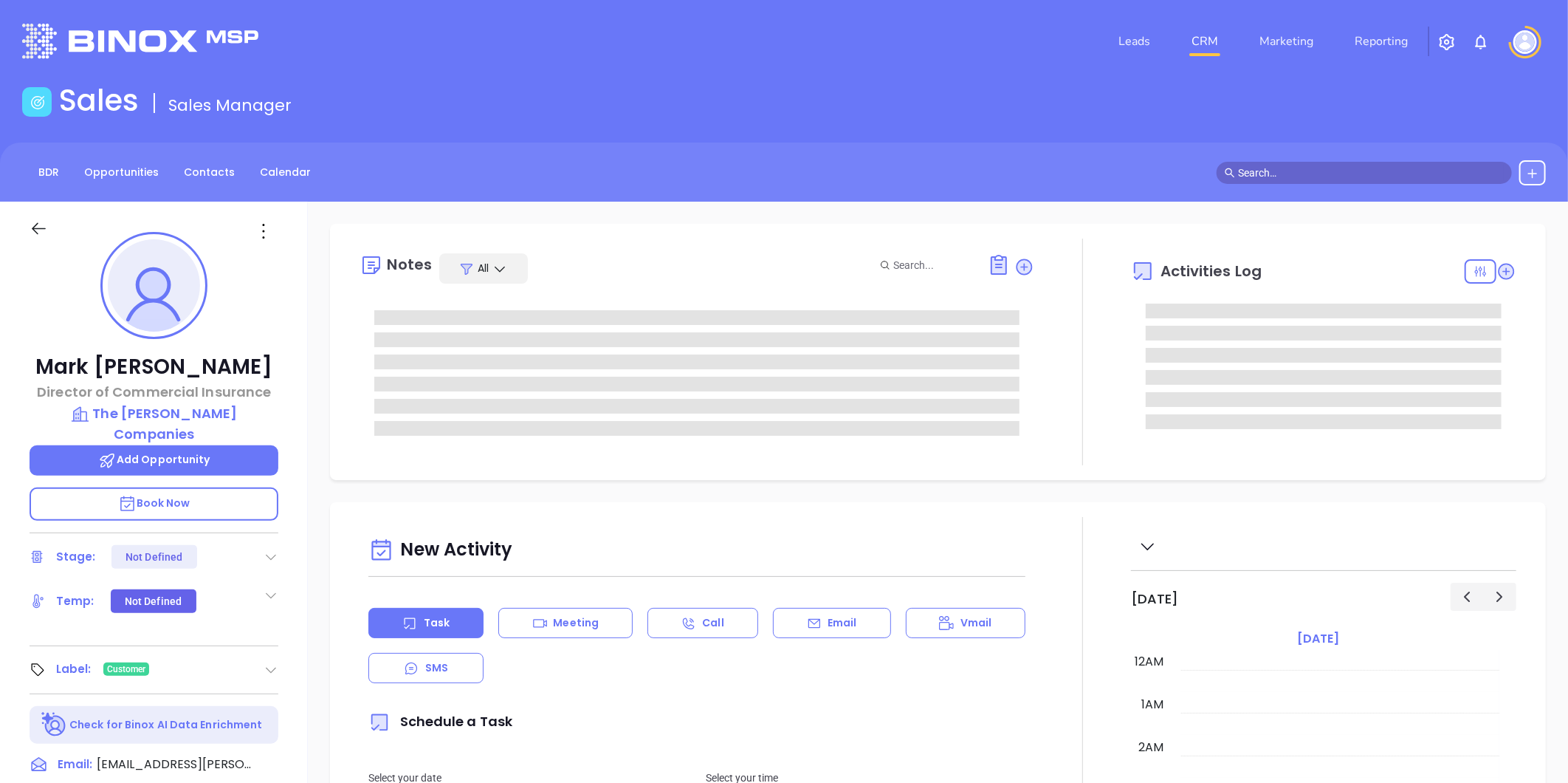
type input "[DATE]"
type input "[PERSON_NAME]"
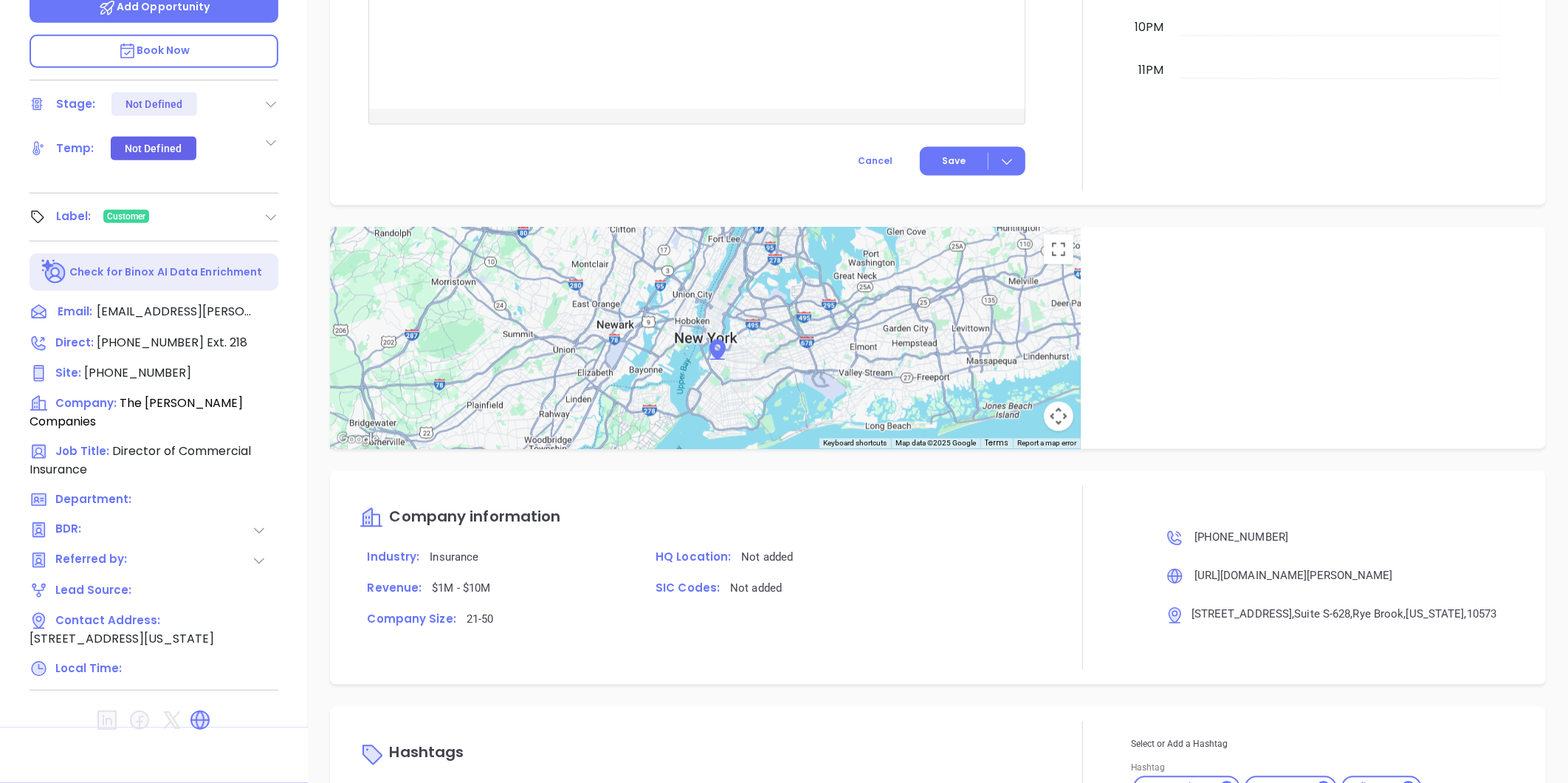
scroll to position [1548, 0]
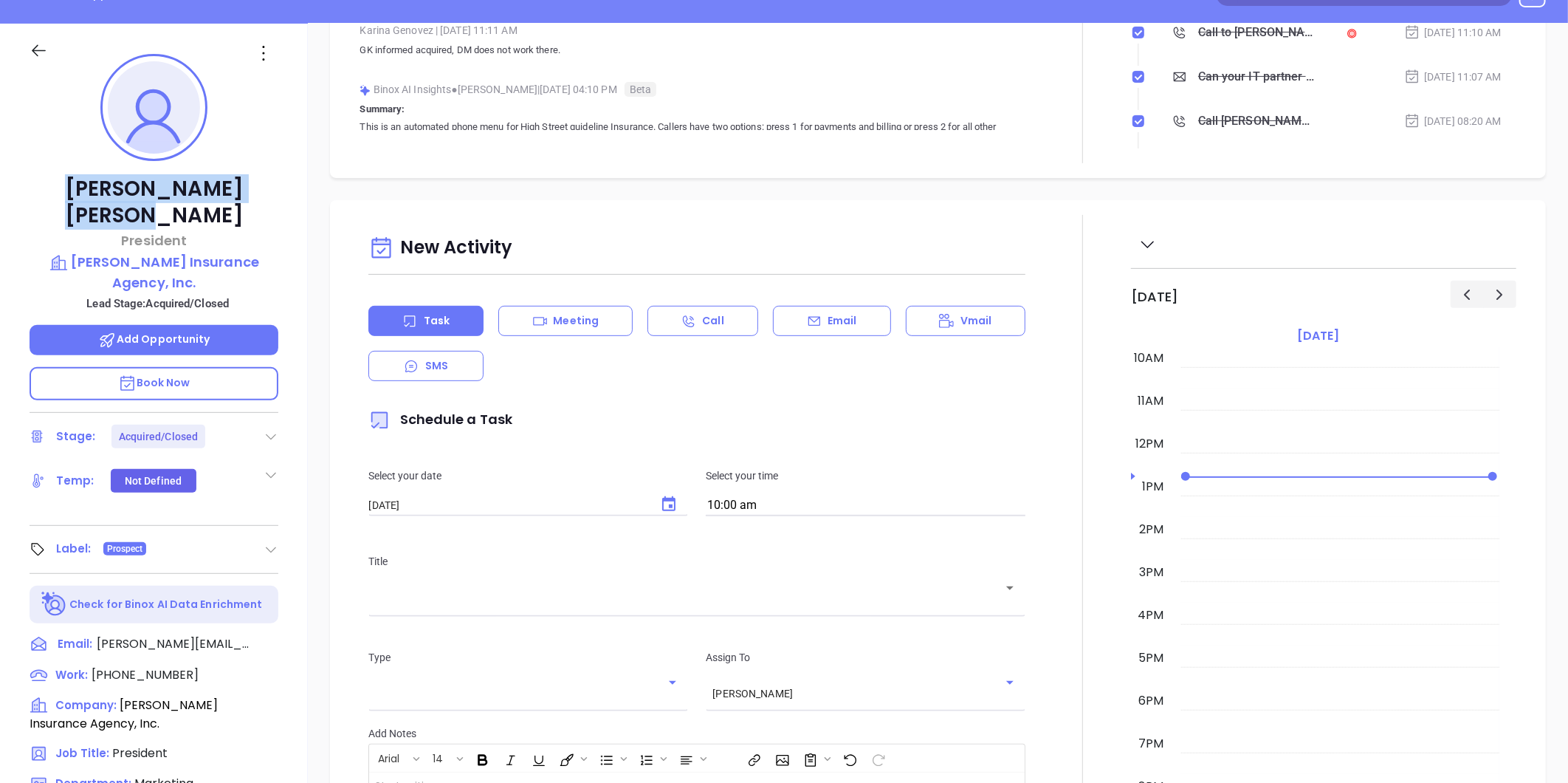
scroll to position [206, 0]
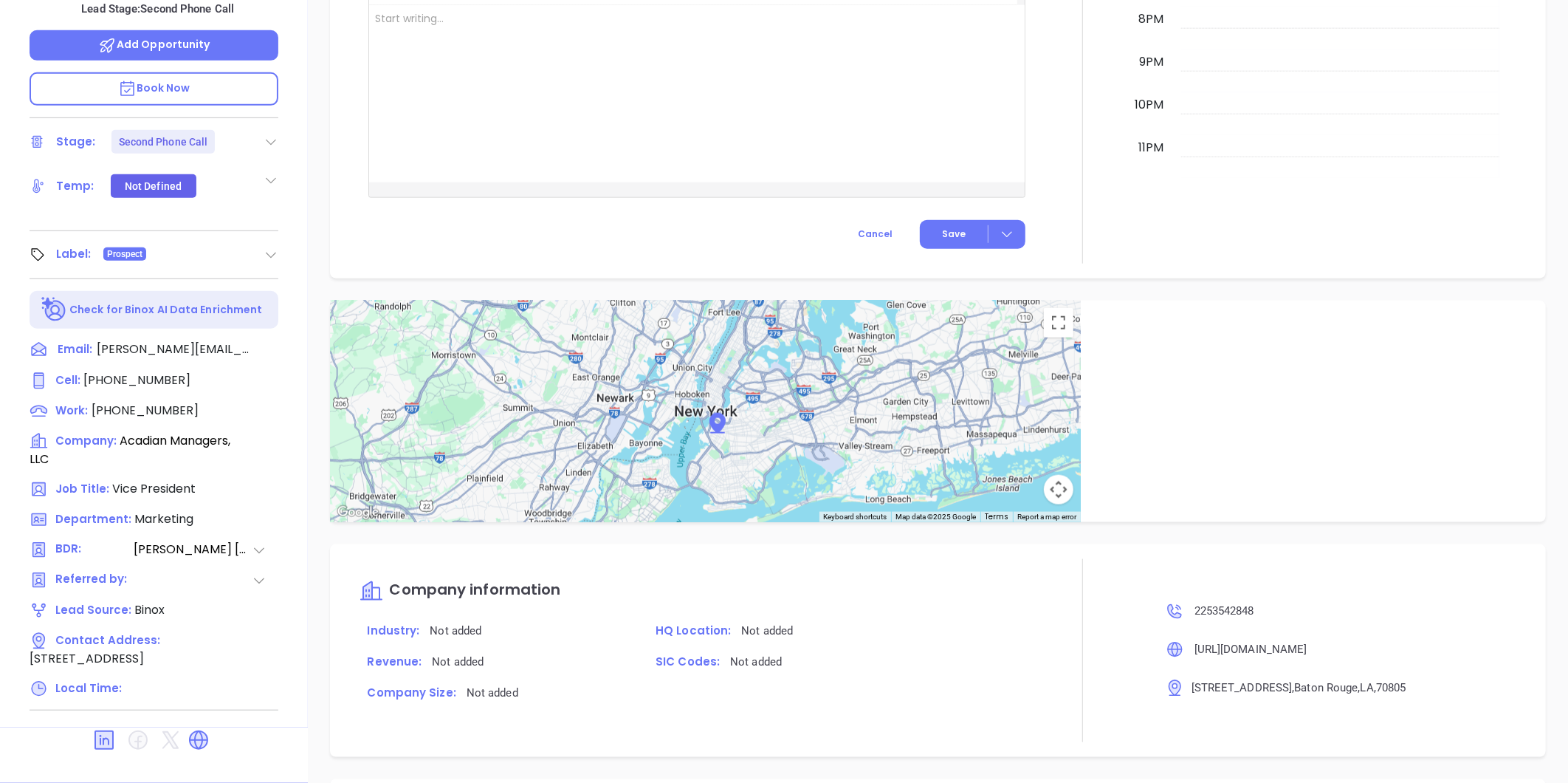
scroll to position [939, 0]
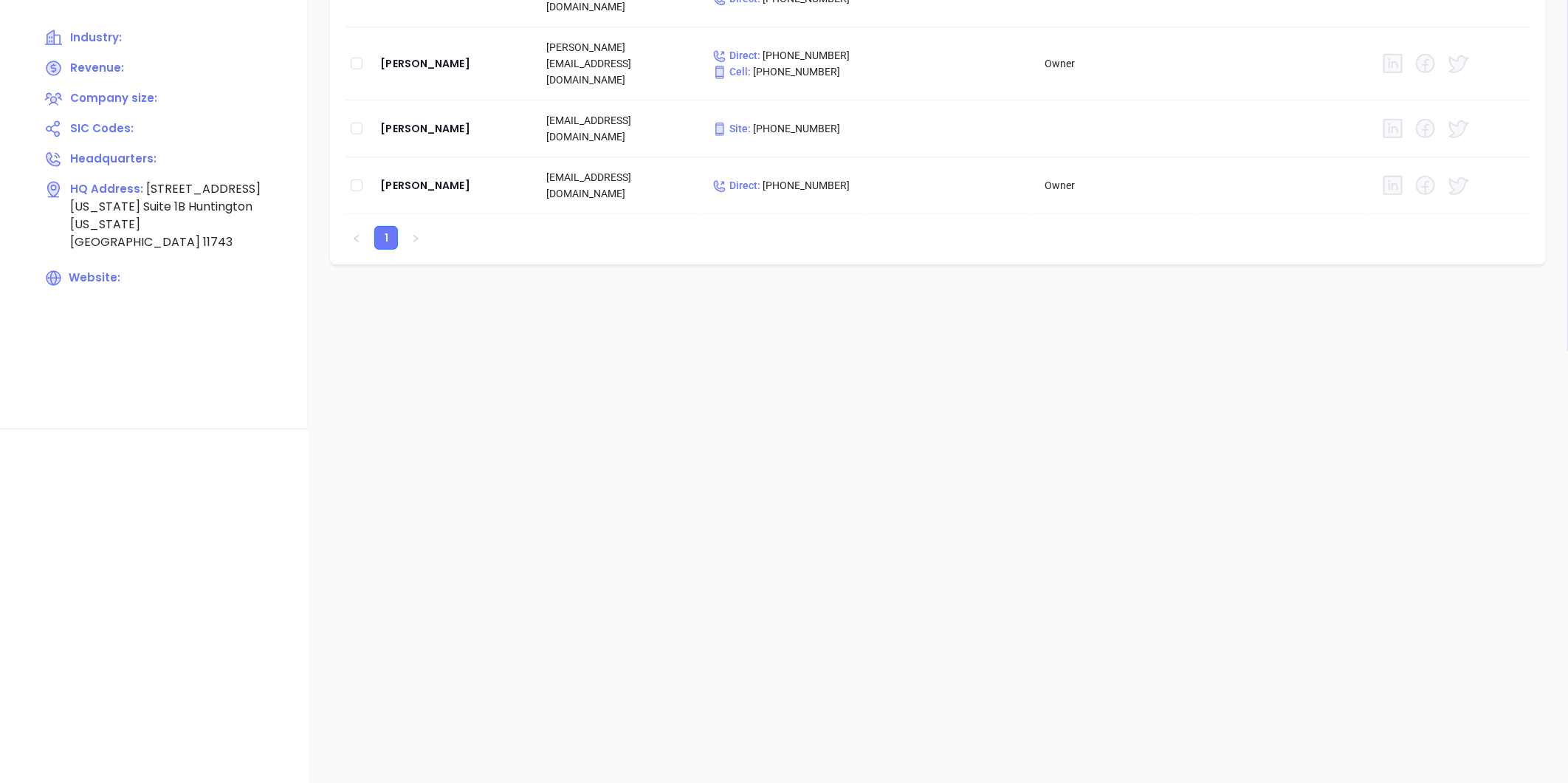
scroll to position [410, 0]
